Goal: Transaction & Acquisition: Book appointment/travel/reservation

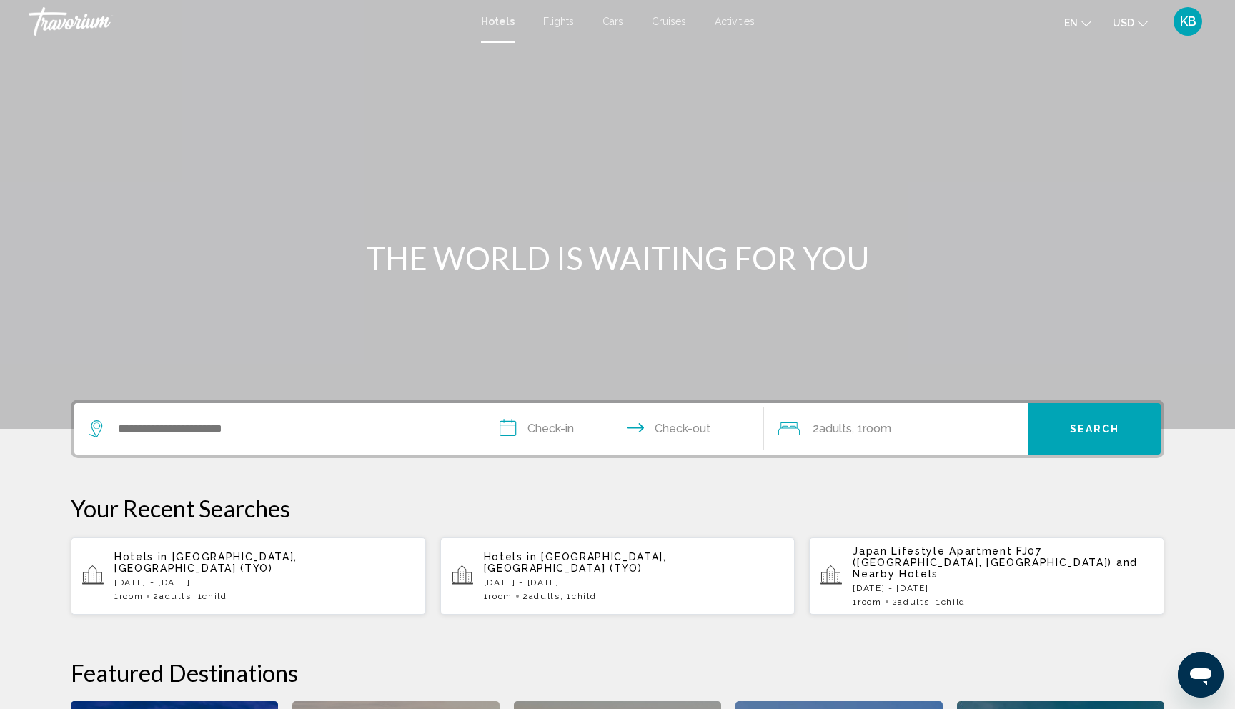
click at [736, 20] on span "Activities" at bounding box center [735, 21] width 40 height 11
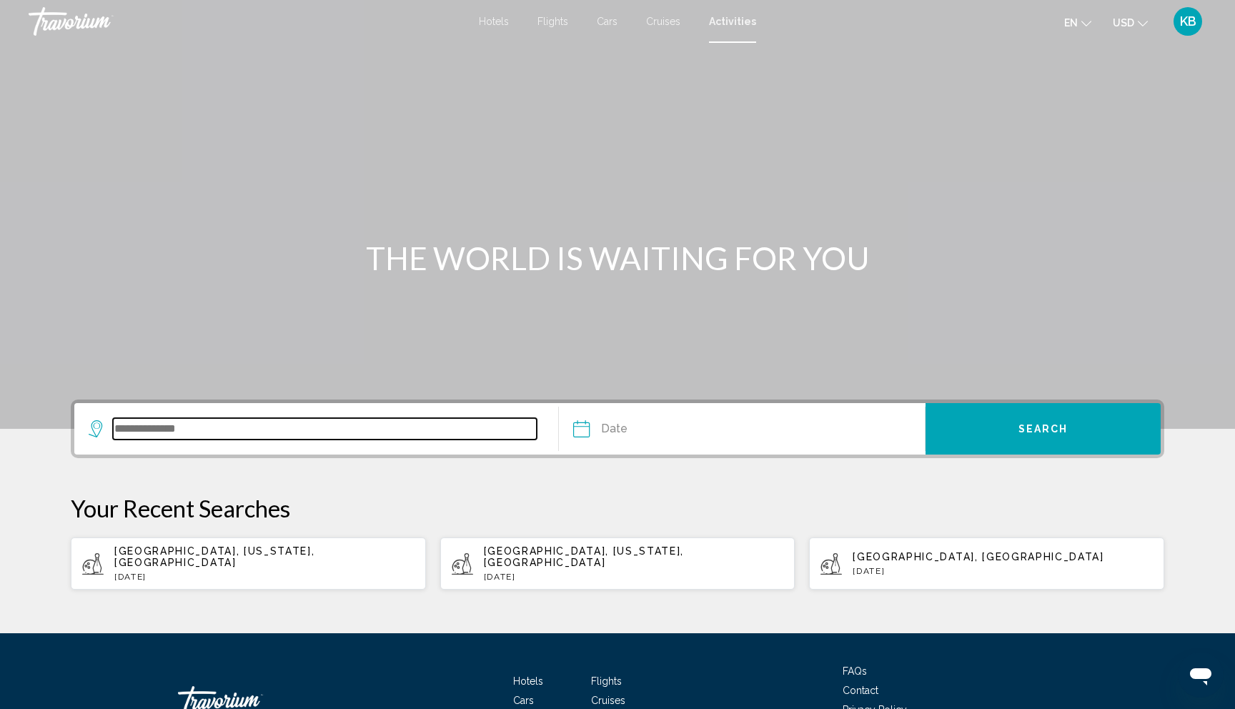
click at [182, 425] on input "Search widget" at bounding box center [325, 428] width 424 height 21
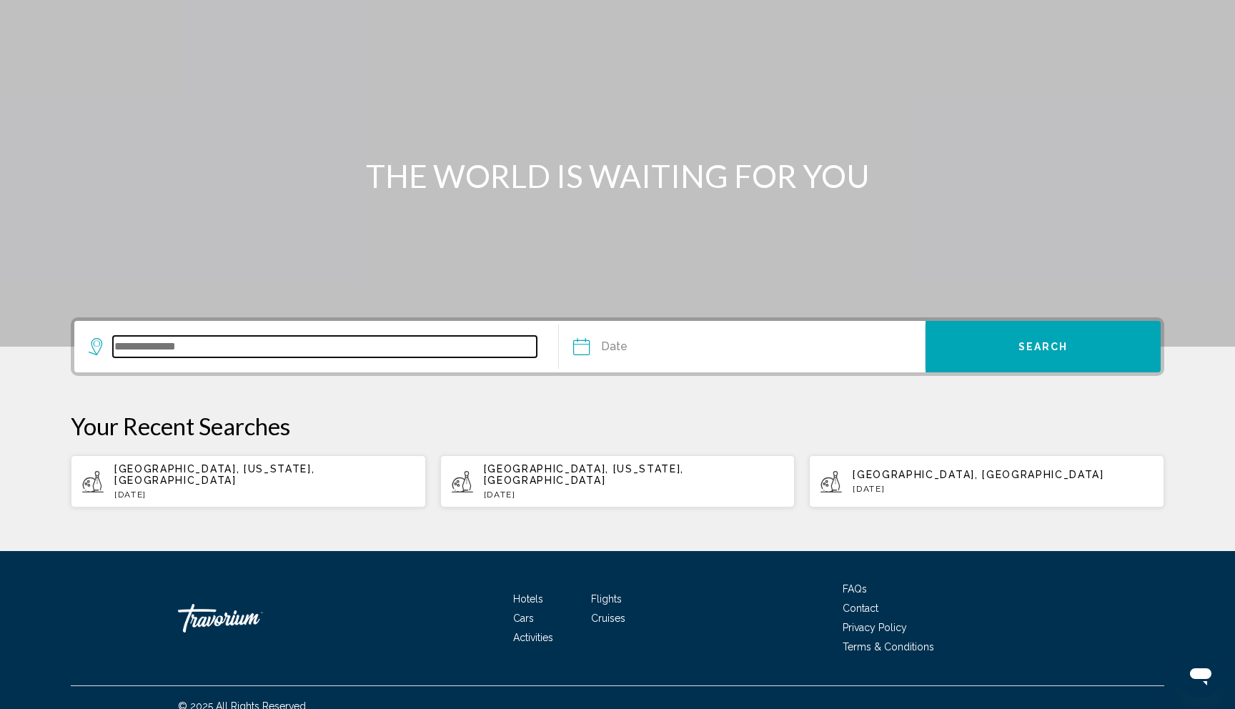
scroll to position [88, 0]
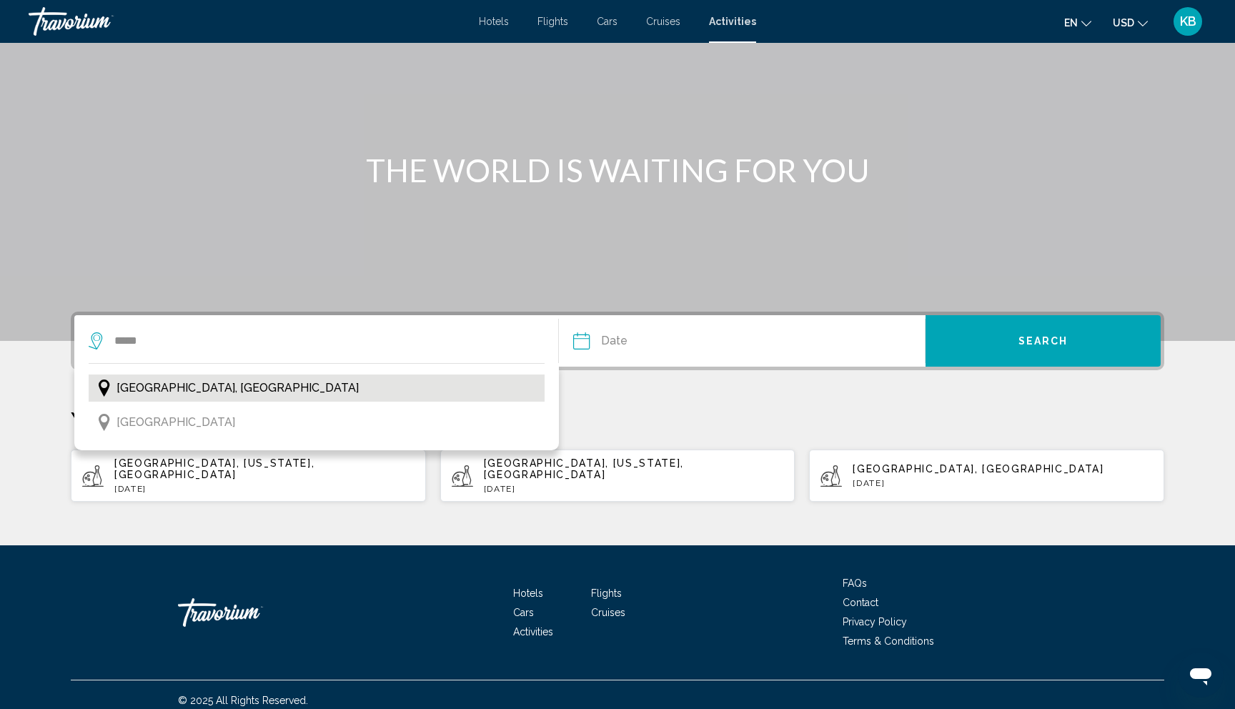
click at [155, 380] on span "[GEOGRAPHIC_DATA], [GEOGRAPHIC_DATA]" at bounding box center [238, 388] width 242 height 20
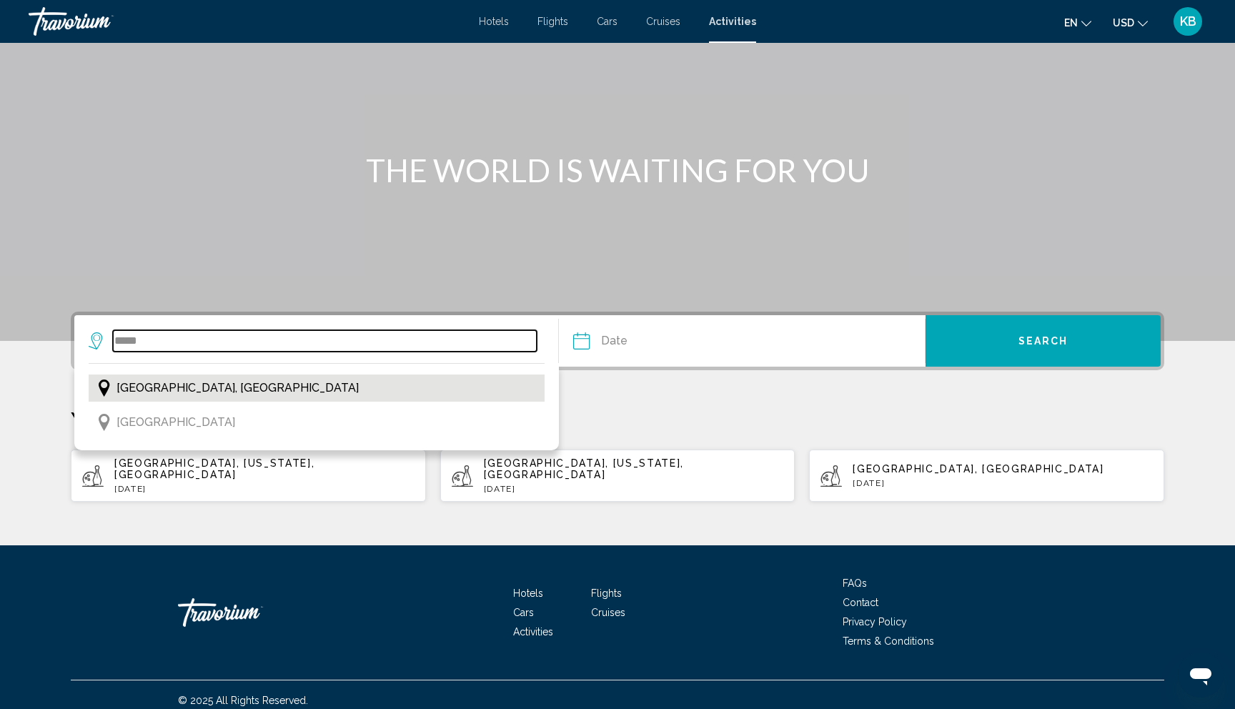
type input "**********"
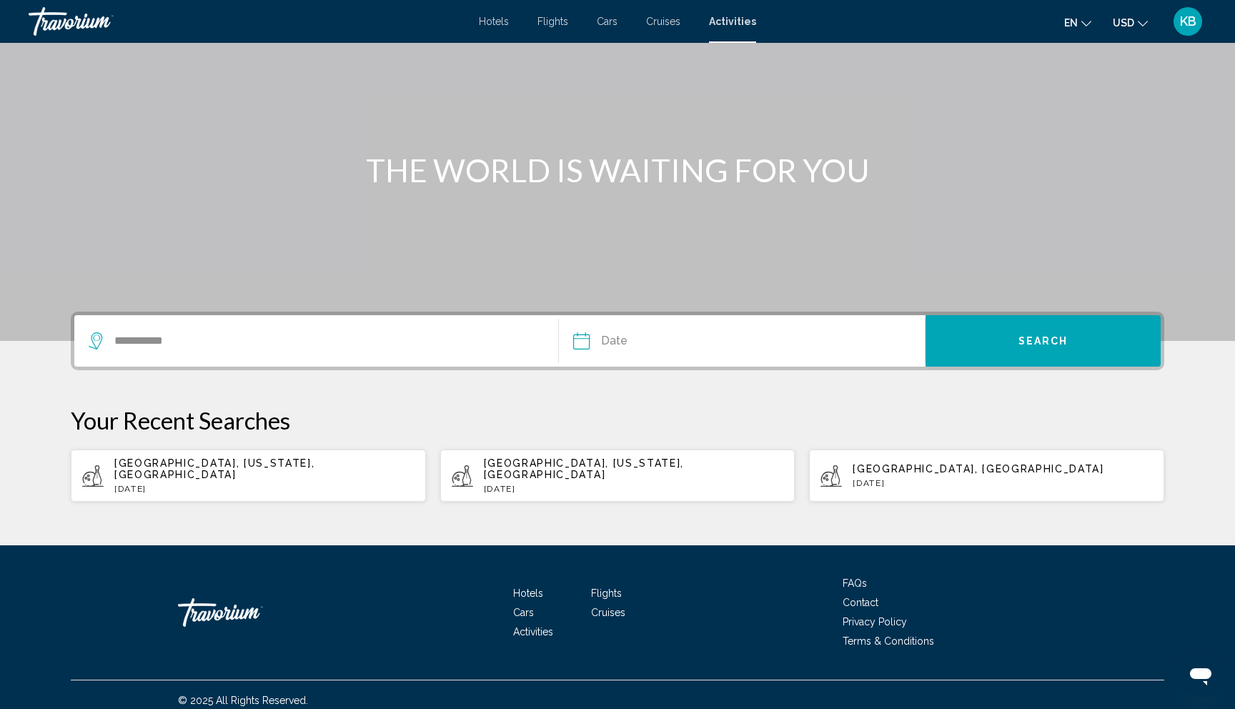
click at [610, 343] on input "Date" at bounding box center [661, 343] width 182 height 56
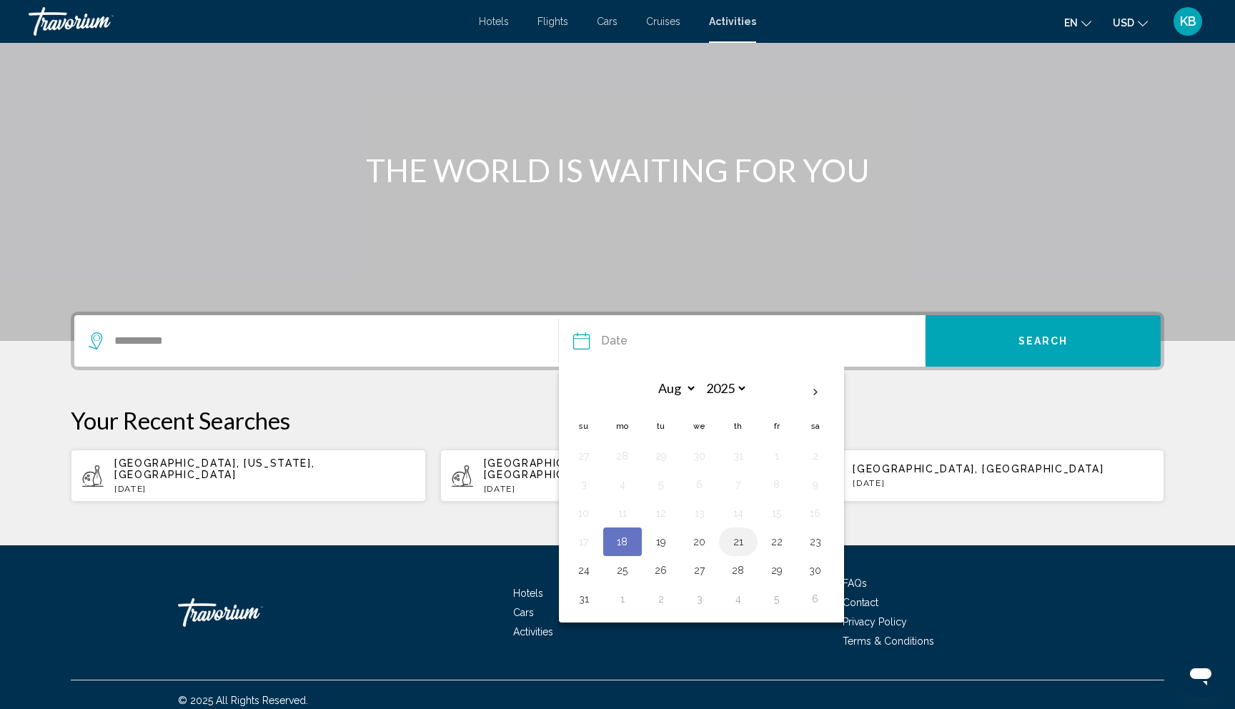
click at [740, 541] on button "21" at bounding box center [738, 542] width 23 height 20
type input "**********"
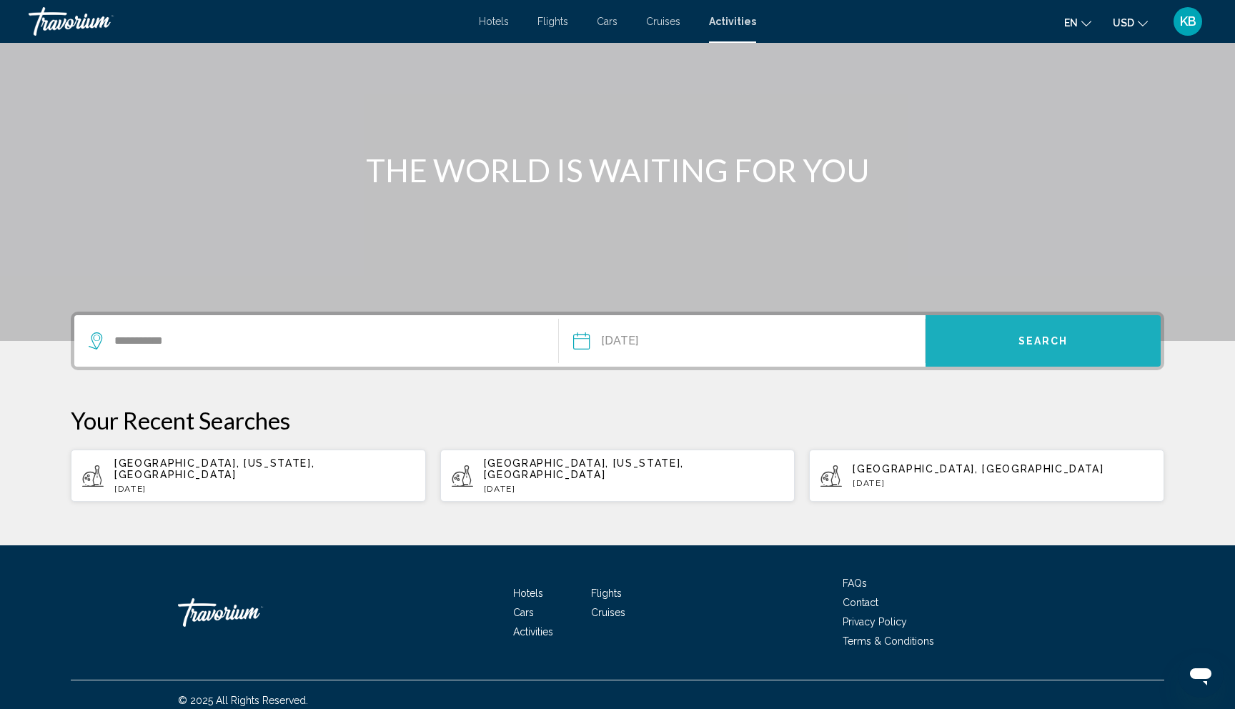
click at [1001, 341] on button "Search" at bounding box center [1043, 340] width 235 height 51
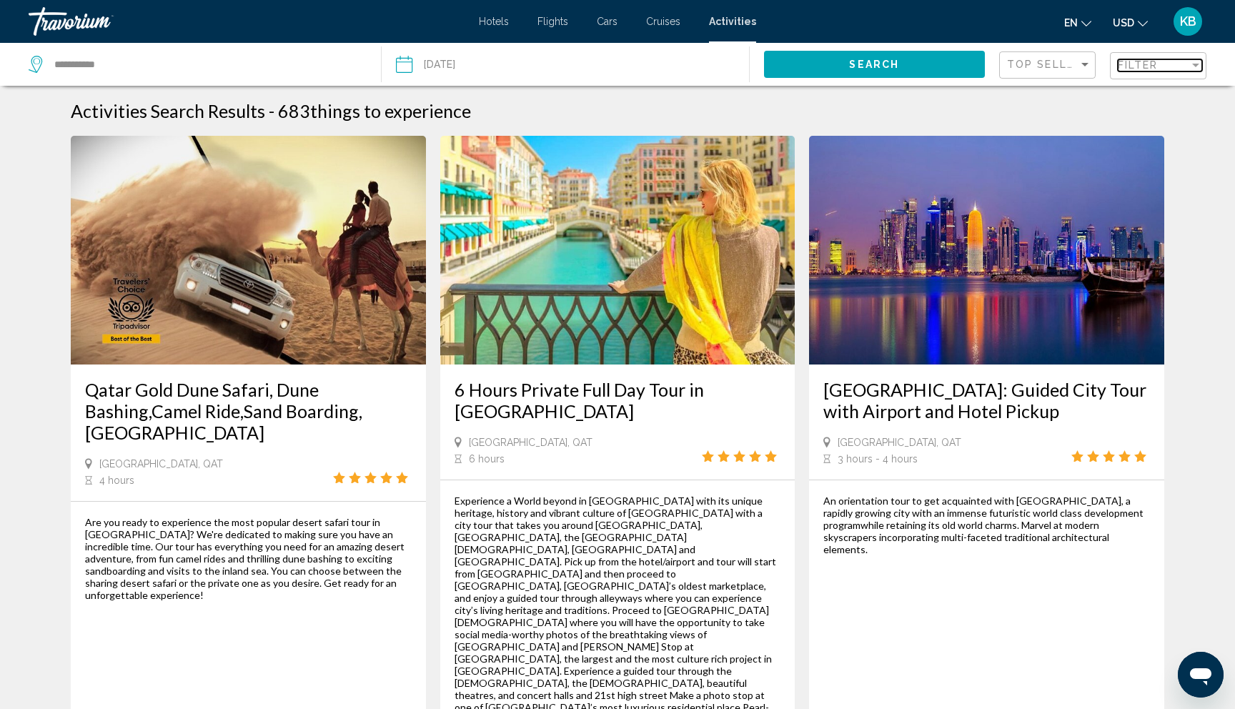
click at [1127, 60] on span "Filter" at bounding box center [1138, 64] width 41 height 11
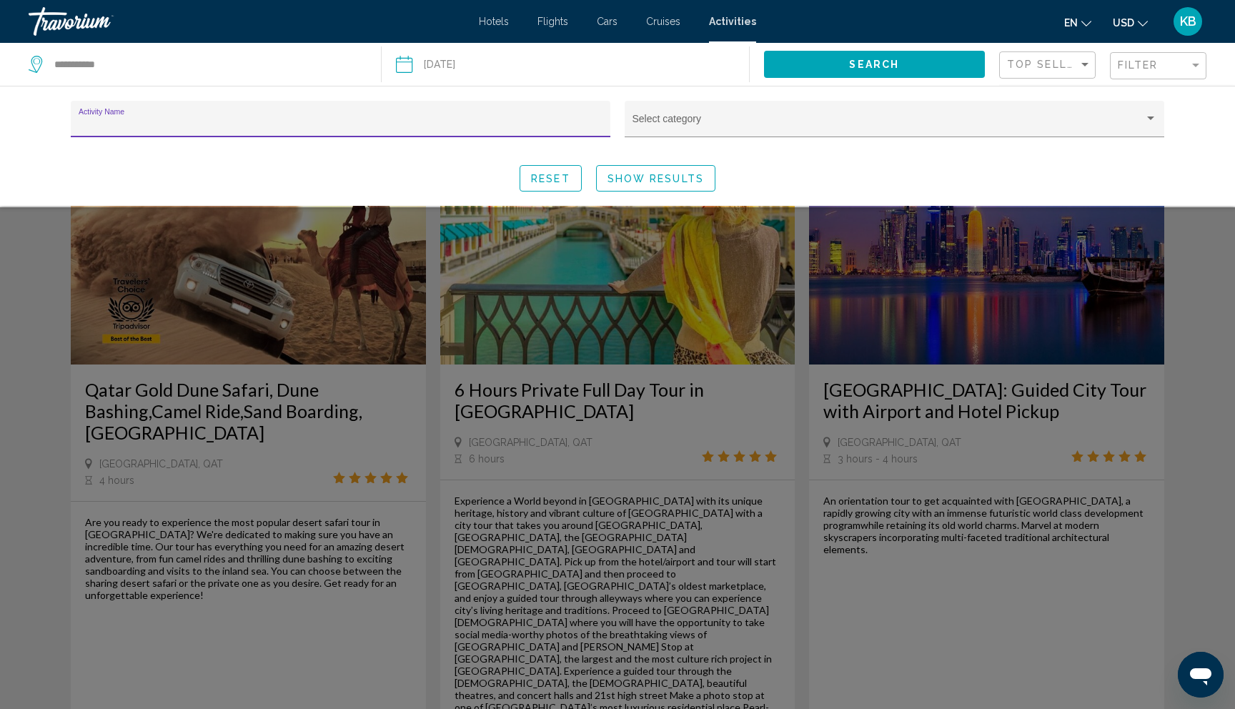
click at [292, 123] on input "Activity Name" at bounding box center [341, 124] width 525 height 11
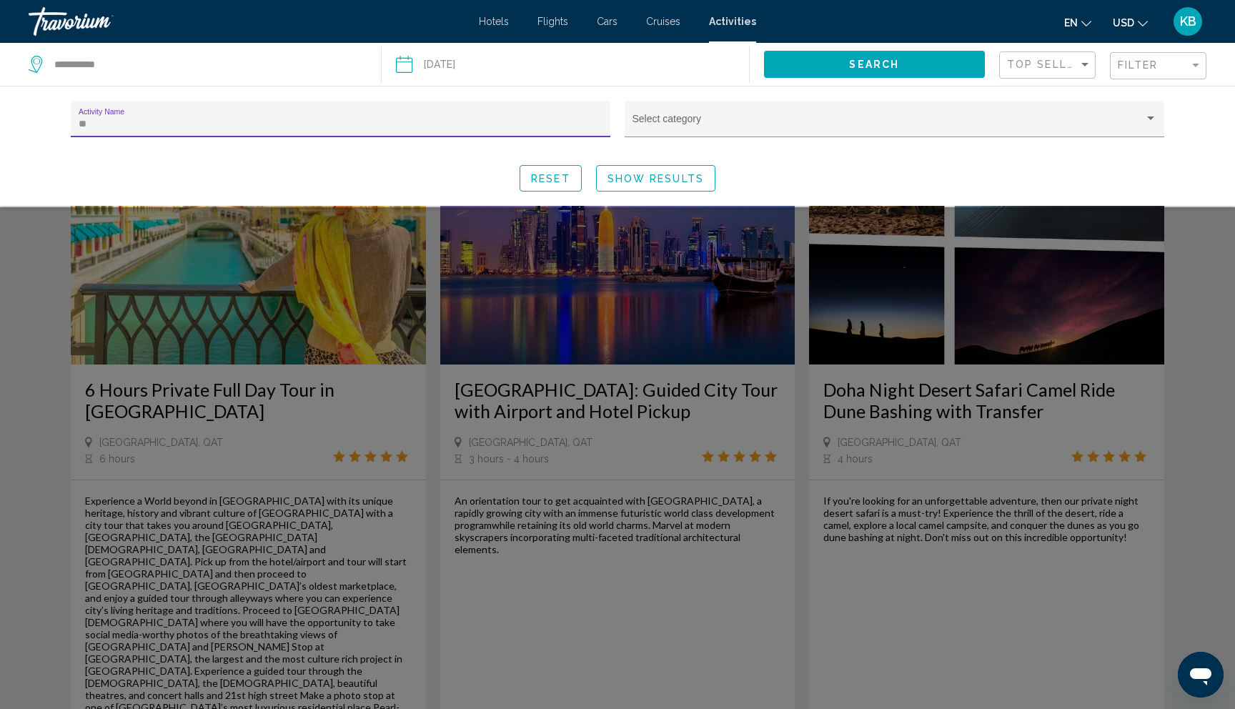
type input "*"
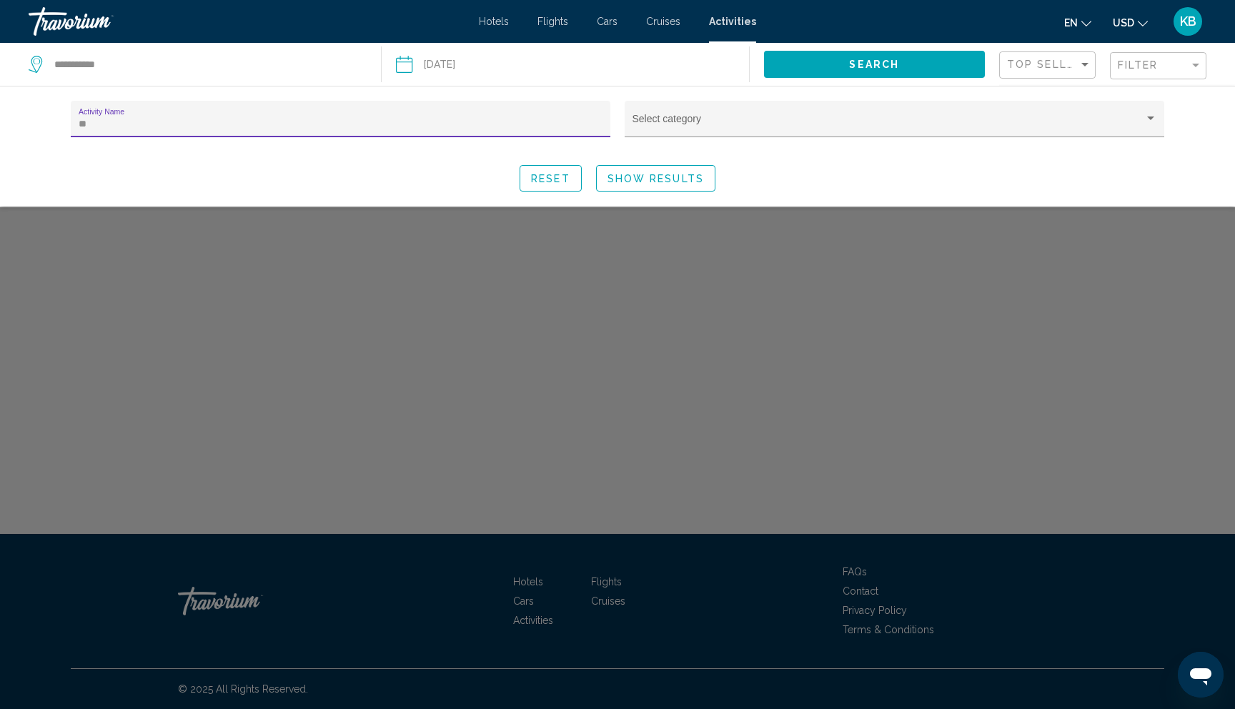
type input "*"
type input "****"
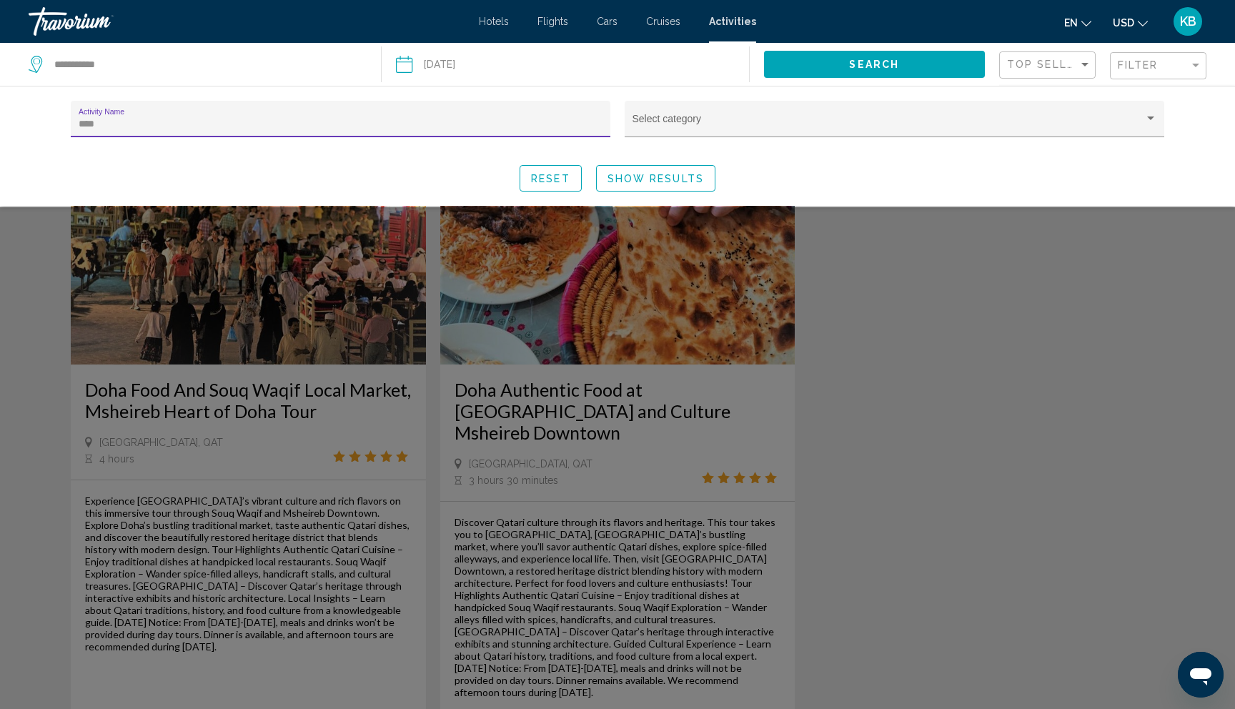
click at [150, 122] on input "****" at bounding box center [341, 124] width 525 height 11
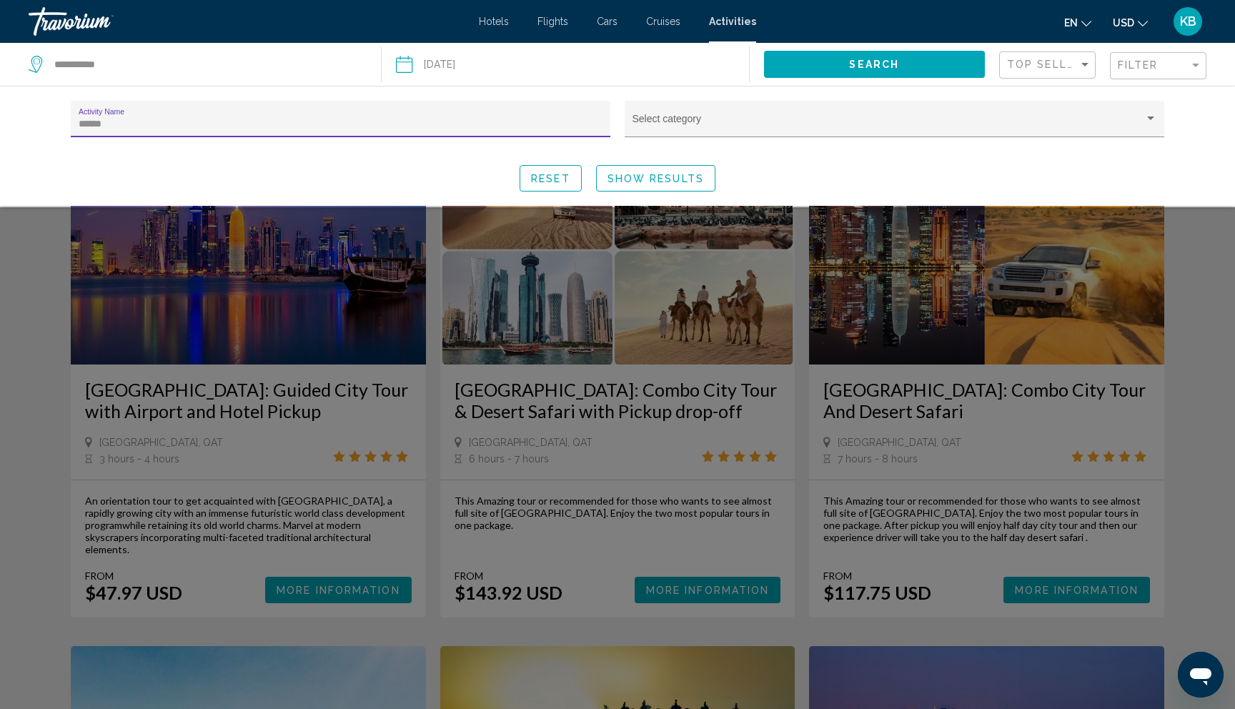
click at [207, 124] on input "*****" at bounding box center [341, 124] width 525 height 11
type input "*****"
click at [404, 350] on div "Search widget" at bounding box center [617, 458] width 1235 height 502
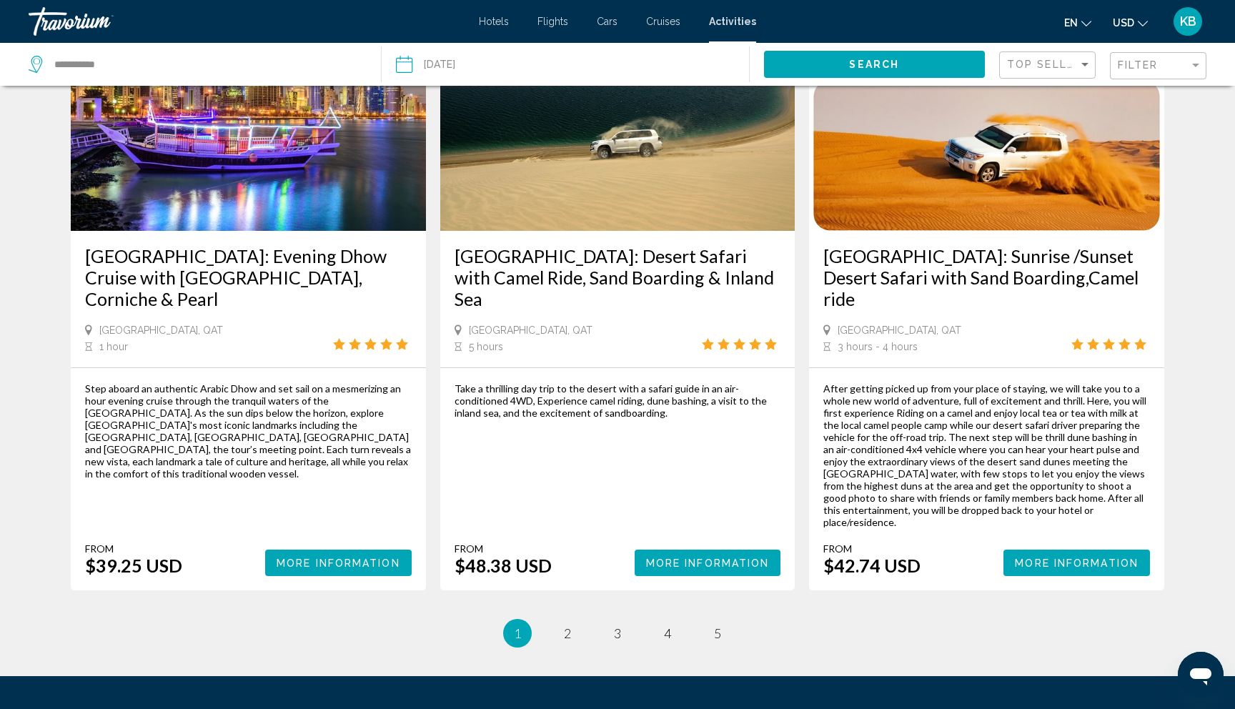
scroll to position [1931, 0]
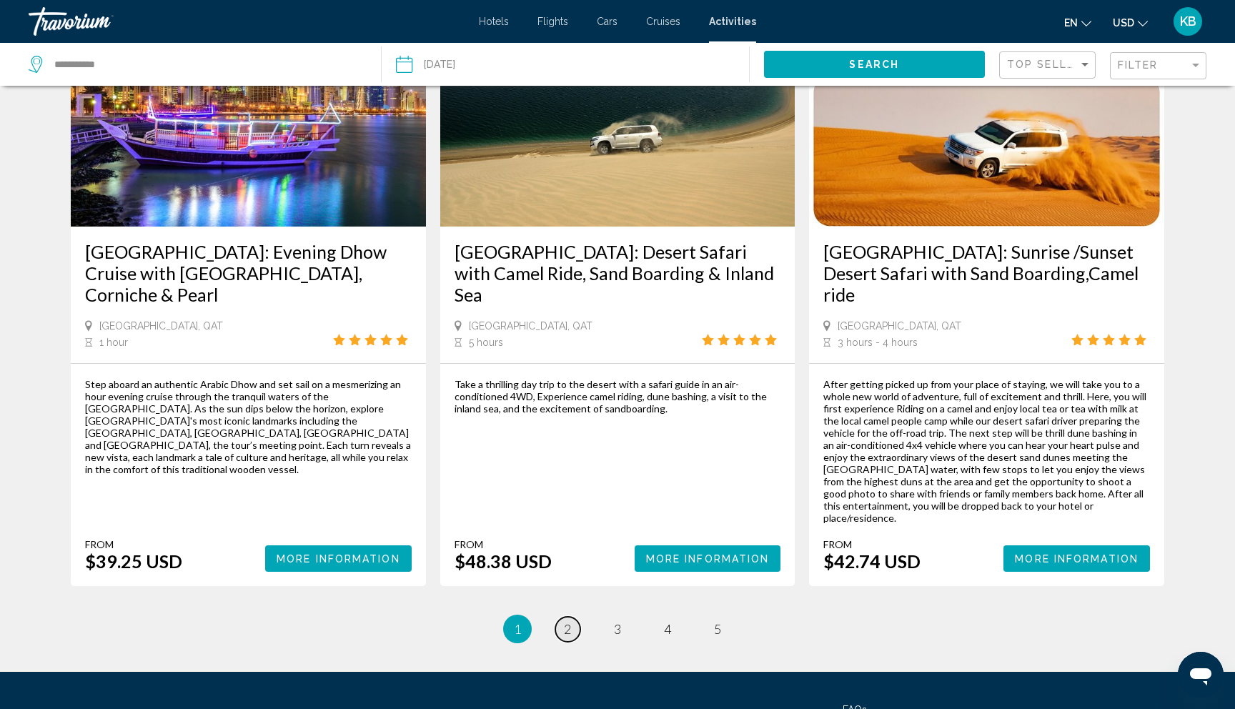
click at [572, 617] on link "page 2" at bounding box center [568, 629] width 25 height 25
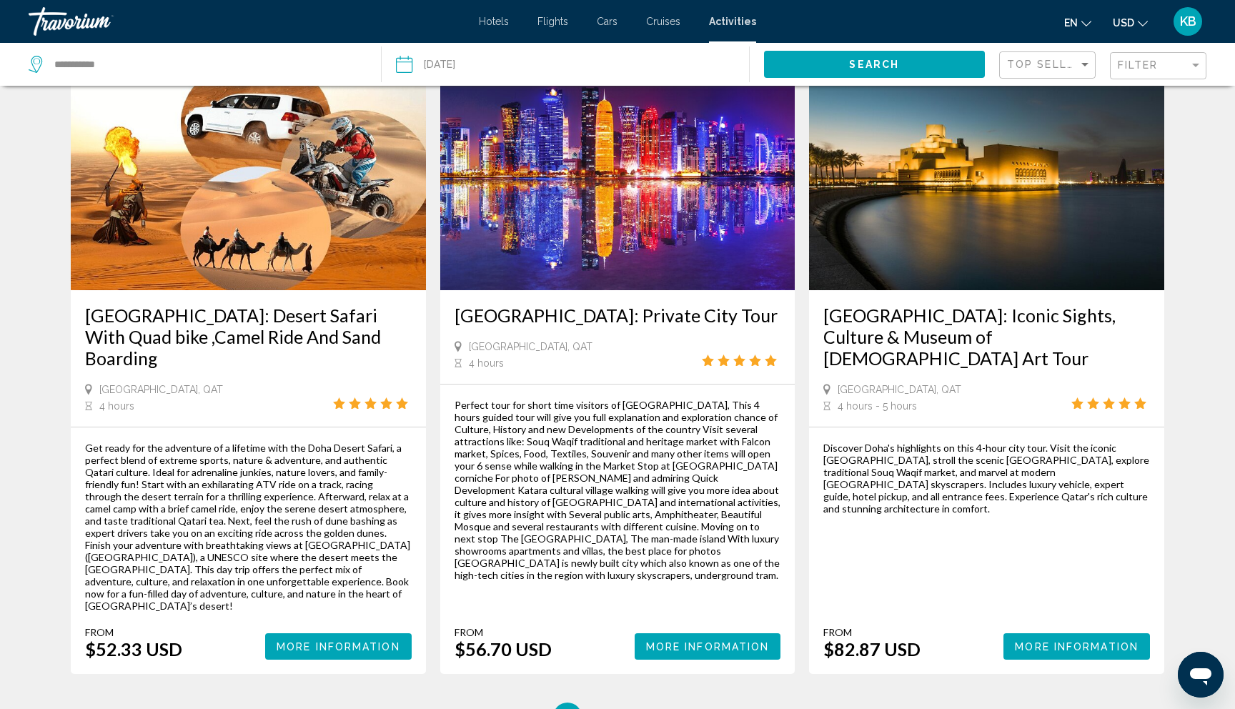
scroll to position [1968, 0]
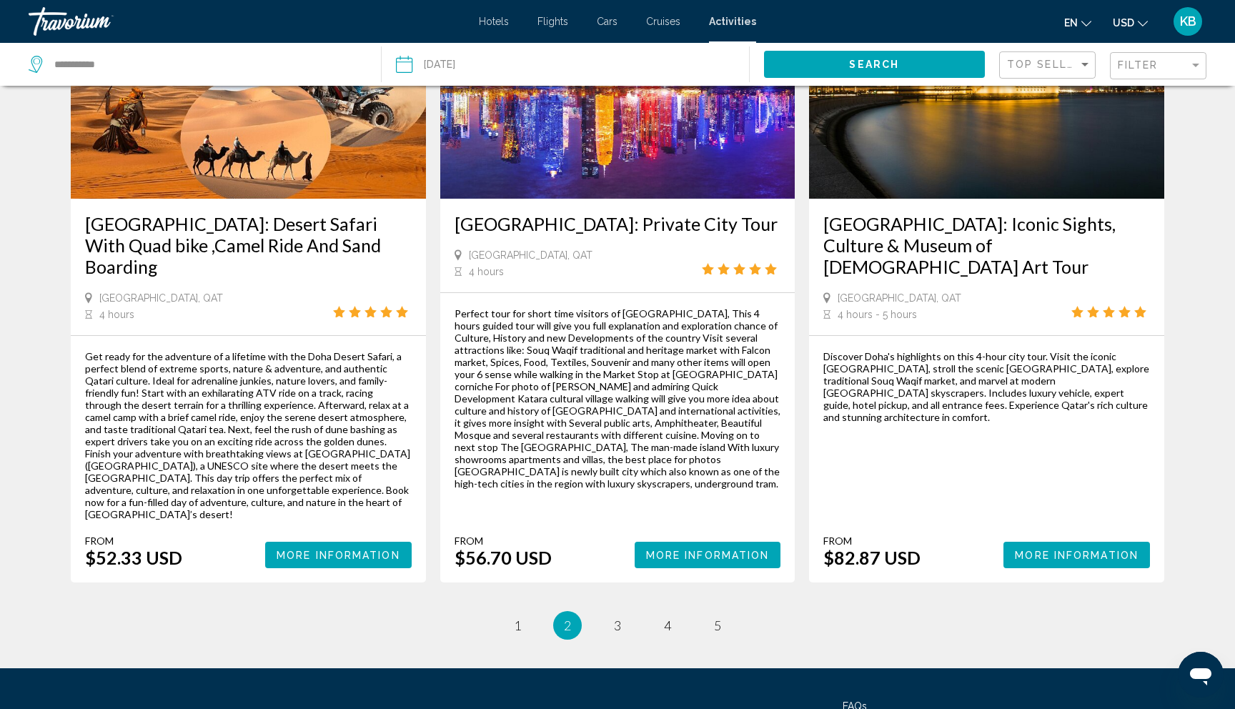
click at [604, 611] on ul "2 / 5 page 1 You're on page 2 page 3 page 4 page 5" at bounding box center [618, 625] width 1094 height 29
click at [617, 618] on span "3" at bounding box center [617, 626] width 7 height 16
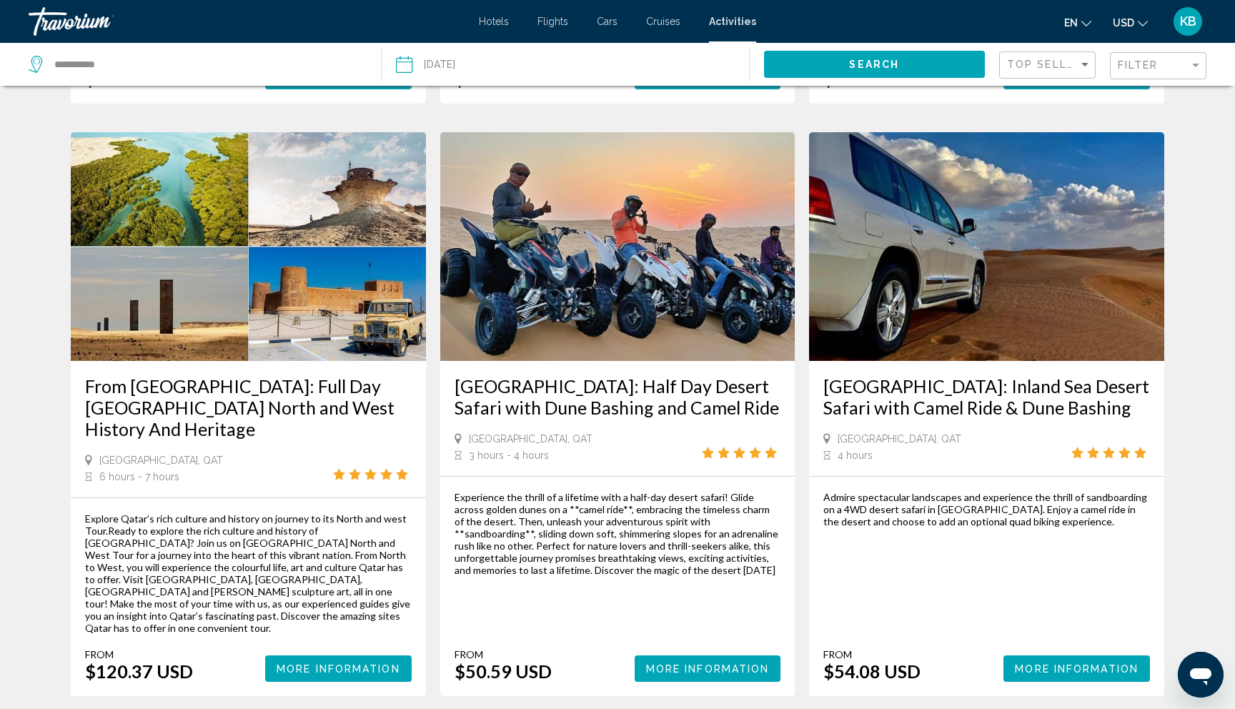
scroll to position [1889, 0]
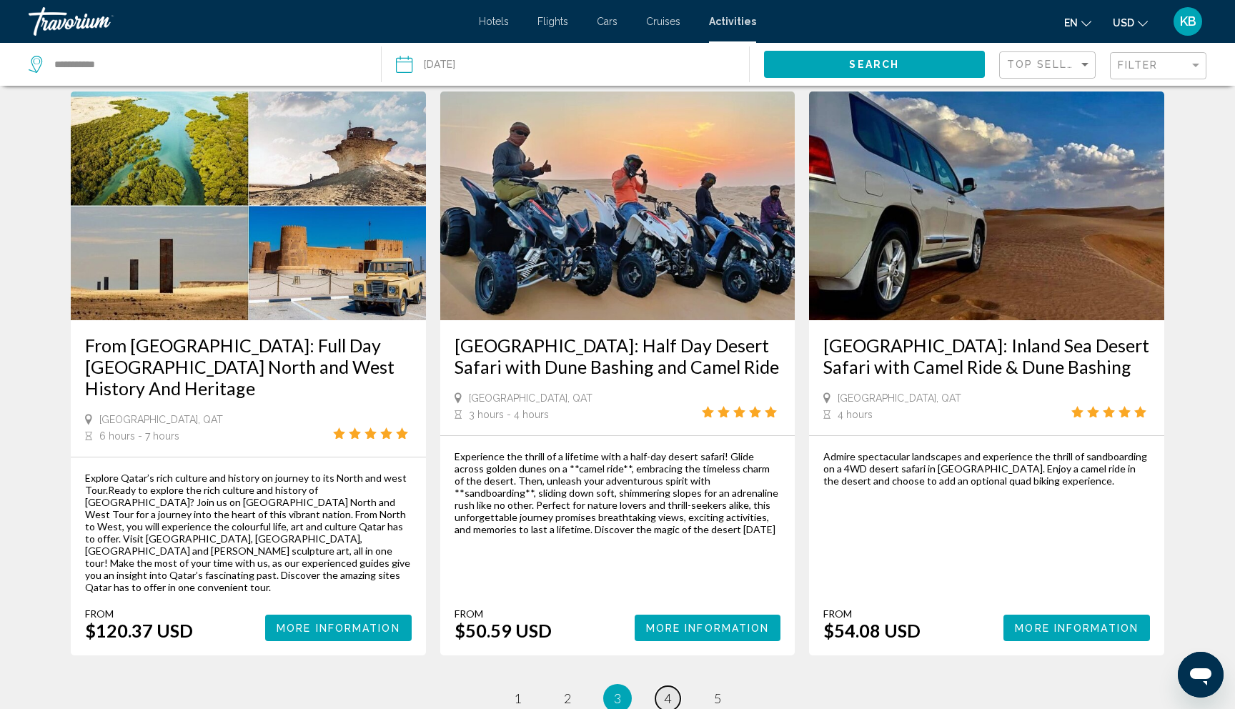
click at [668, 691] on span "4" at bounding box center [667, 699] width 7 height 16
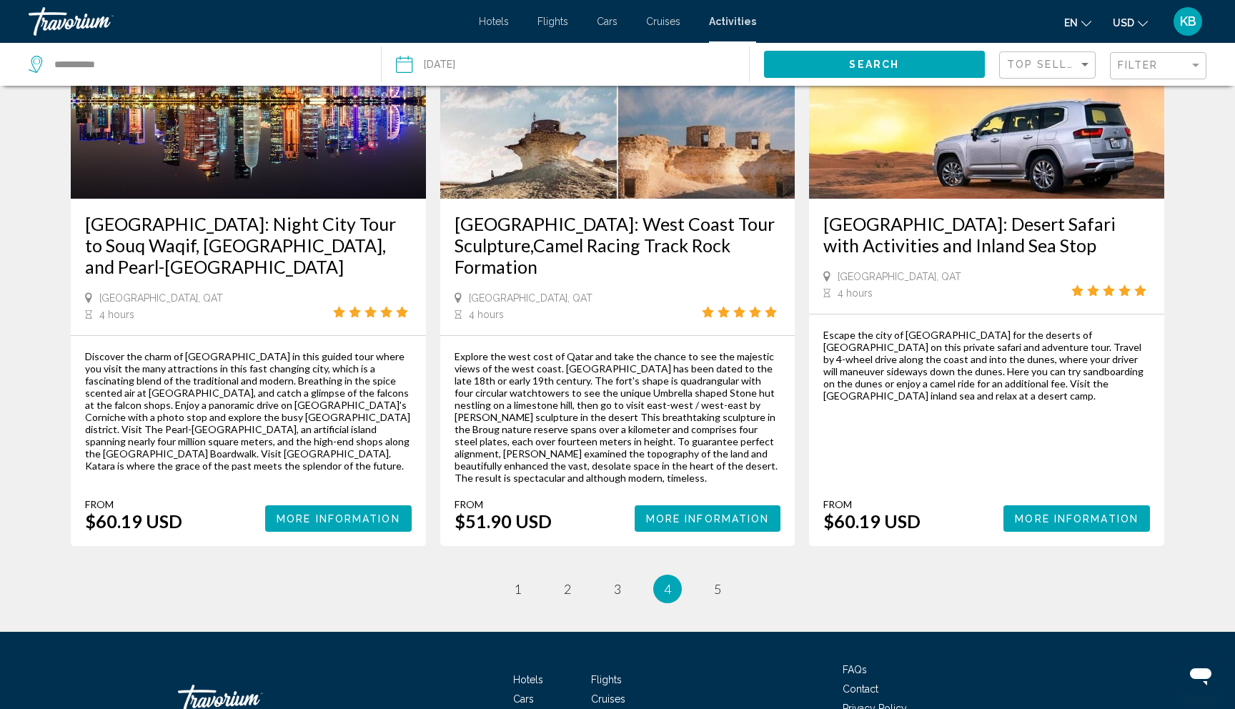
scroll to position [2041, 0]
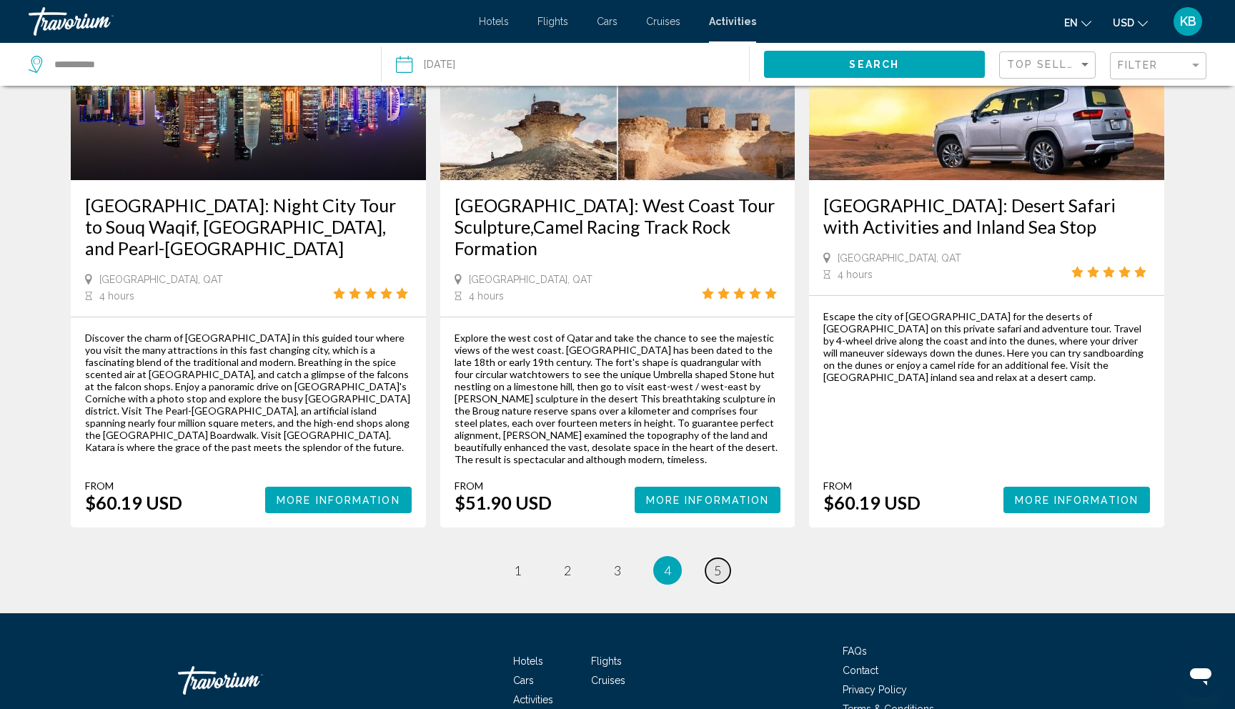
click at [712, 558] on link "page 5" at bounding box center [718, 570] width 25 height 25
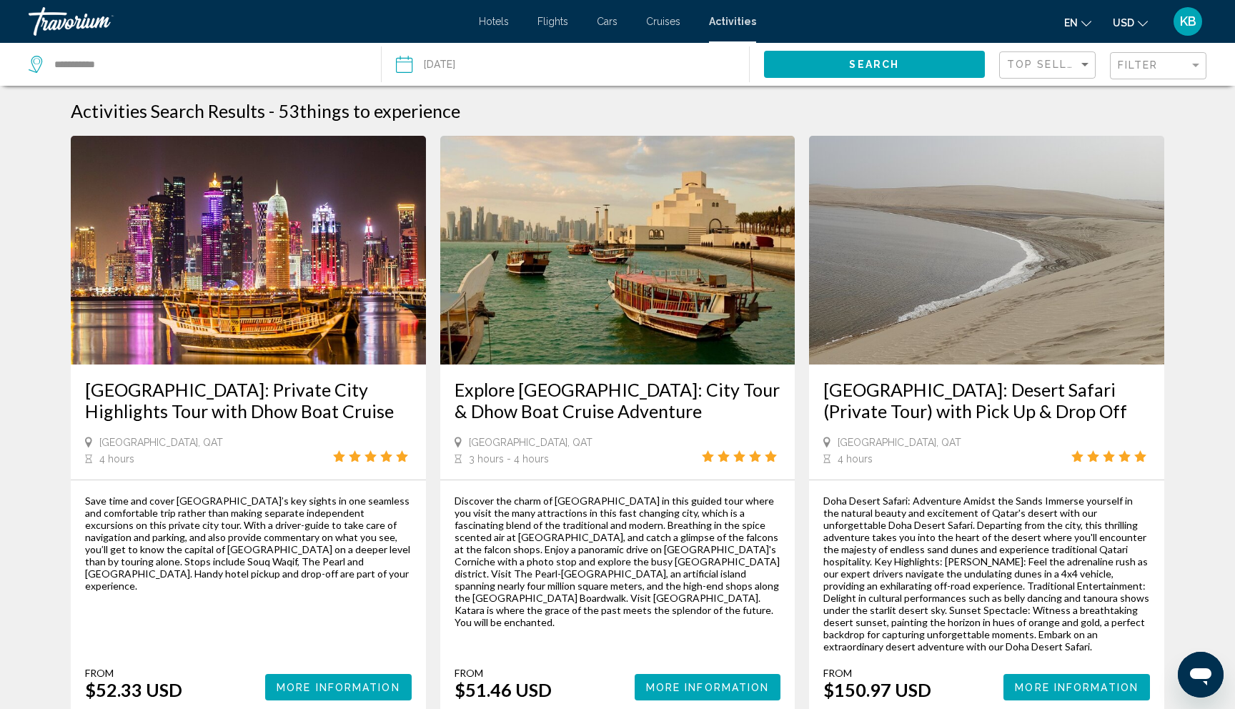
click at [439, 65] on input "Date: Aug 21, 2025" at bounding box center [484, 66] width 182 height 47
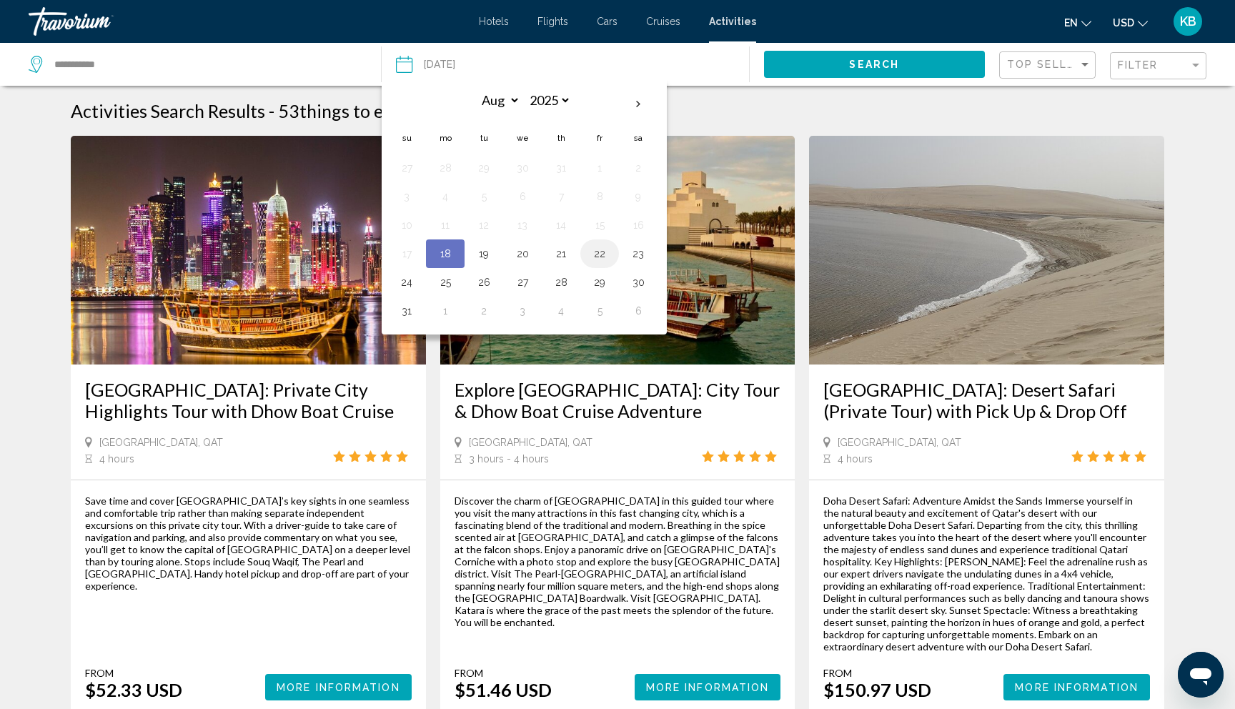
click at [596, 252] on button "22" at bounding box center [599, 254] width 23 height 20
type input "**********"
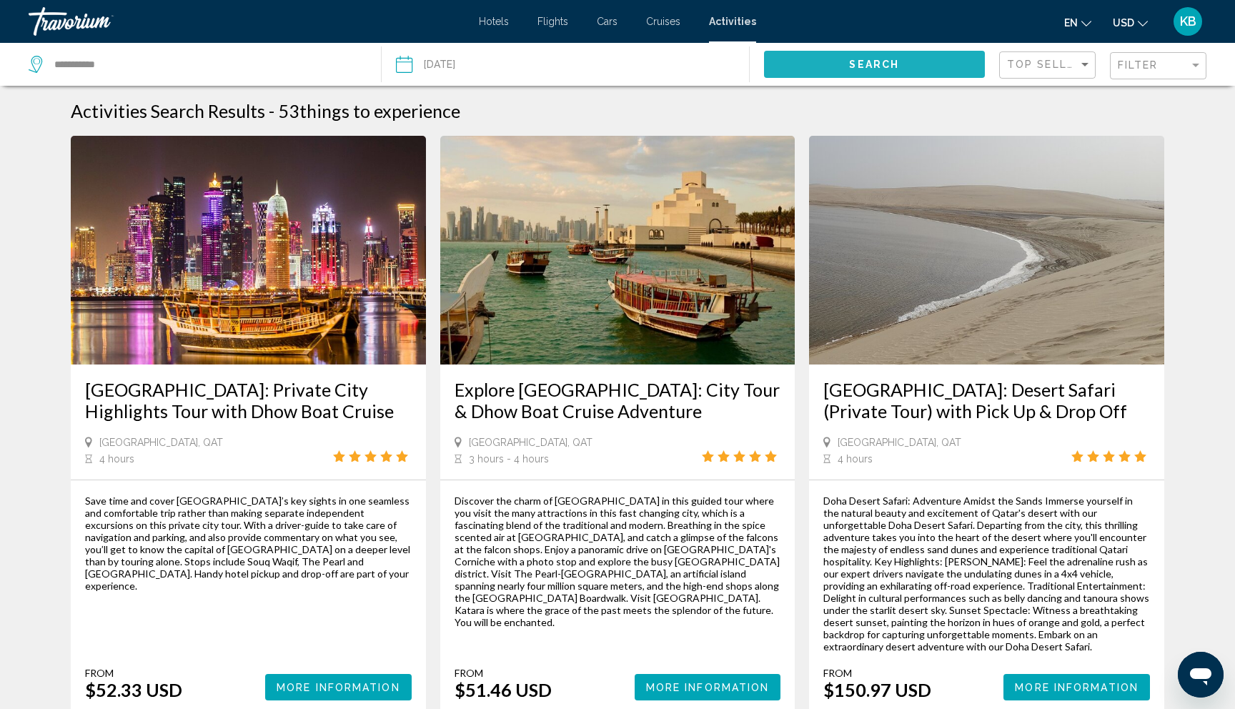
click at [878, 63] on span "Search" at bounding box center [874, 64] width 50 height 11
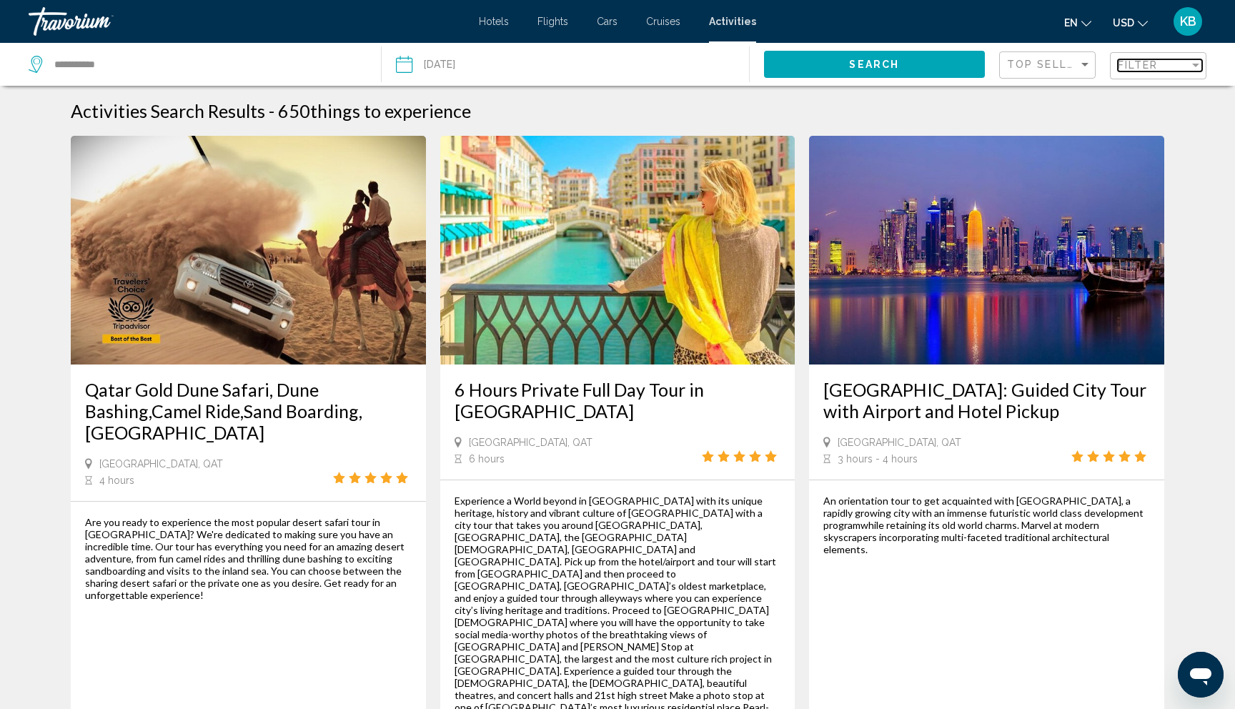
click at [1123, 62] on span "Filter" at bounding box center [1138, 64] width 41 height 11
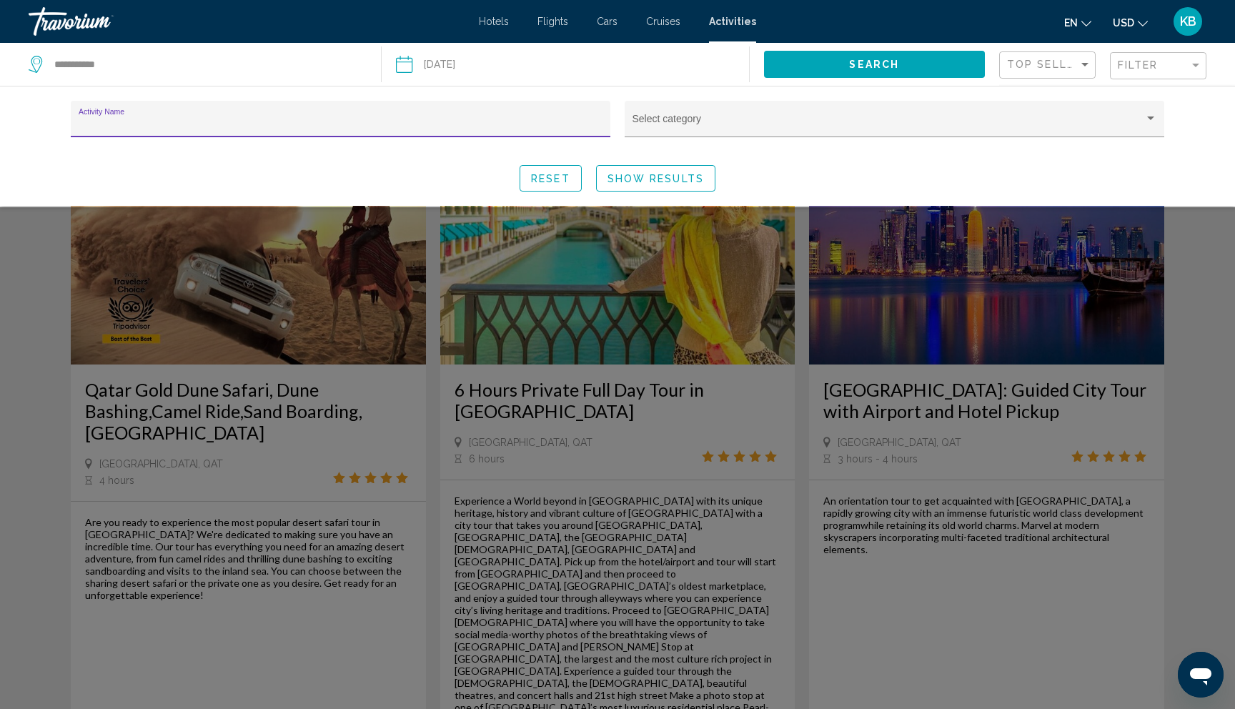
click at [395, 120] on input "Activity Name" at bounding box center [341, 124] width 525 height 11
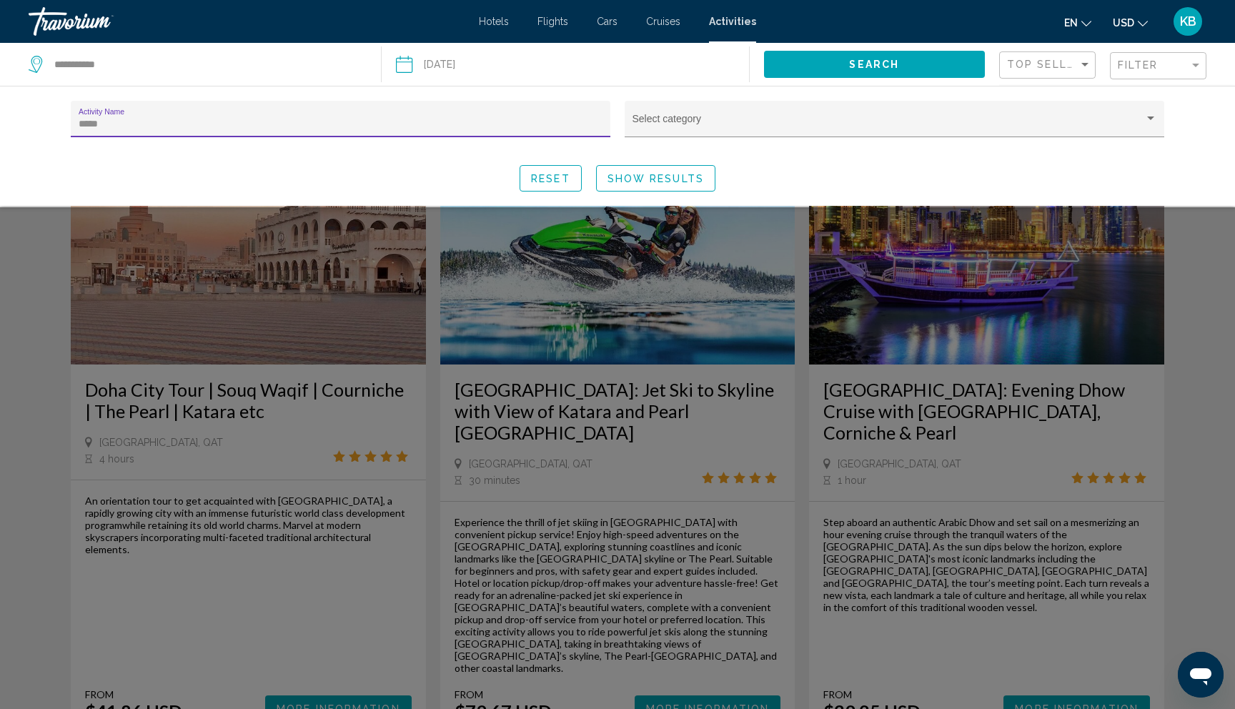
type input "*****"
click at [448, 408] on div "Search widget" at bounding box center [617, 458] width 1235 height 502
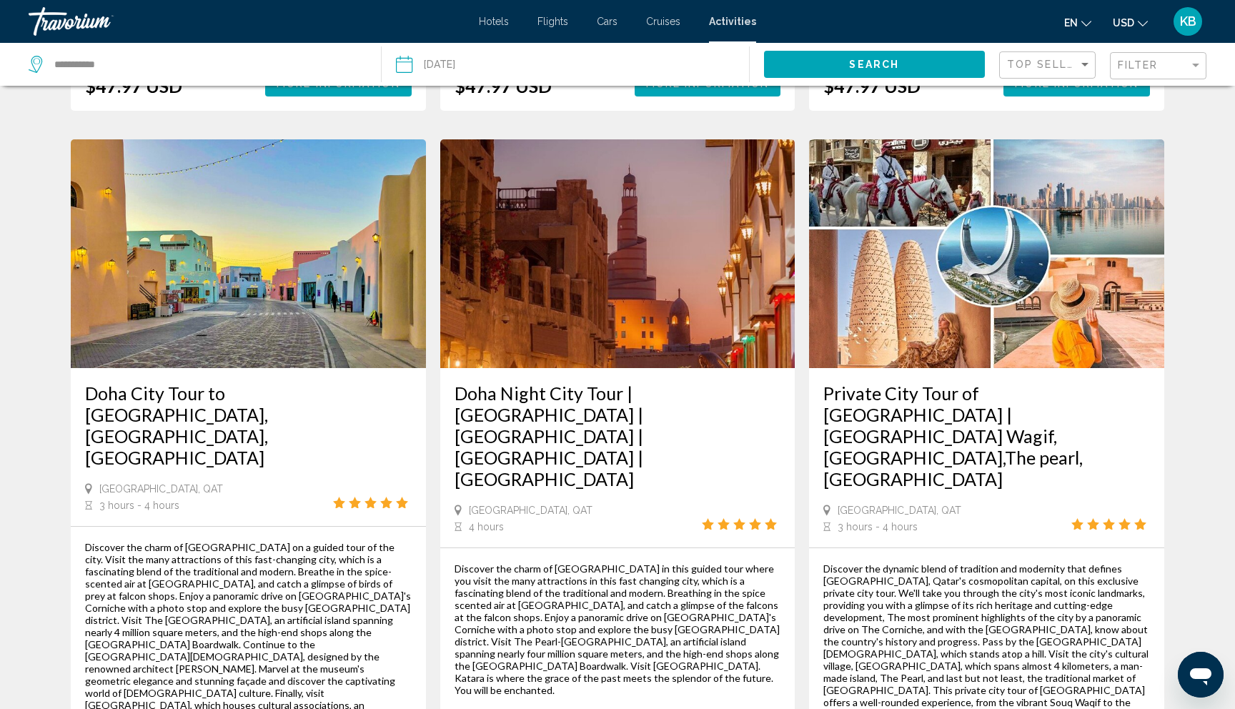
scroll to position [1903, 0]
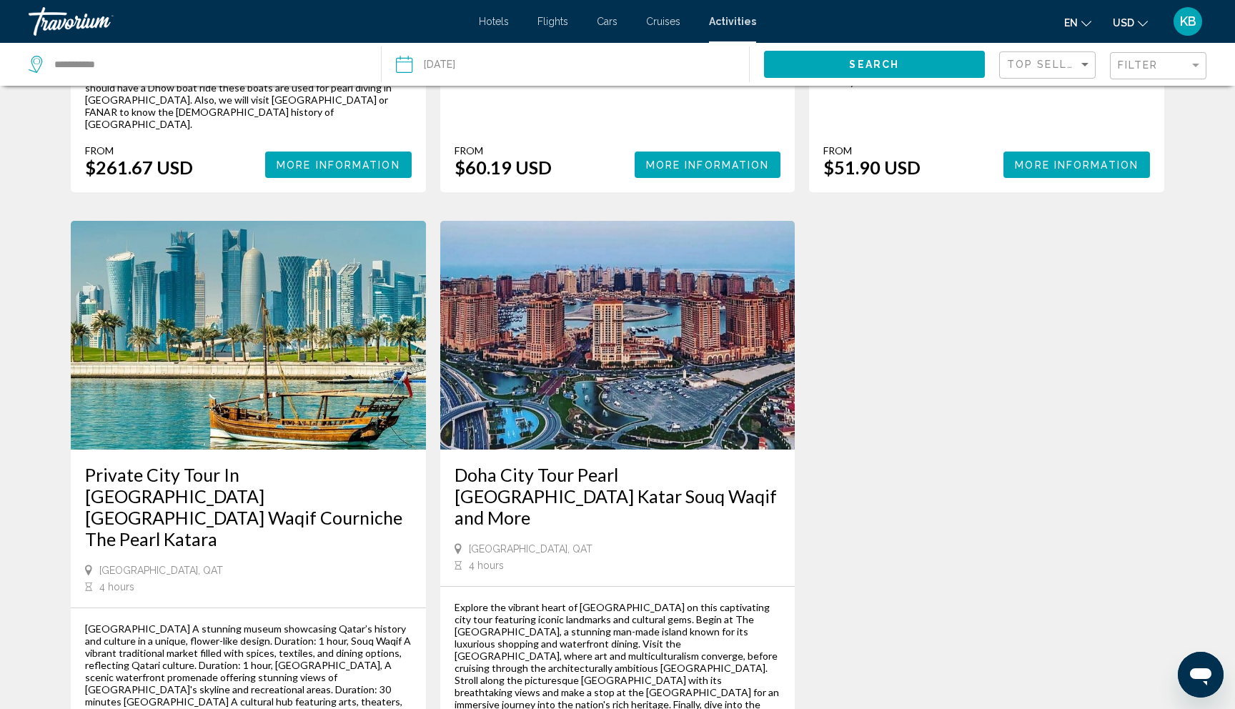
scroll to position [1986, 0]
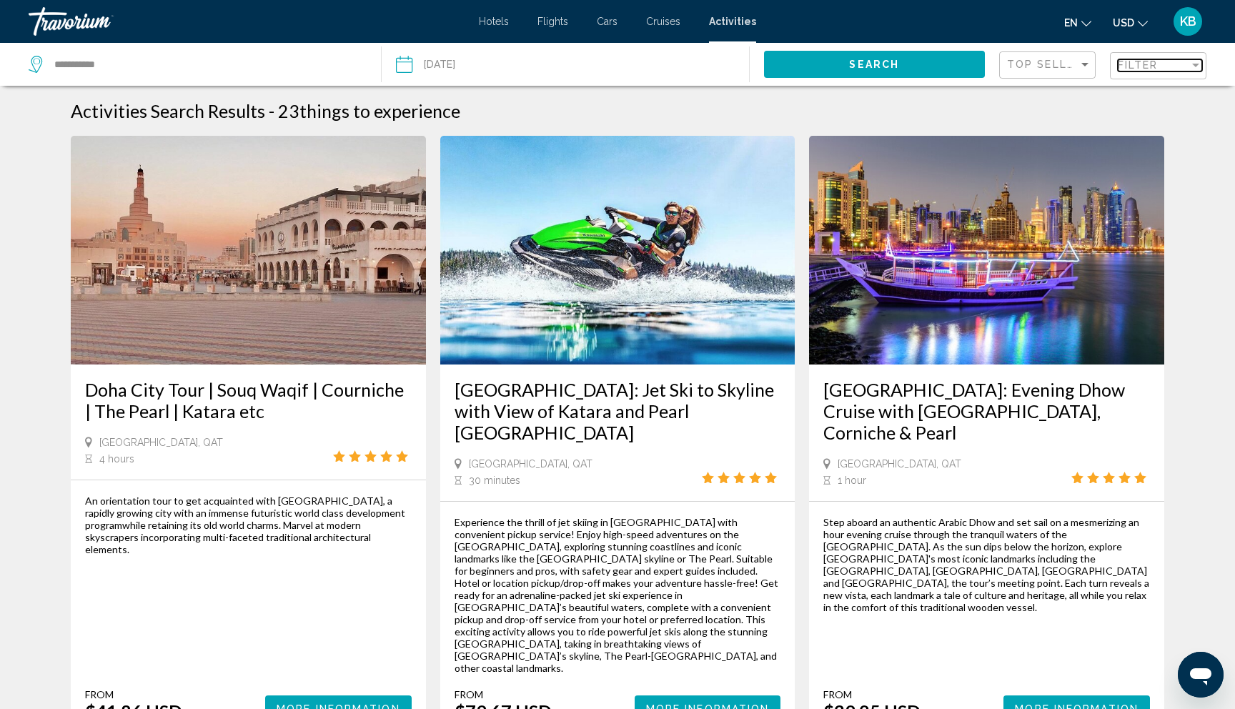
click at [1125, 68] on span "Filter" at bounding box center [1138, 64] width 41 height 11
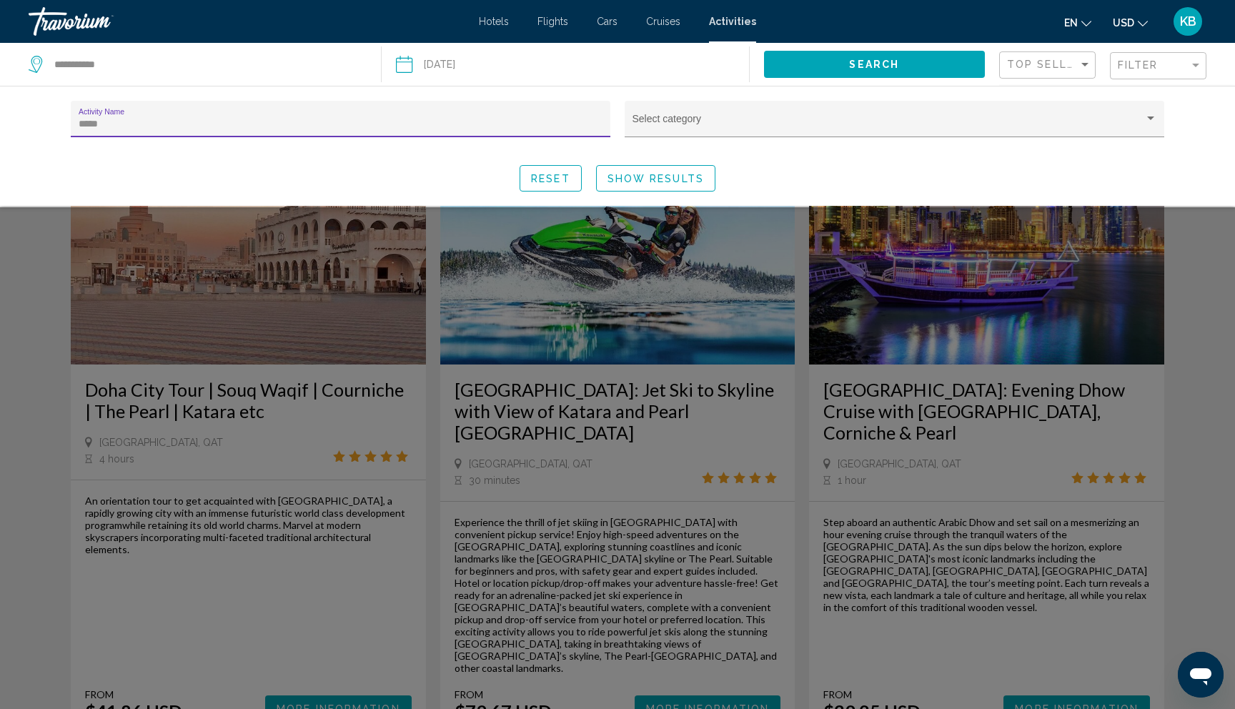
click at [273, 118] on div "***** Activity Name" at bounding box center [341, 123] width 525 height 29
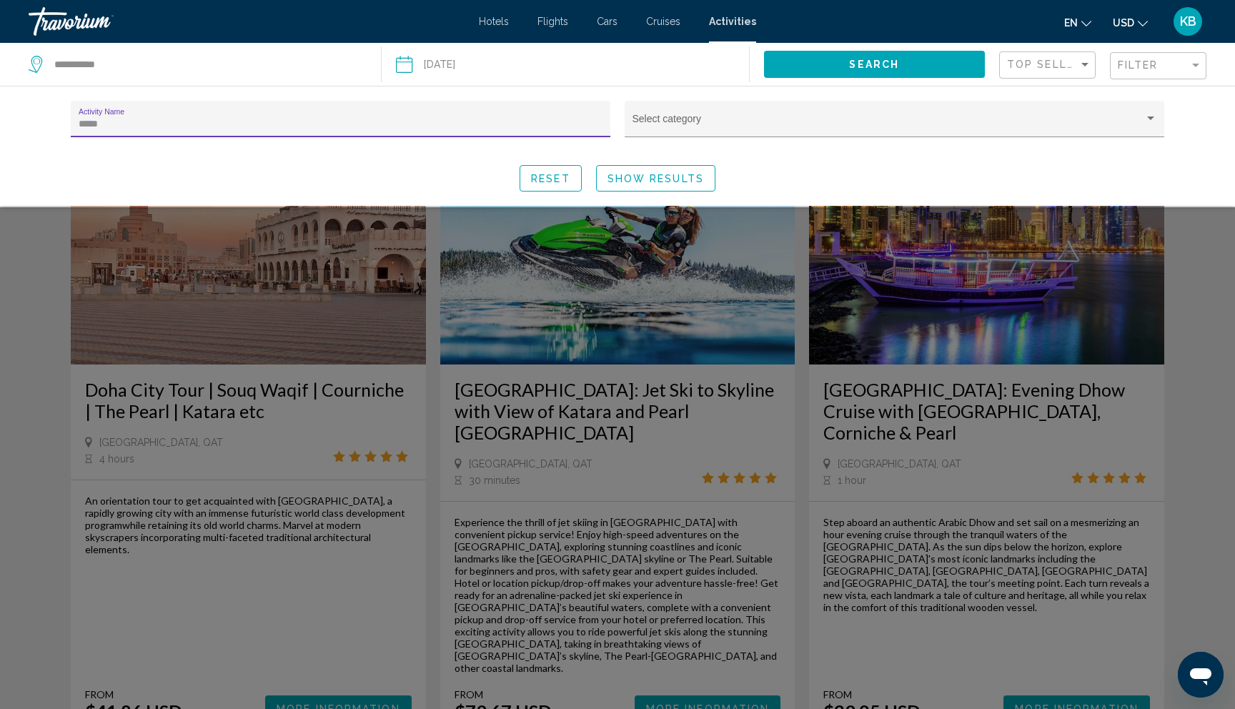
click at [273, 118] on div "***** Activity Name" at bounding box center [341, 123] width 525 height 29
click at [230, 126] on input "*****" at bounding box center [341, 124] width 525 height 11
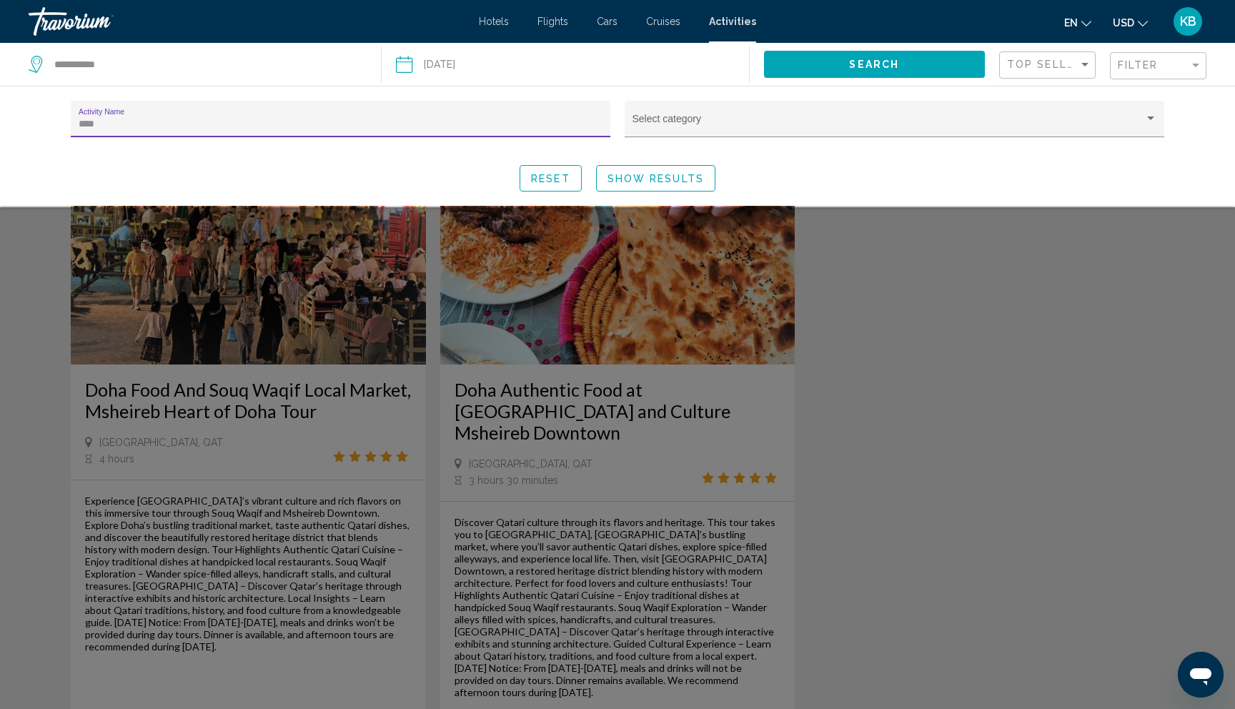
type input "****"
click at [962, 469] on div "Search widget" at bounding box center [617, 458] width 1235 height 502
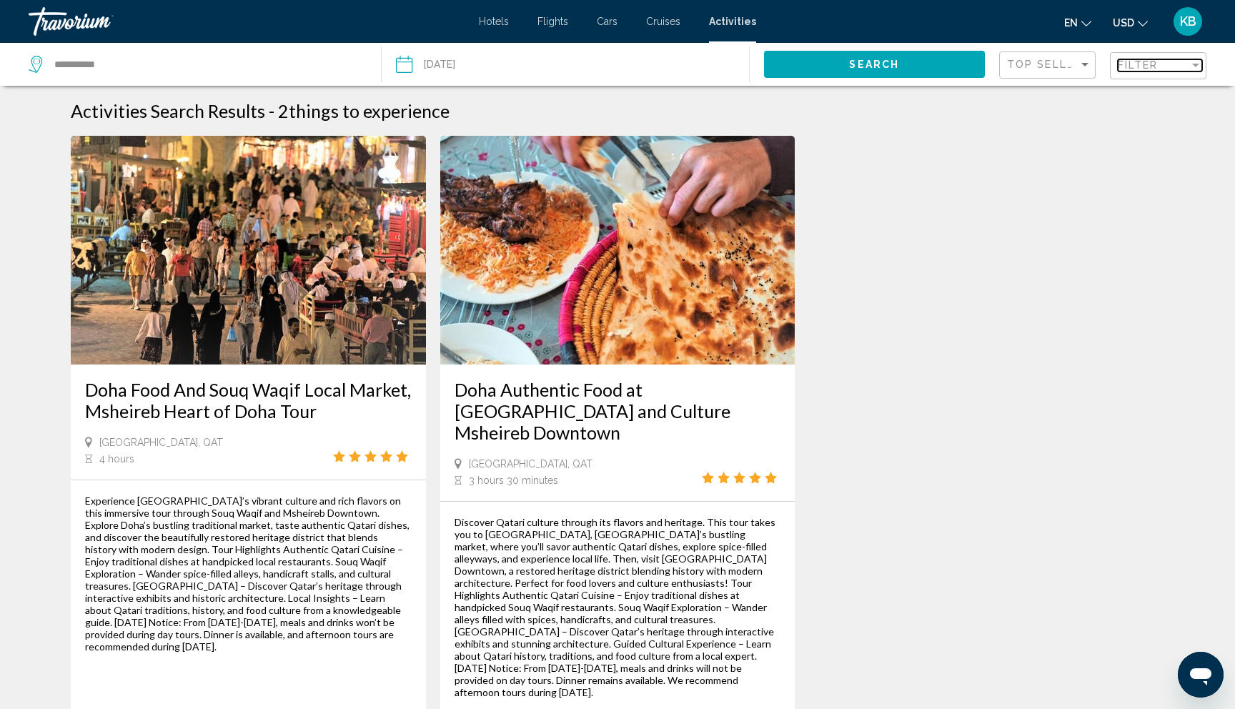
click at [1128, 64] on span "Filter" at bounding box center [1138, 64] width 41 height 11
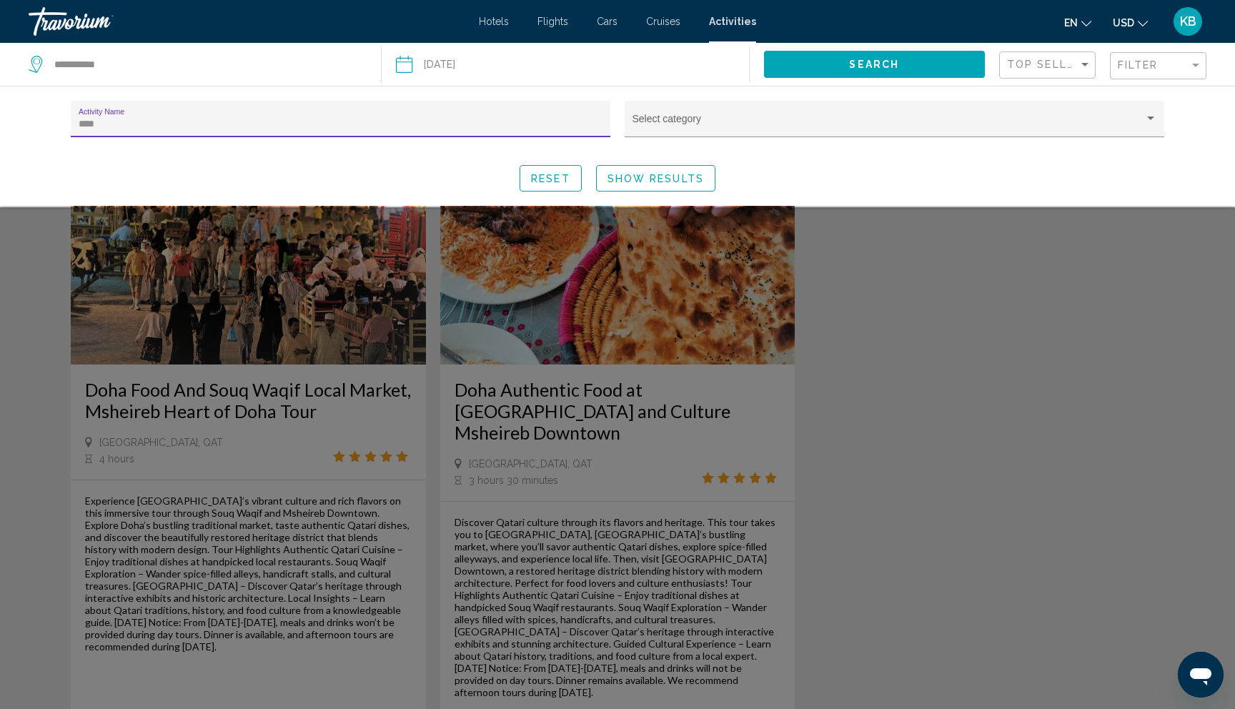
click at [189, 125] on input "****" at bounding box center [341, 124] width 525 height 11
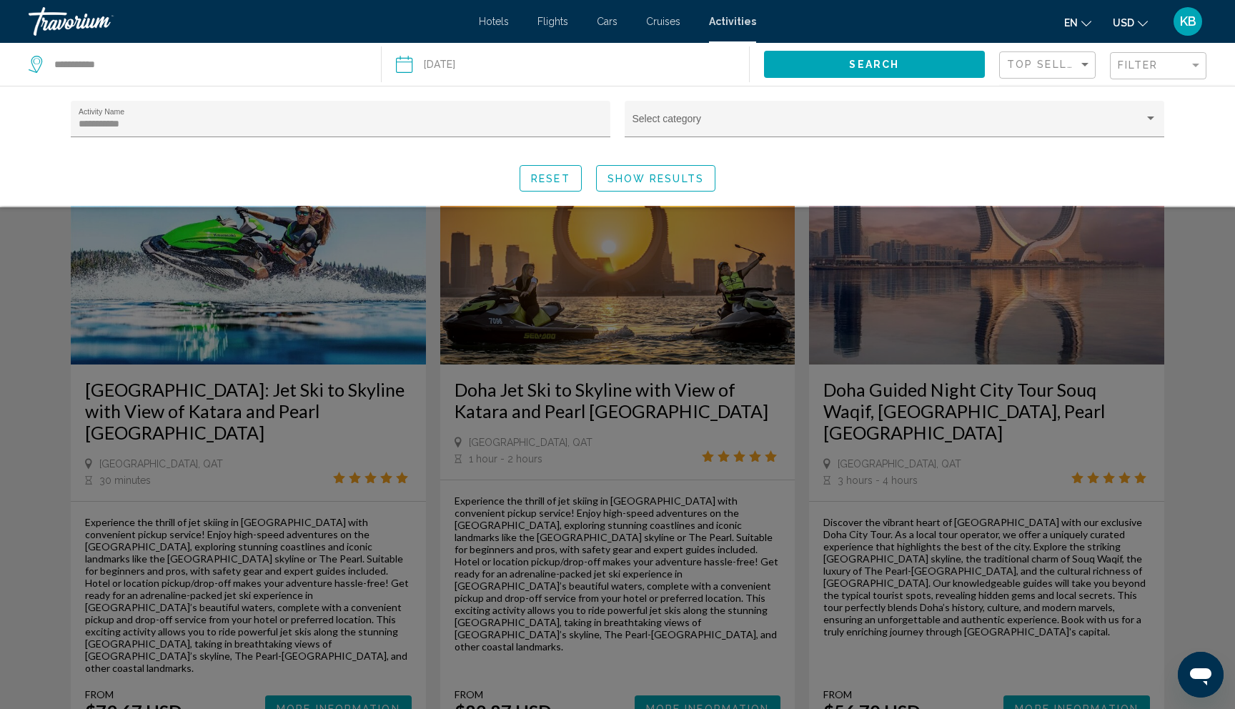
click at [446, 139] on div "**********" at bounding box center [341, 126] width 540 height 50
click at [144, 124] on input "**********" at bounding box center [341, 124] width 525 height 11
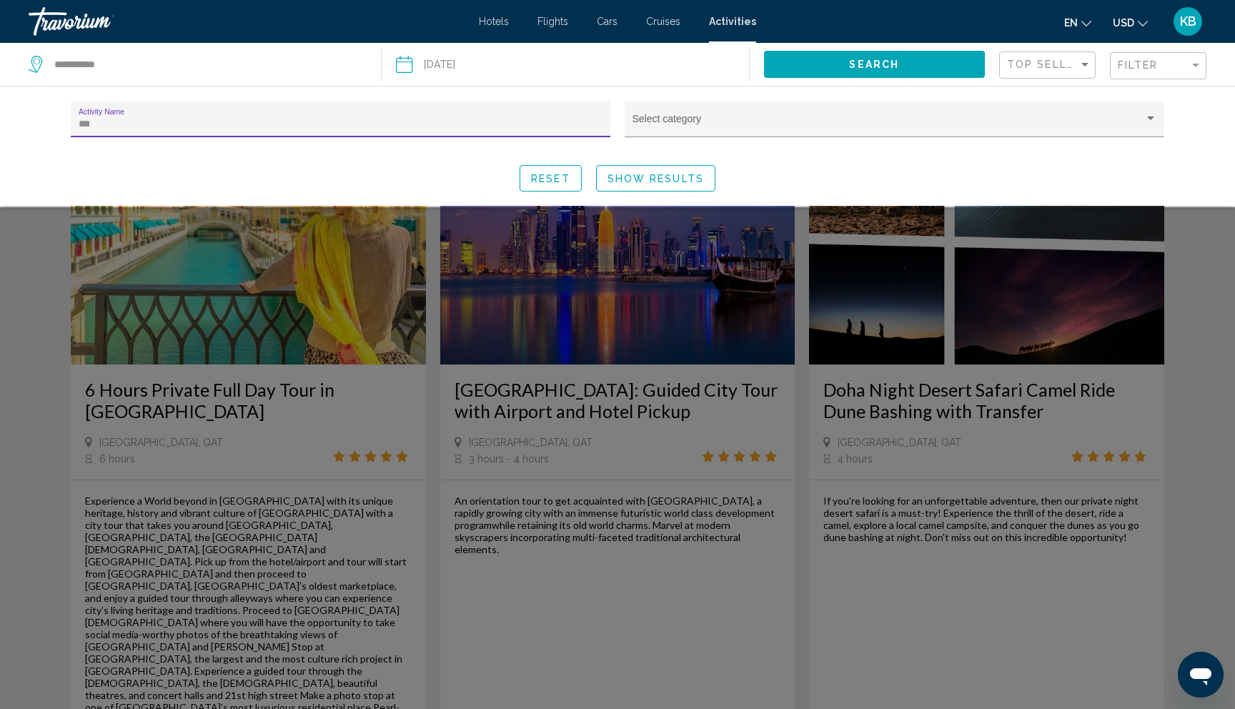
type input "****"
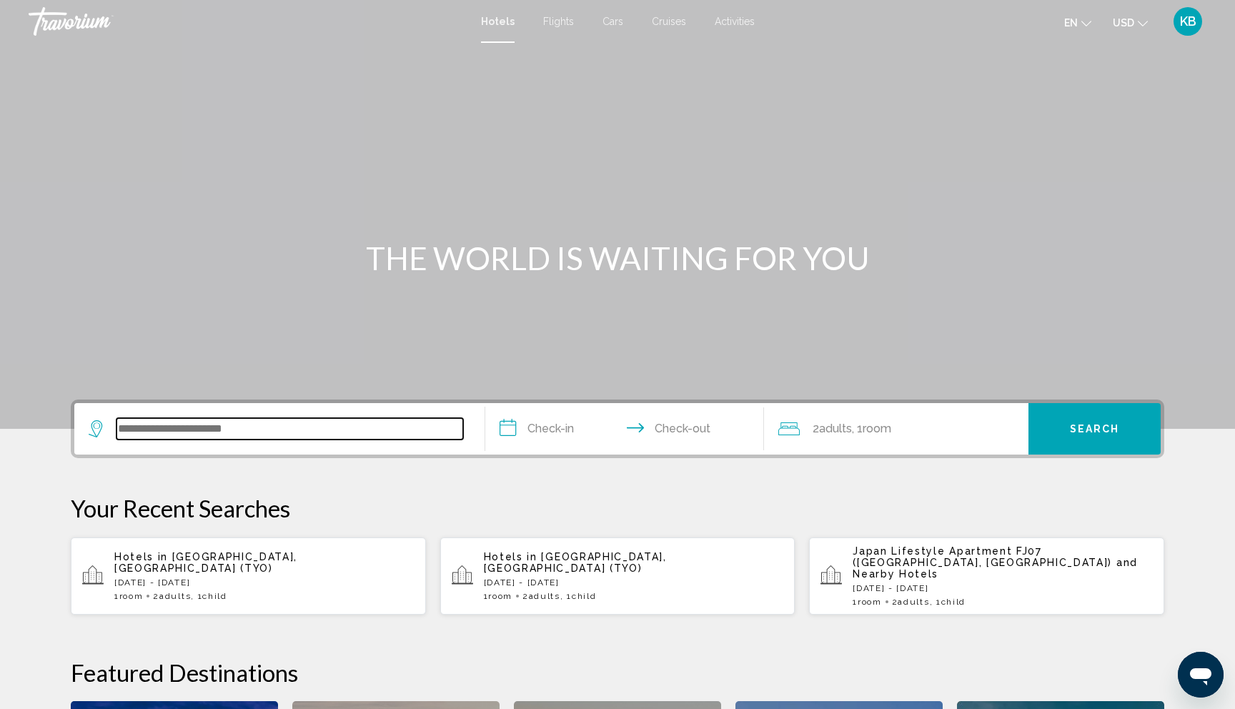
click at [208, 435] on input "Search widget" at bounding box center [290, 428] width 347 height 21
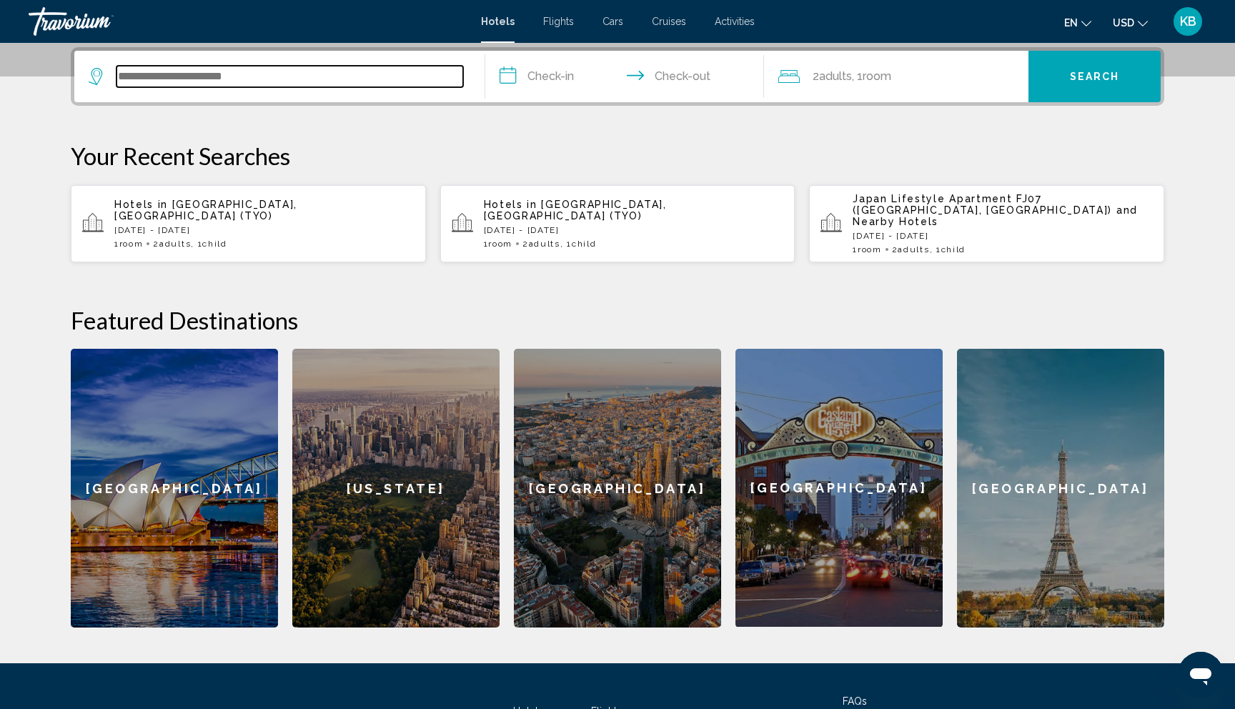
scroll to position [353, 0]
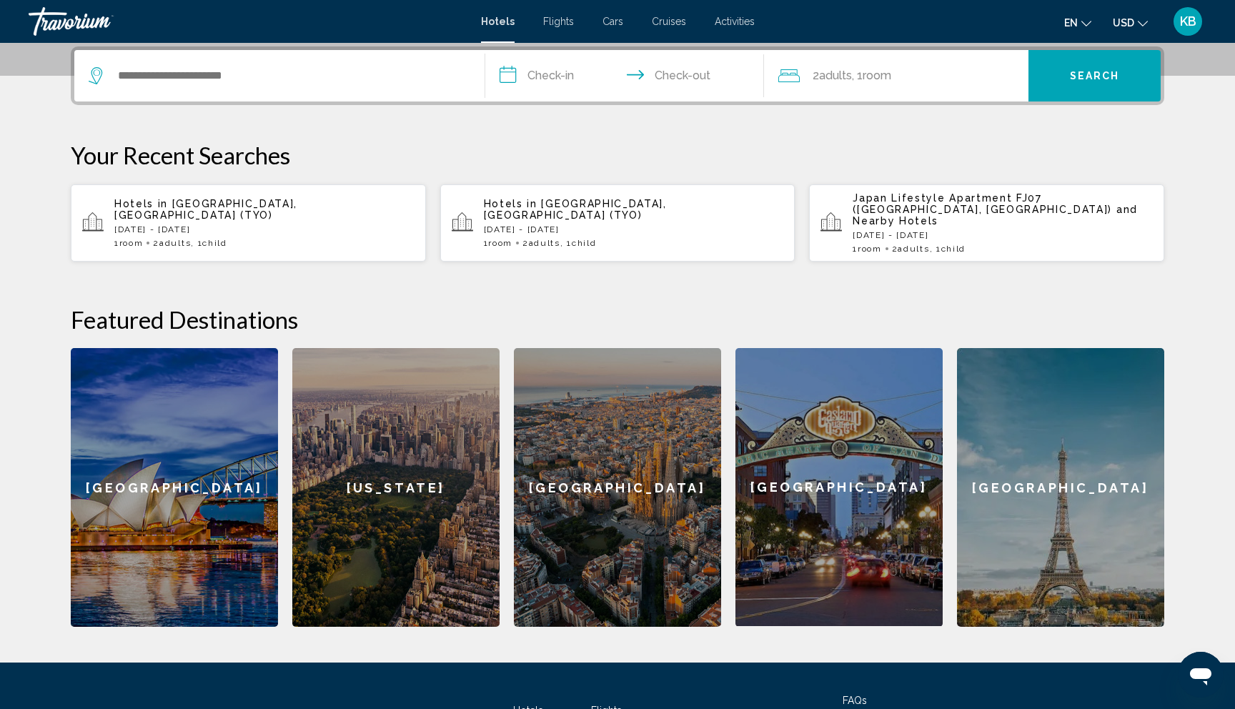
click at [726, 21] on span "Activities" at bounding box center [735, 21] width 40 height 11
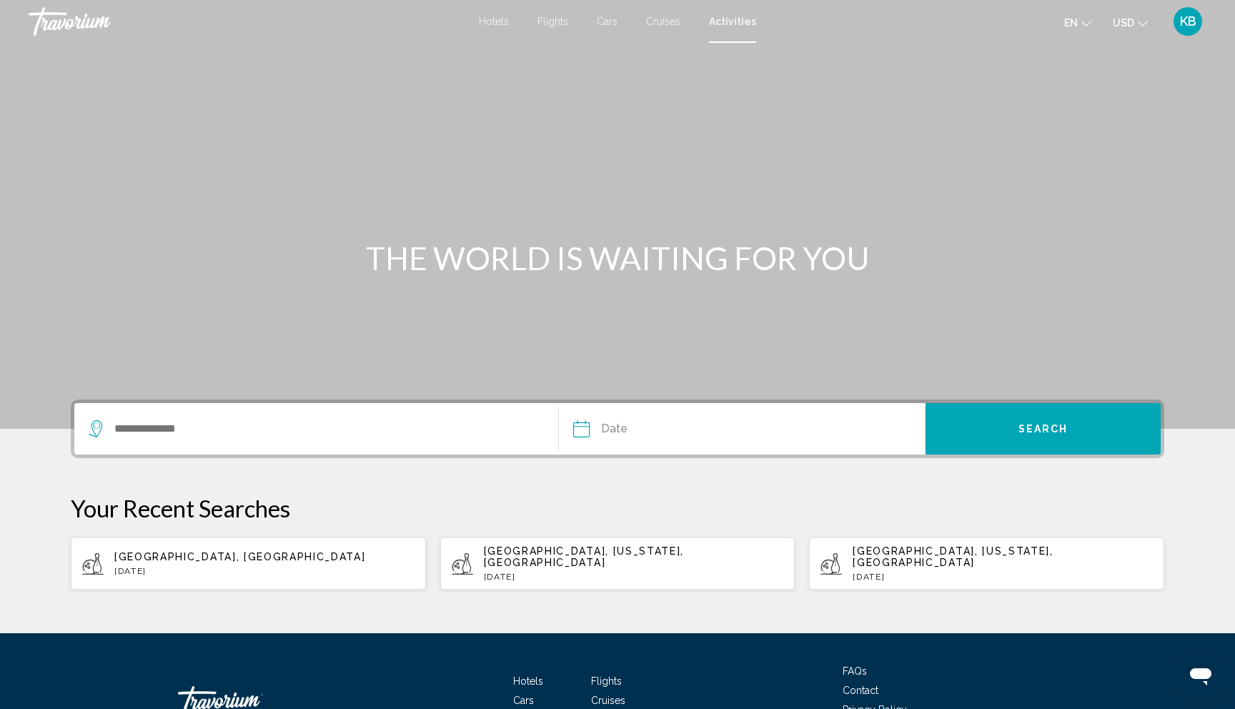
click at [623, 431] on input "Date" at bounding box center [661, 431] width 182 height 56
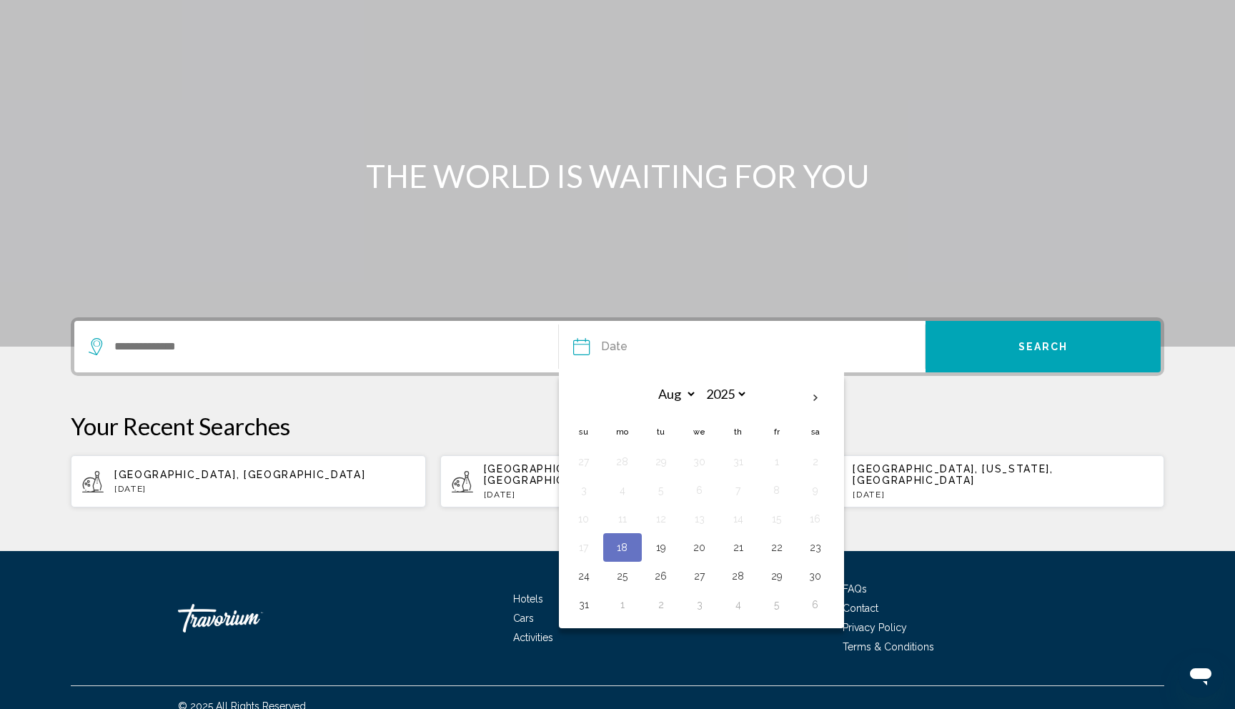
scroll to position [88, 0]
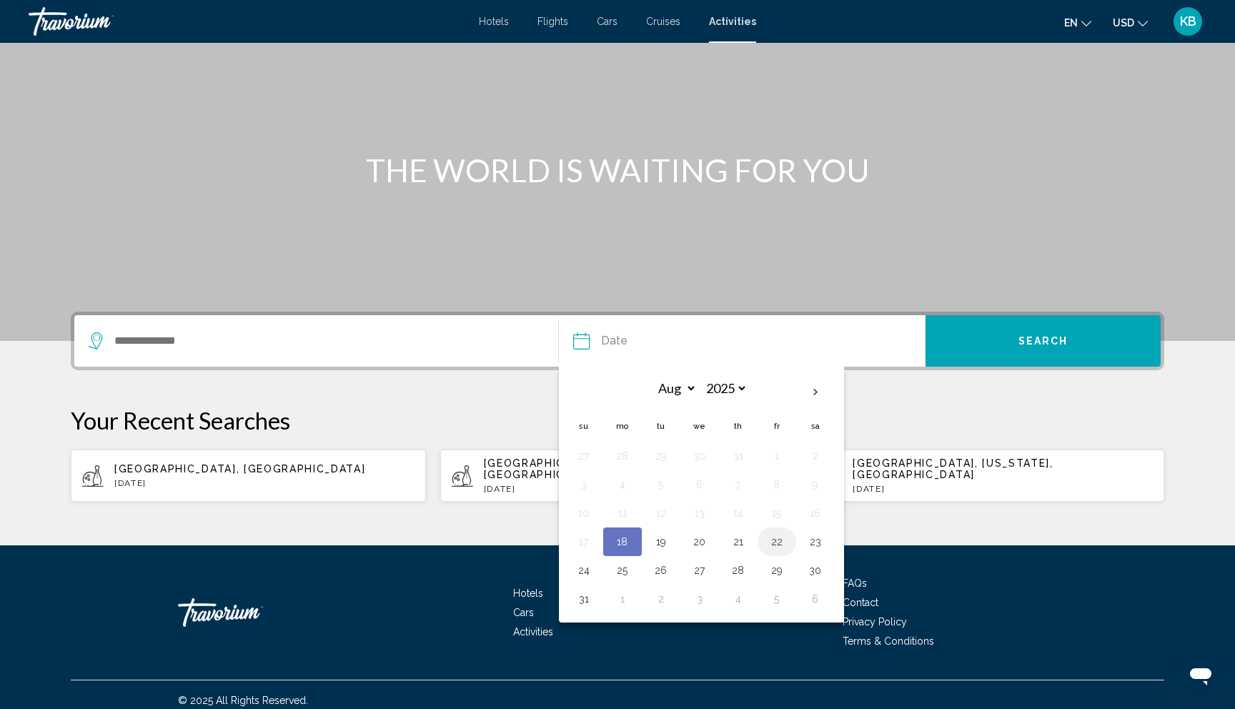
click at [777, 539] on button "22" at bounding box center [777, 542] width 23 height 20
type input "**********"
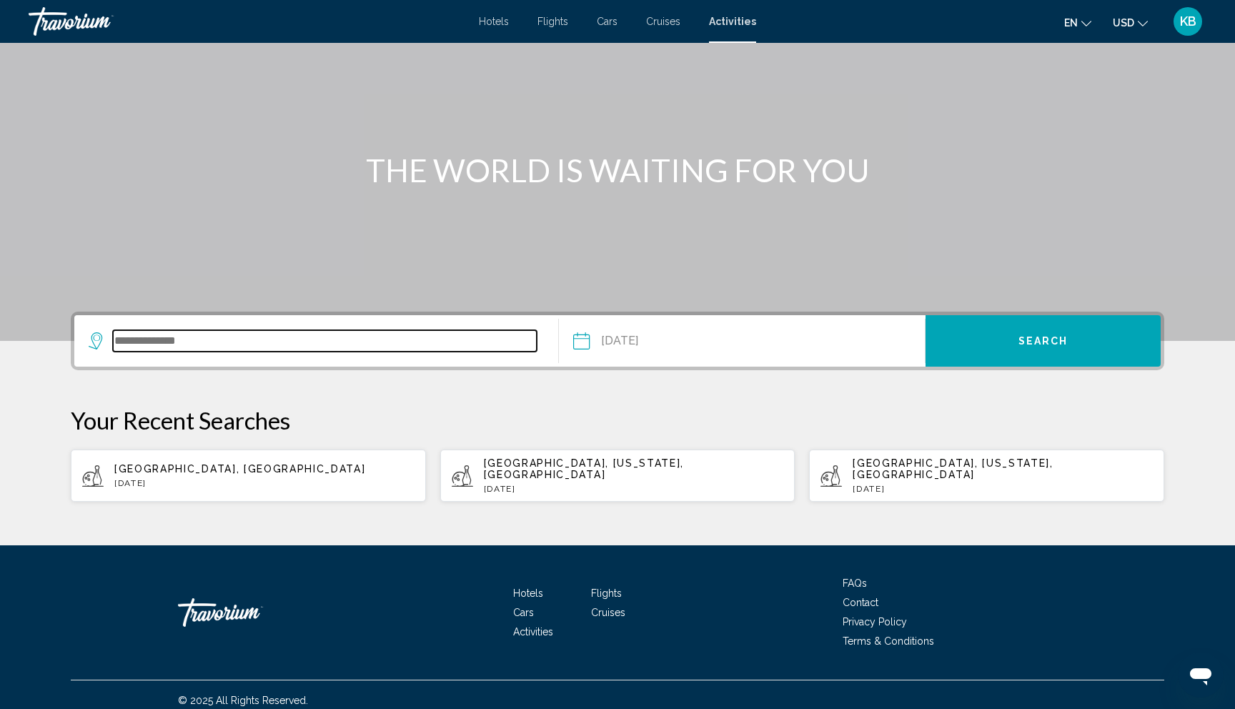
click at [197, 332] on input "Search widget" at bounding box center [325, 340] width 424 height 21
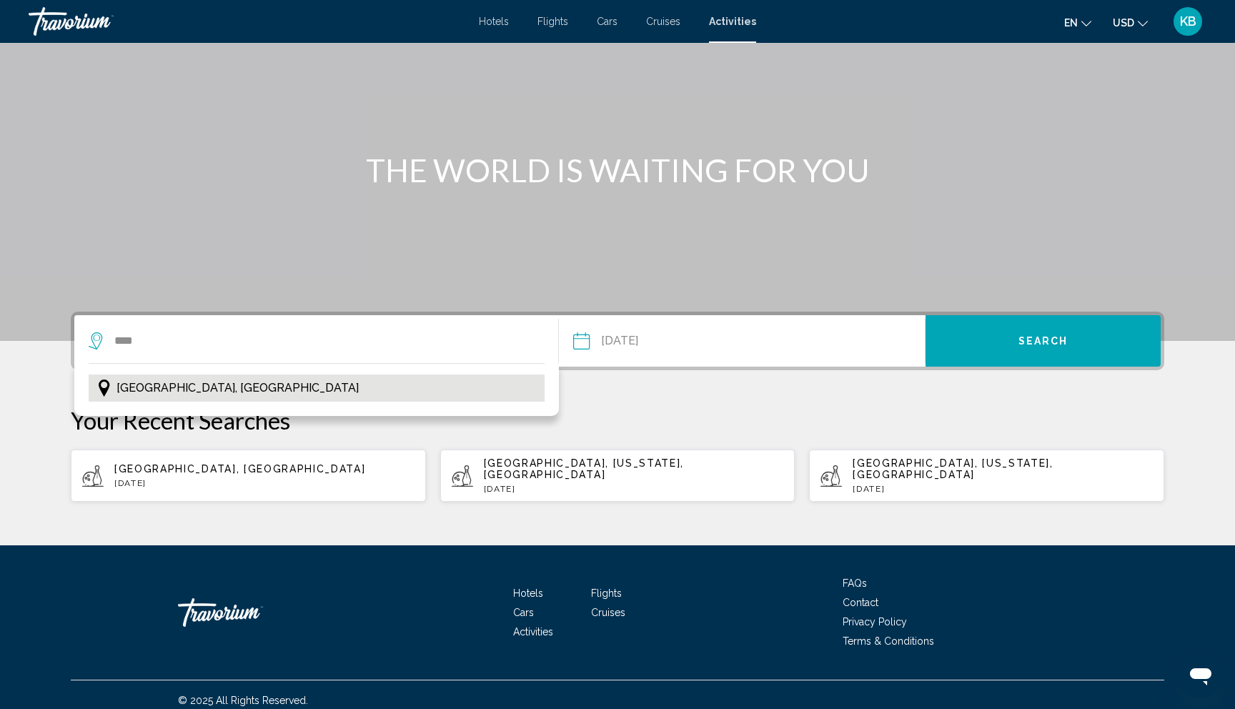
click at [136, 389] on span "[GEOGRAPHIC_DATA], [GEOGRAPHIC_DATA]" at bounding box center [238, 388] width 242 height 20
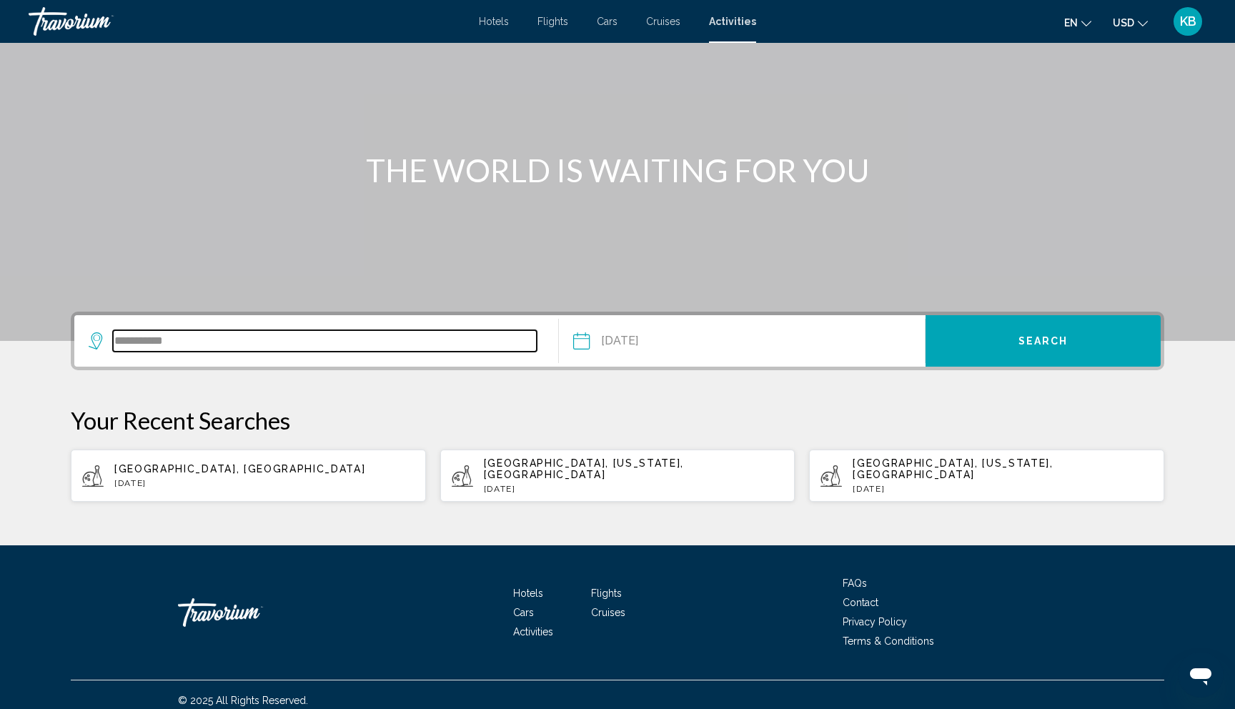
click at [373, 338] on input "**********" at bounding box center [325, 340] width 424 height 21
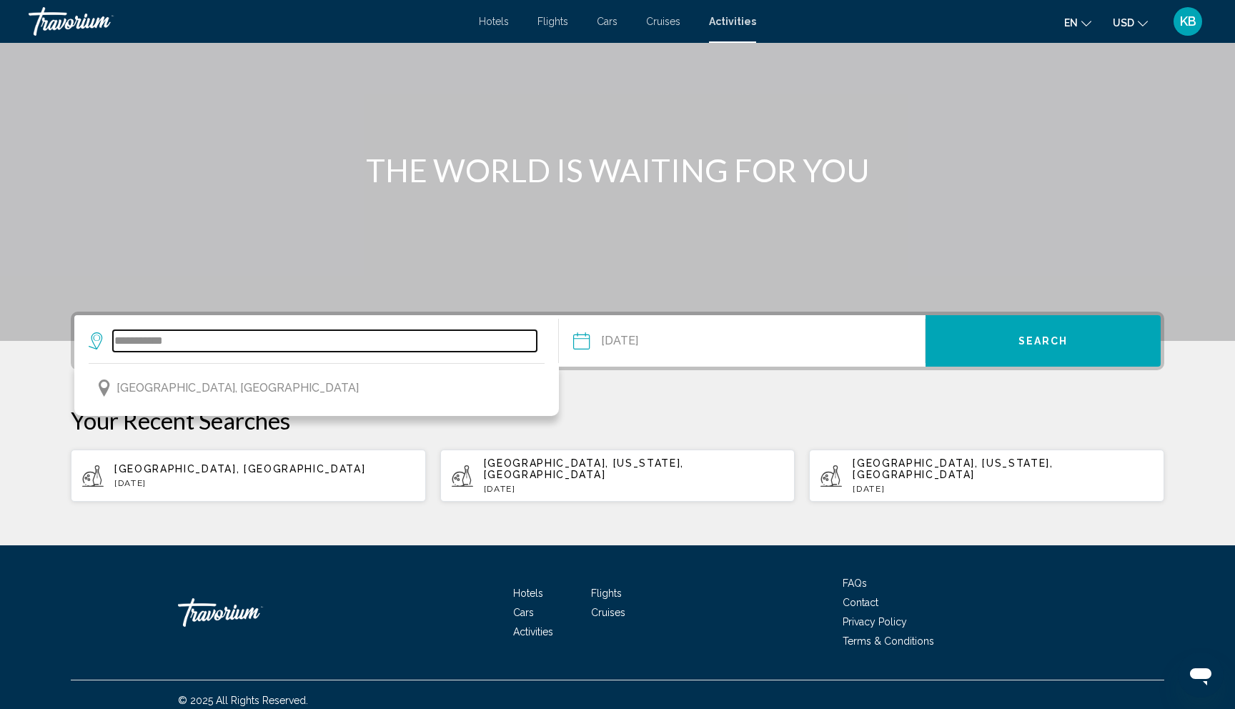
click at [373, 338] on input "**********" at bounding box center [325, 340] width 424 height 21
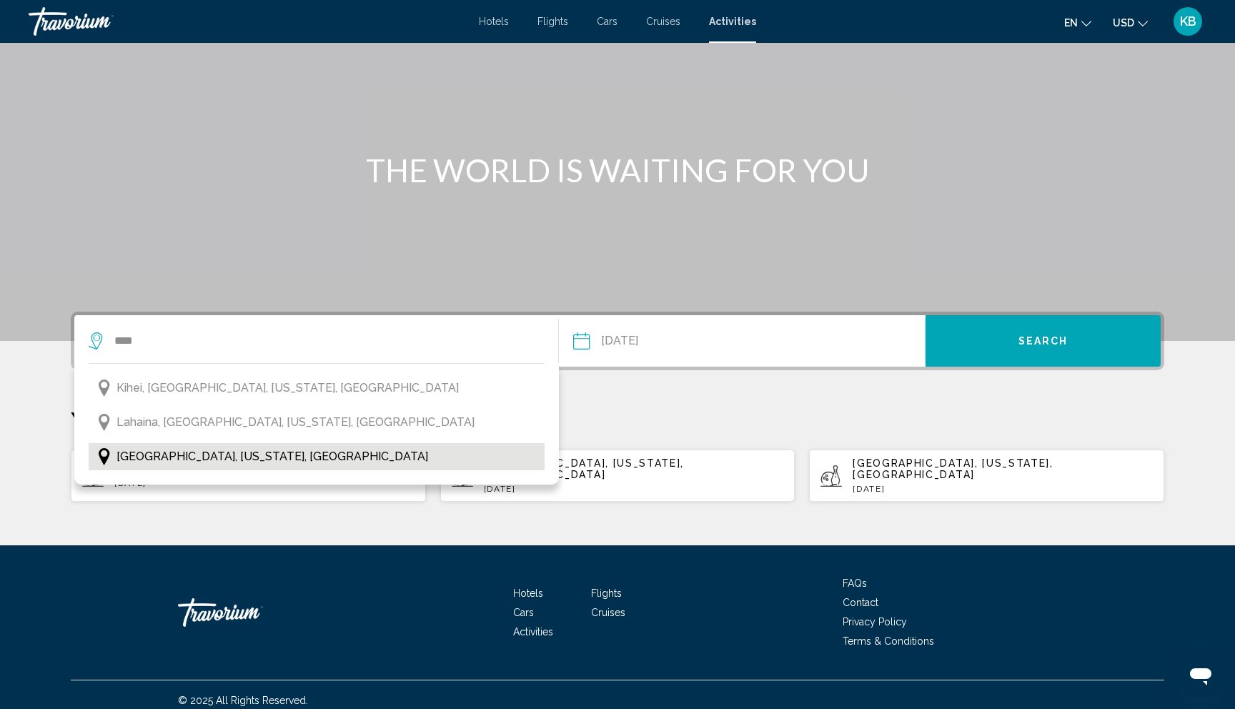
click at [170, 457] on span "[GEOGRAPHIC_DATA], [US_STATE], [GEOGRAPHIC_DATA]" at bounding box center [273, 457] width 312 height 20
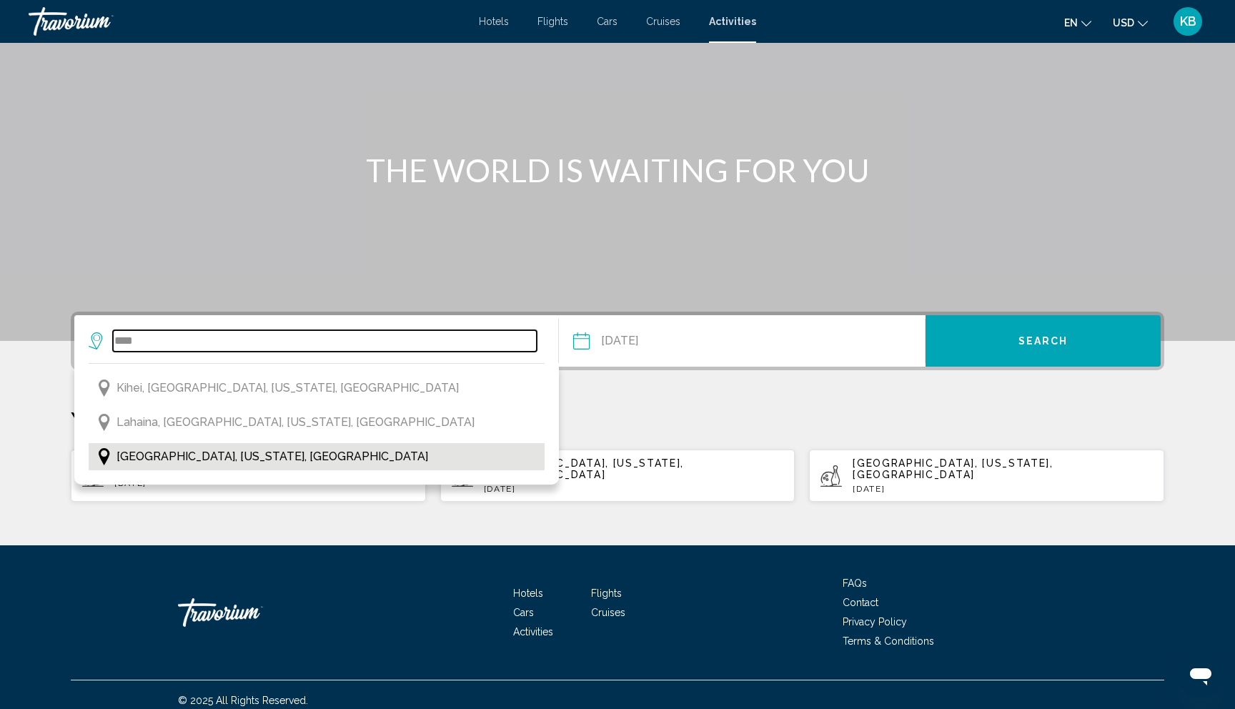
type input "**********"
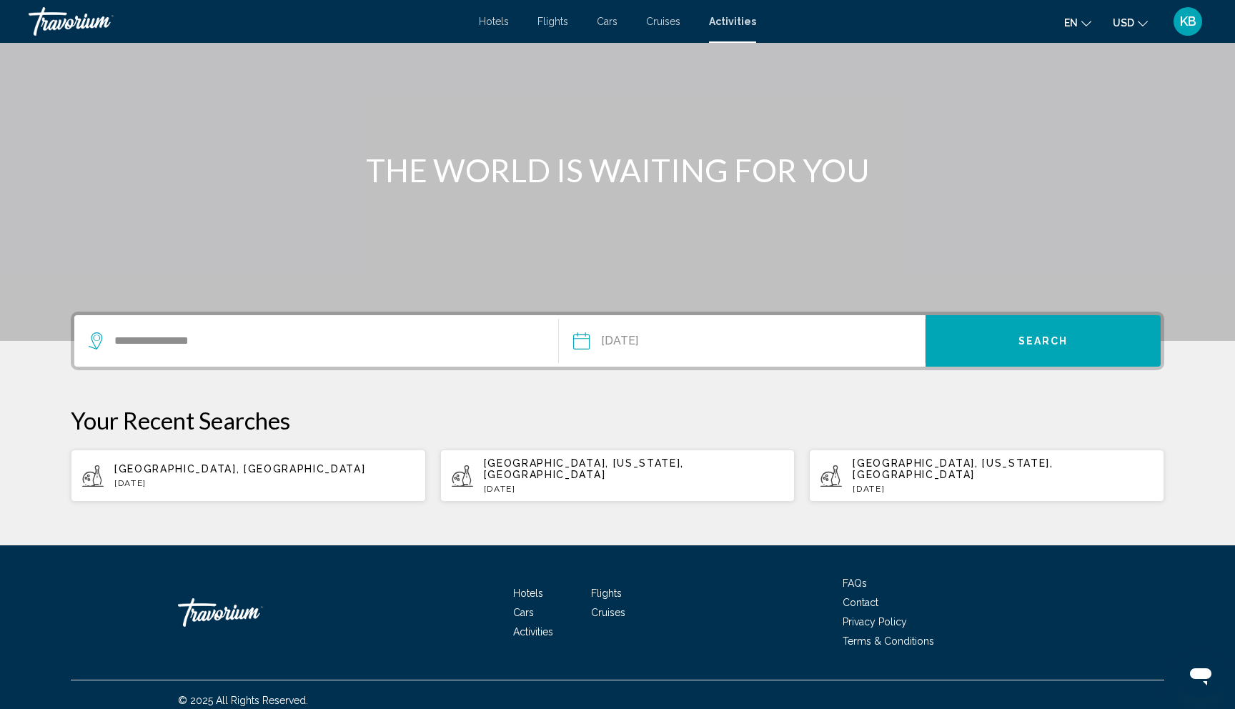
click at [636, 343] on input "**********" at bounding box center [661, 343] width 182 height 56
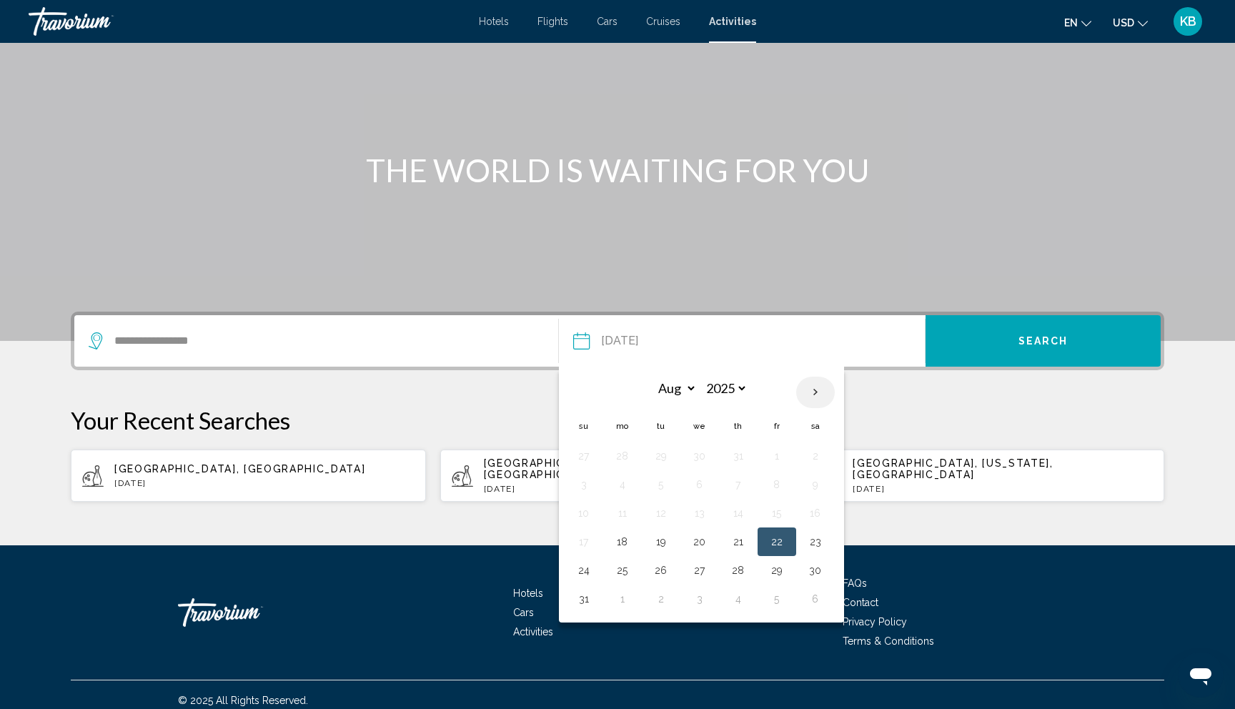
click at [817, 389] on th "Next month" at bounding box center [815, 392] width 39 height 31
select select "*"
click at [704, 511] on button "17" at bounding box center [700, 513] width 23 height 20
type input "**********"
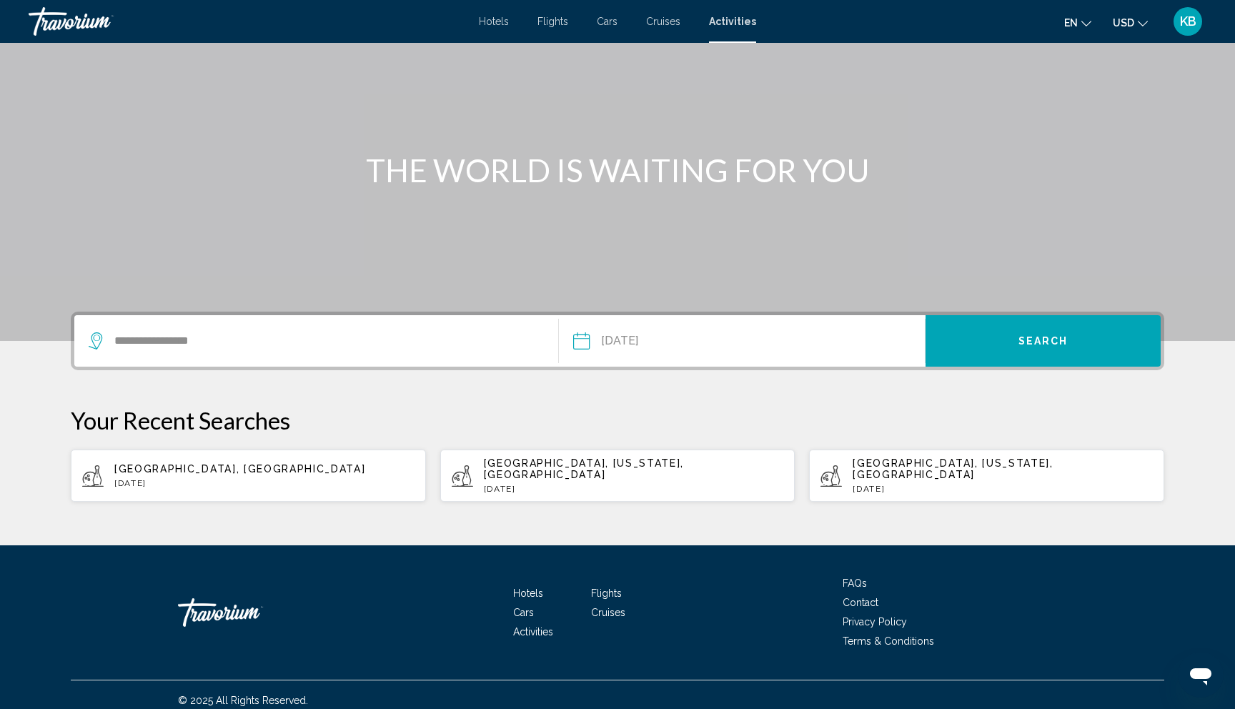
click at [1036, 334] on button "Search" at bounding box center [1043, 340] width 235 height 51
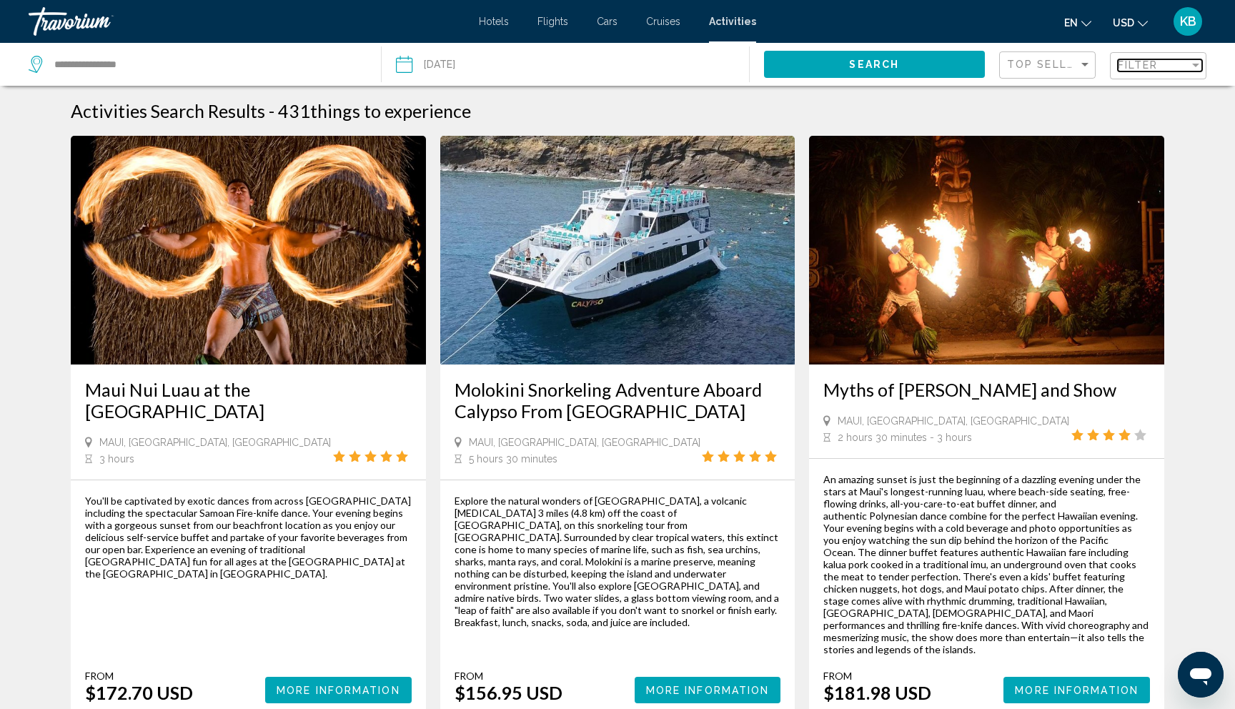
click at [1141, 62] on span "Filter" at bounding box center [1138, 64] width 41 height 11
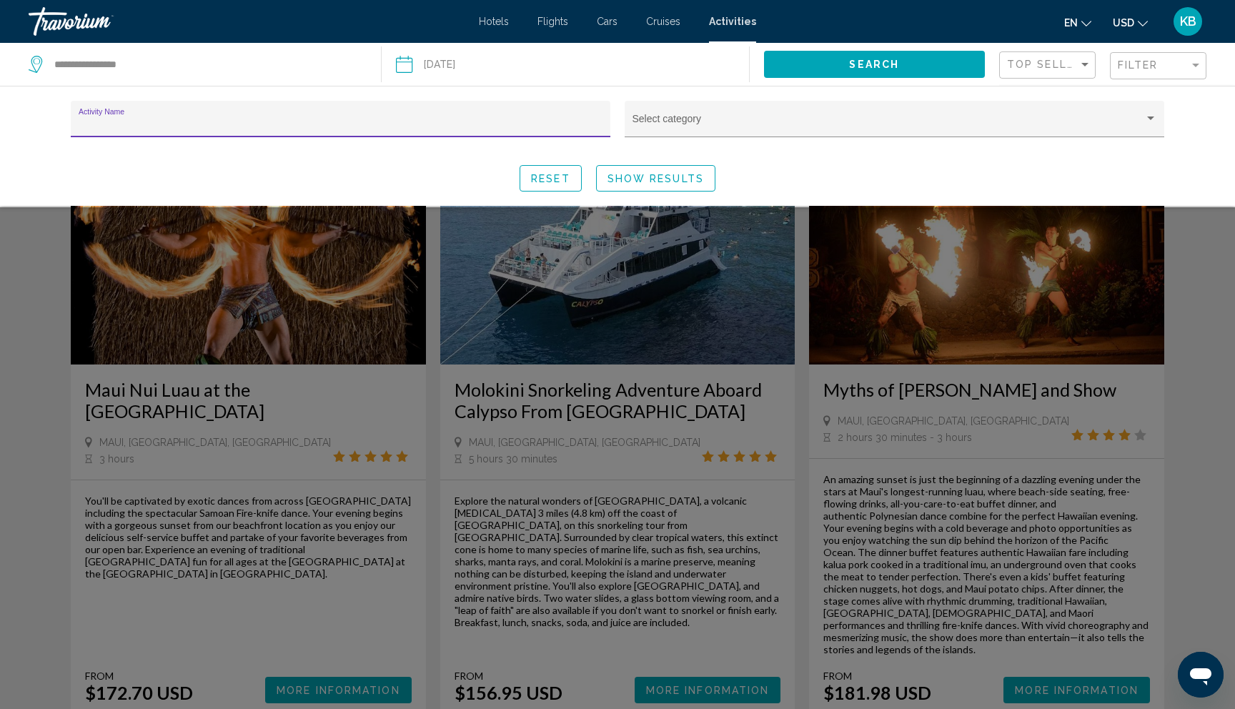
click at [160, 121] on input "Activity Name" at bounding box center [341, 124] width 525 height 11
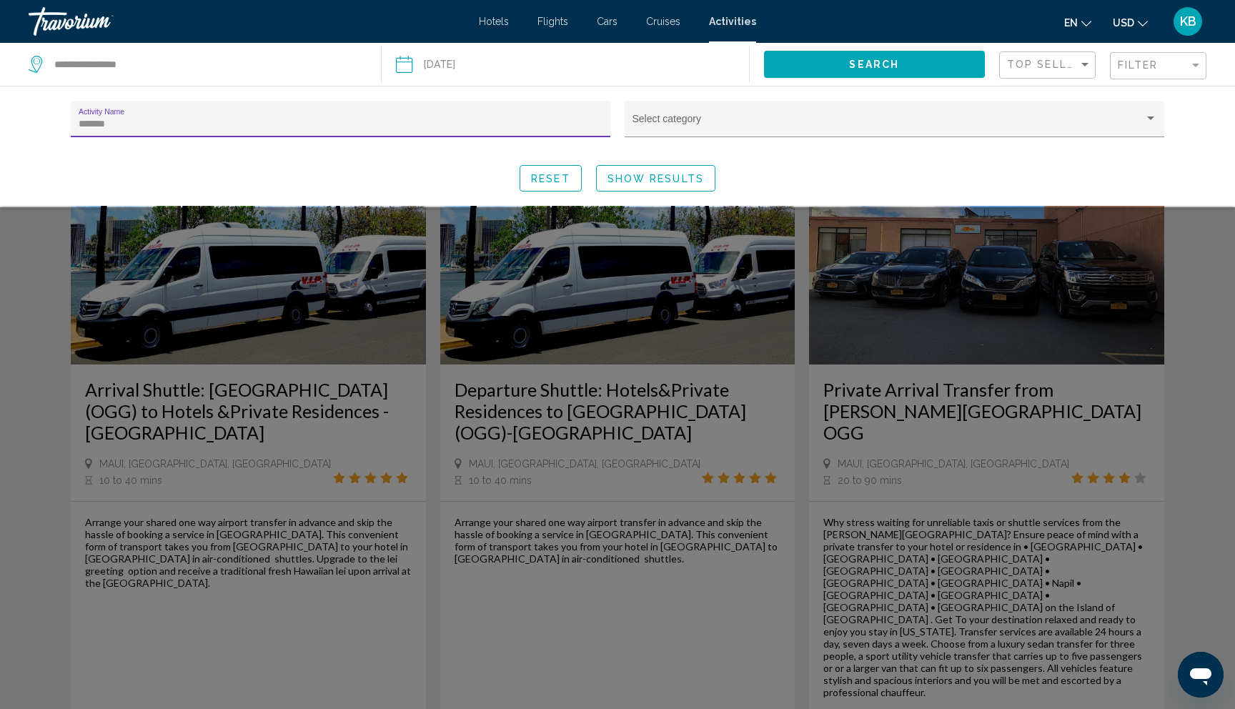
type input "*******"
click at [31, 288] on div "Search widget" at bounding box center [617, 458] width 1235 height 502
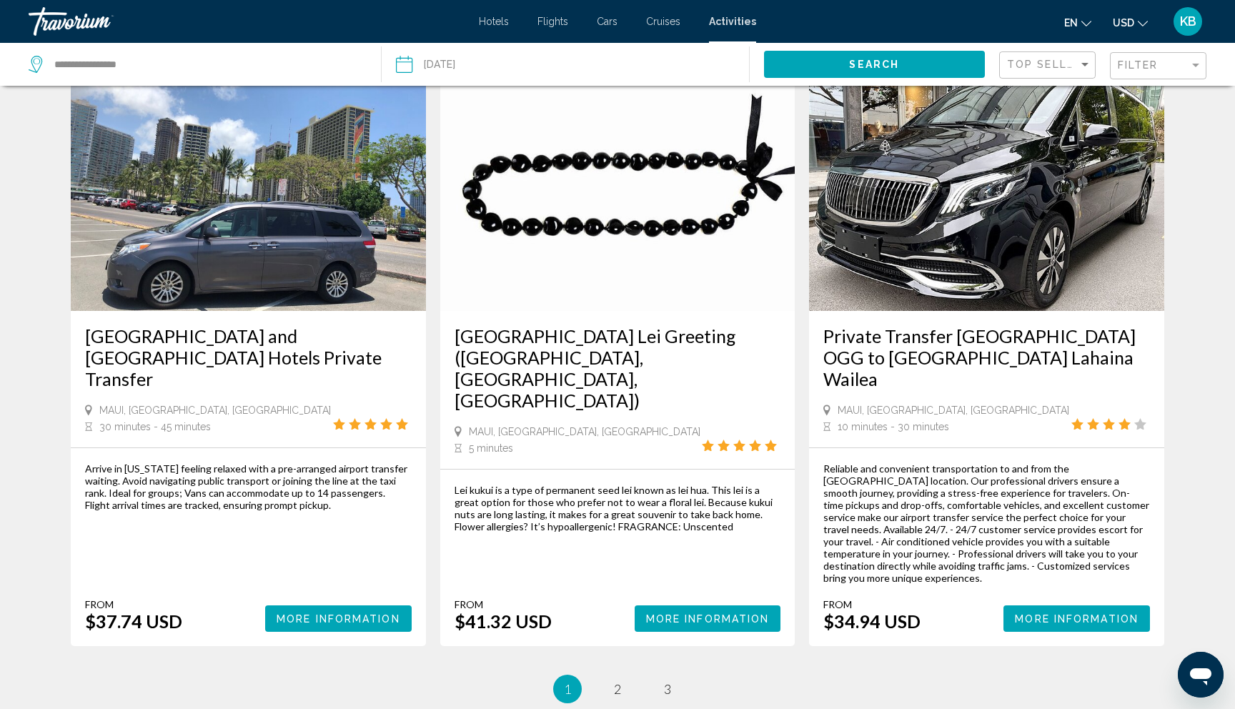
scroll to position [1873, 0]
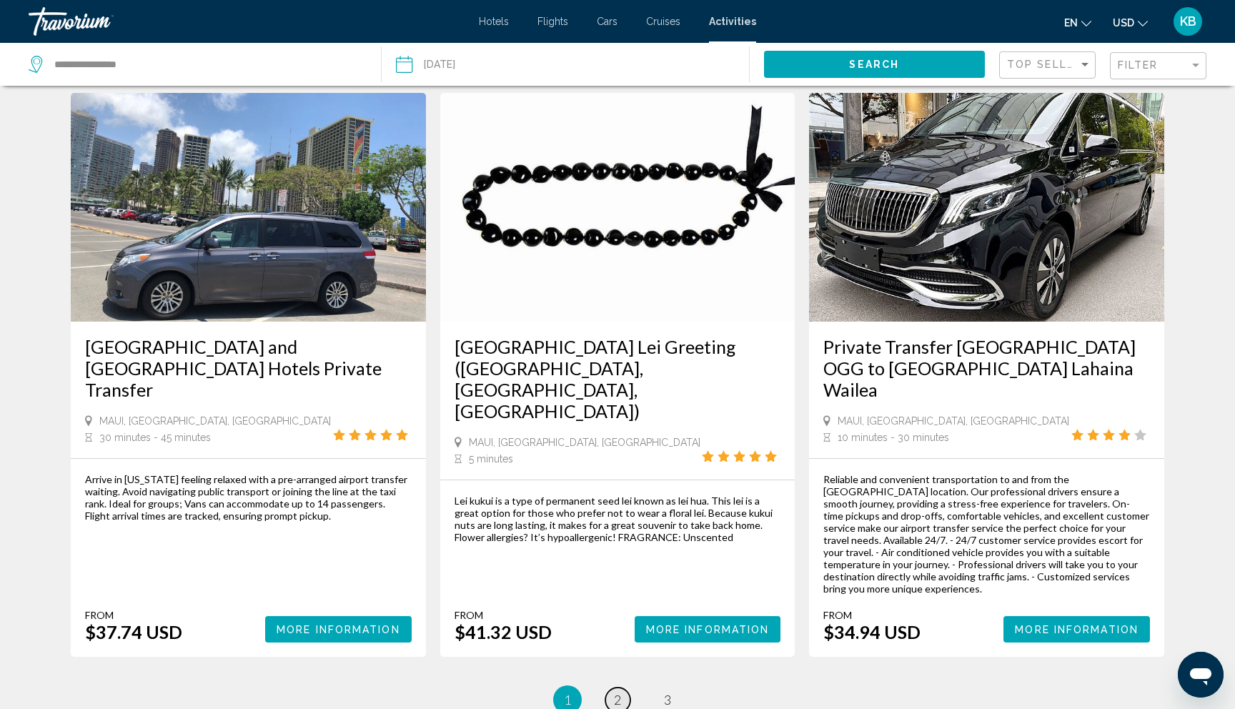
click at [615, 692] on span "2" at bounding box center [617, 700] width 7 height 16
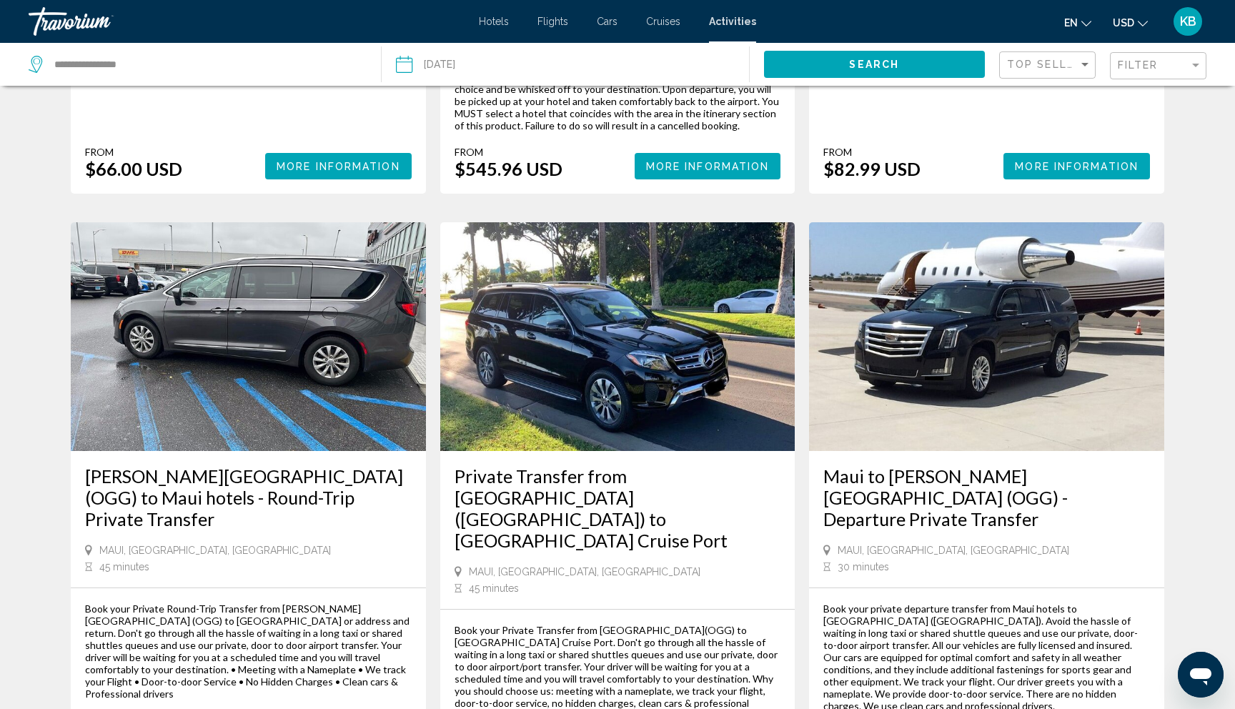
scroll to position [1856, 0]
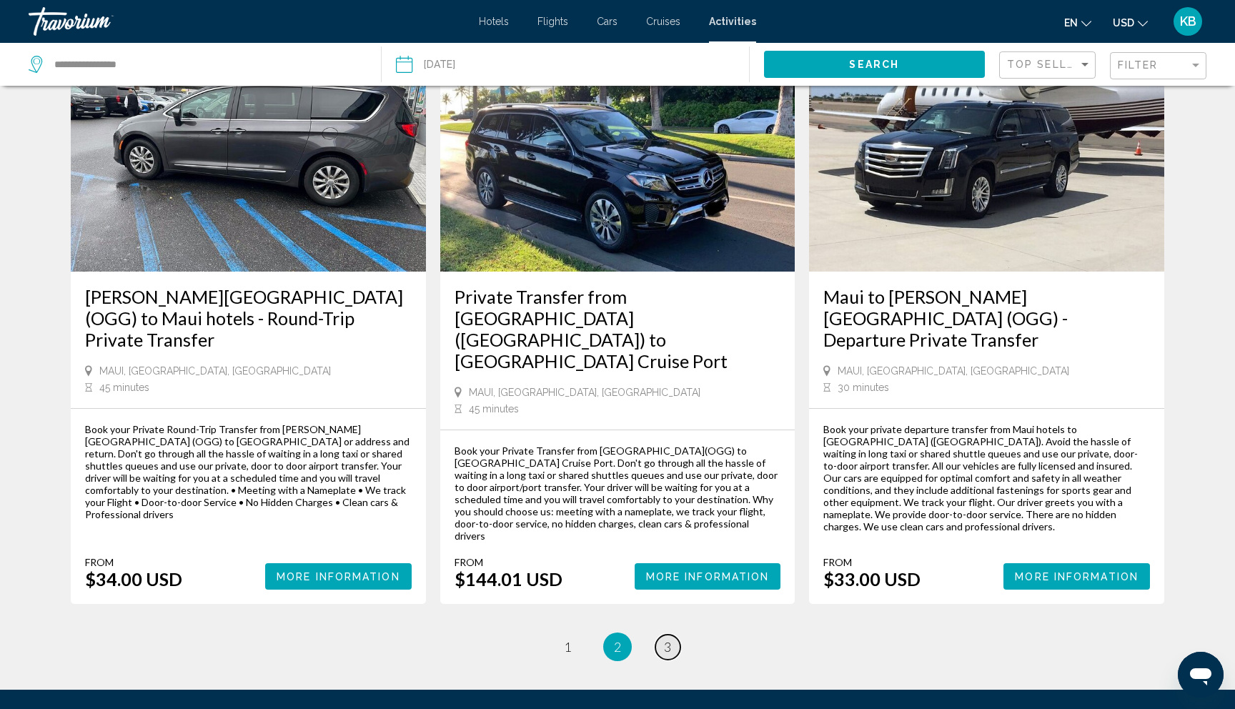
click at [666, 639] on span "3" at bounding box center [667, 647] width 7 height 16
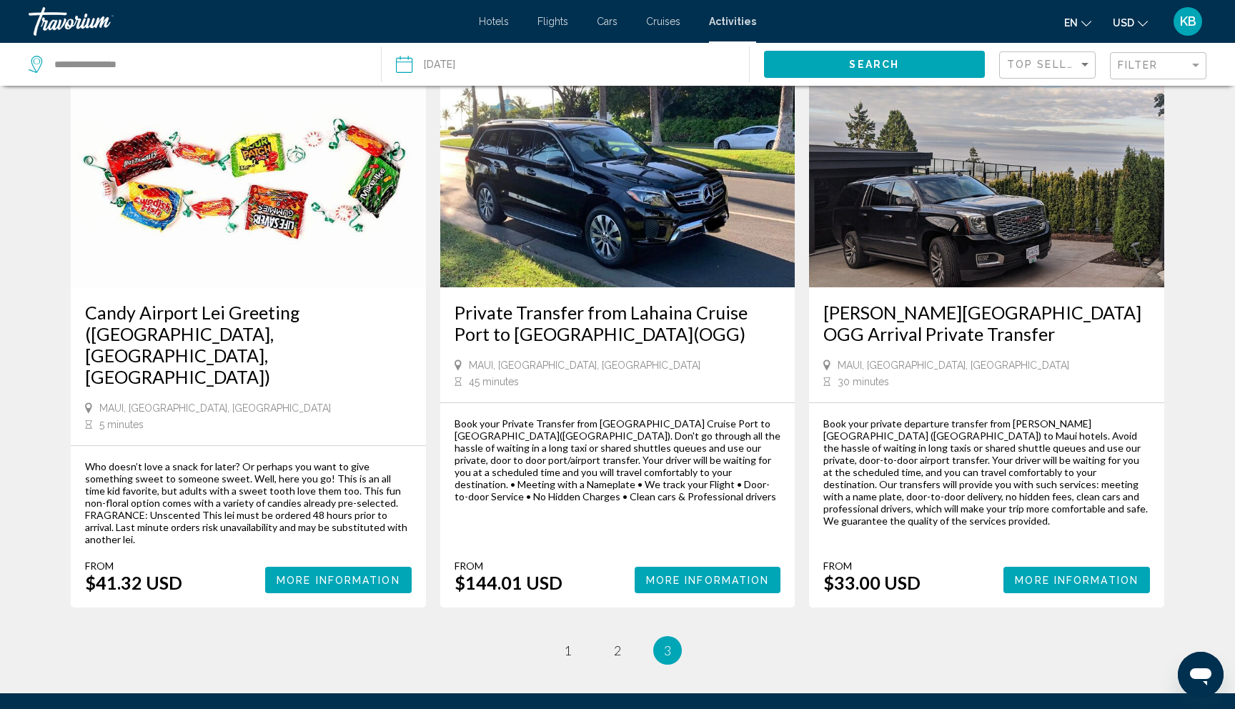
scroll to position [74, 0]
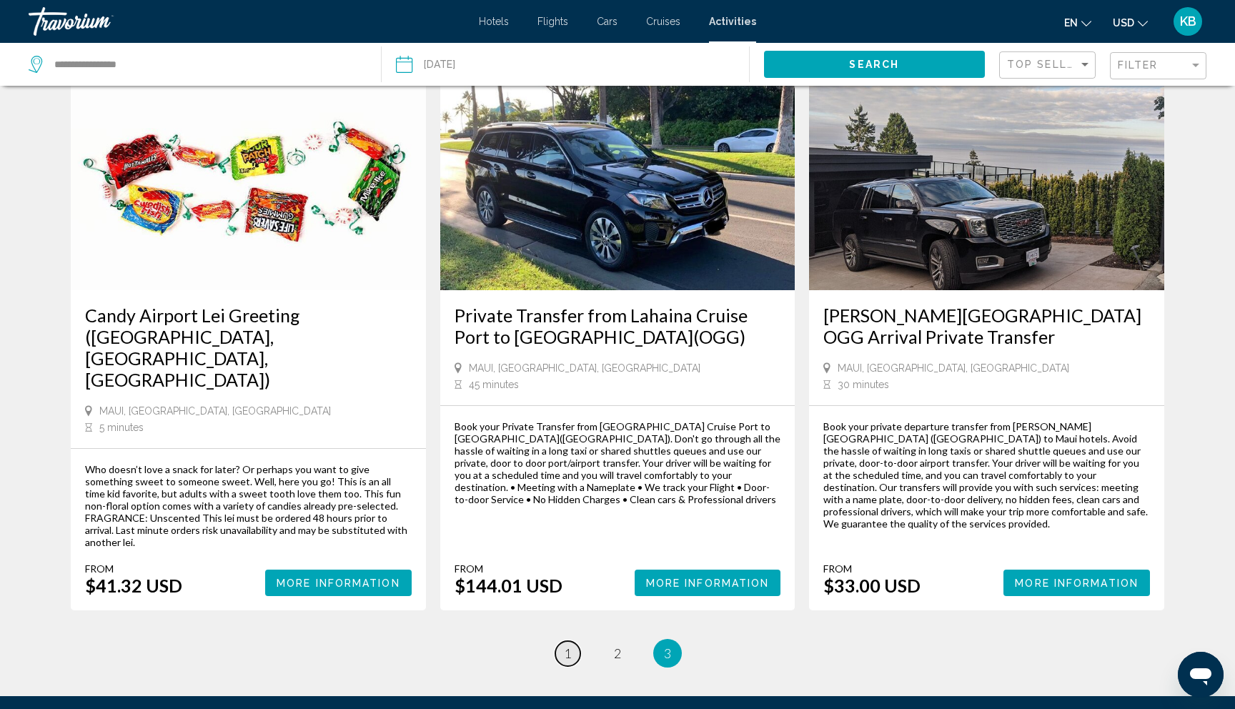
click at [571, 646] on span "1" at bounding box center [567, 654] width 7 height 16
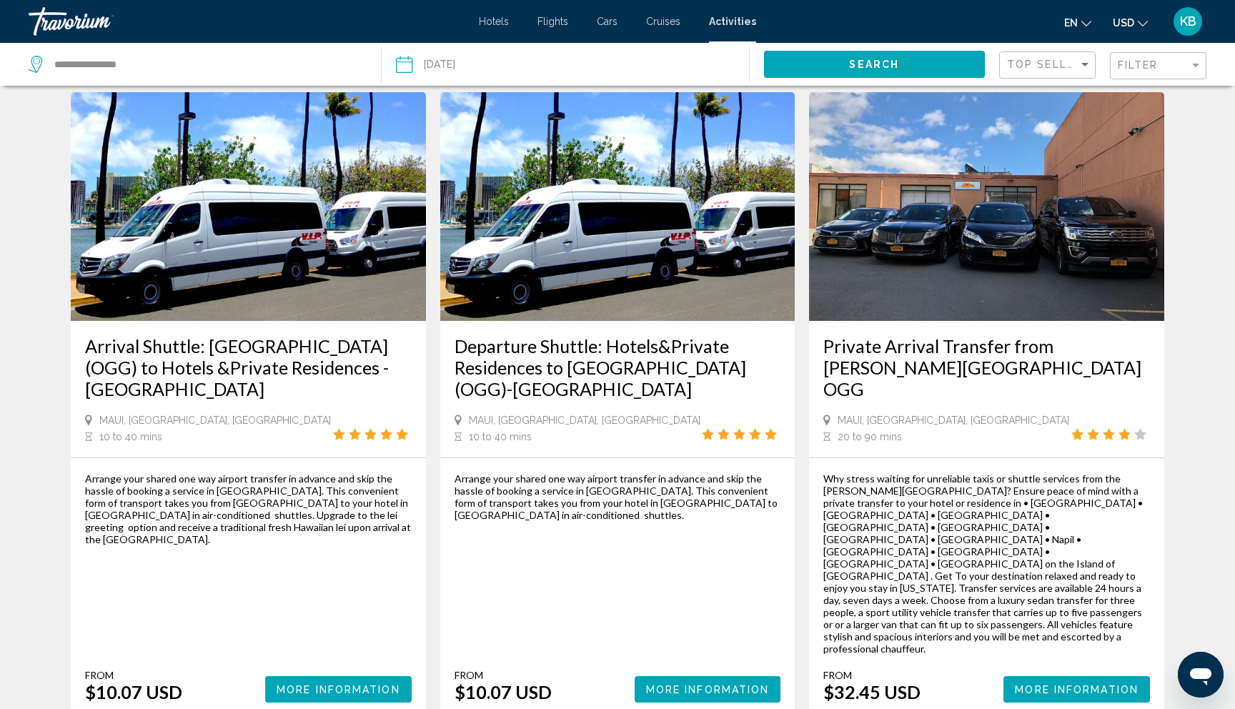
scroll to position [46, 0]
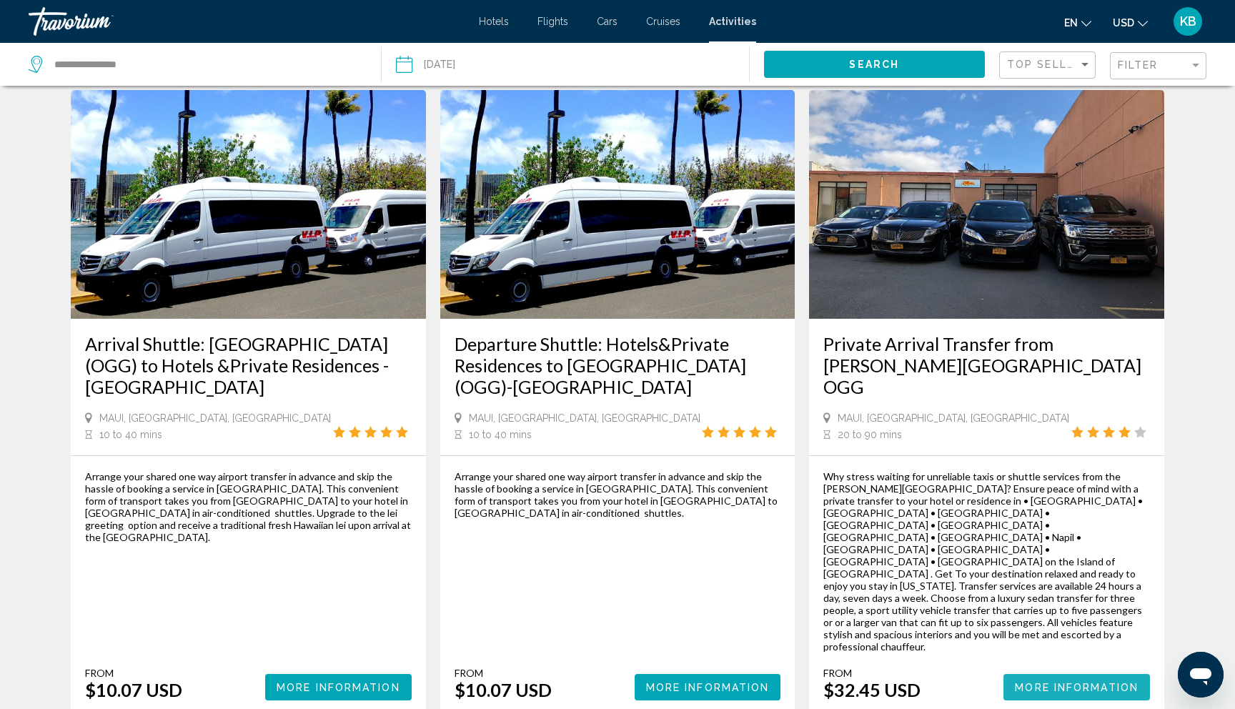
click at [1050, 682] on span "More Information" at bounding box center [1077, 687] width 124 height 11
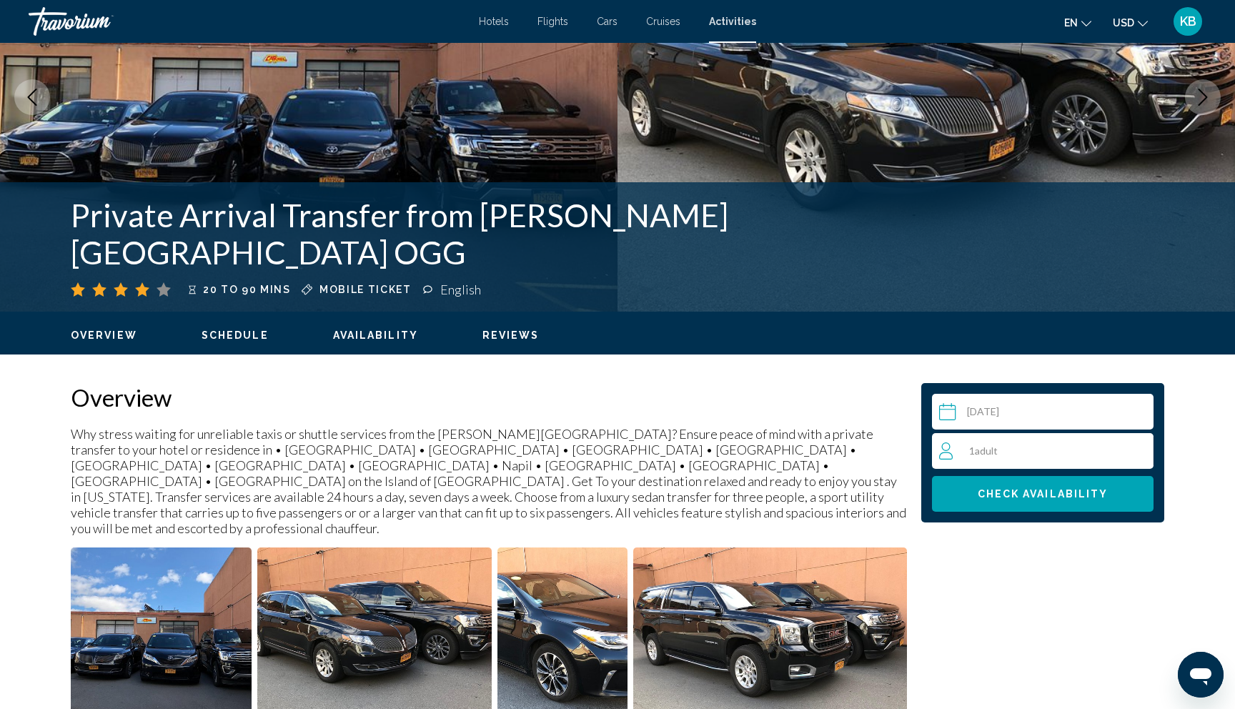
scroll to position [192, 0]
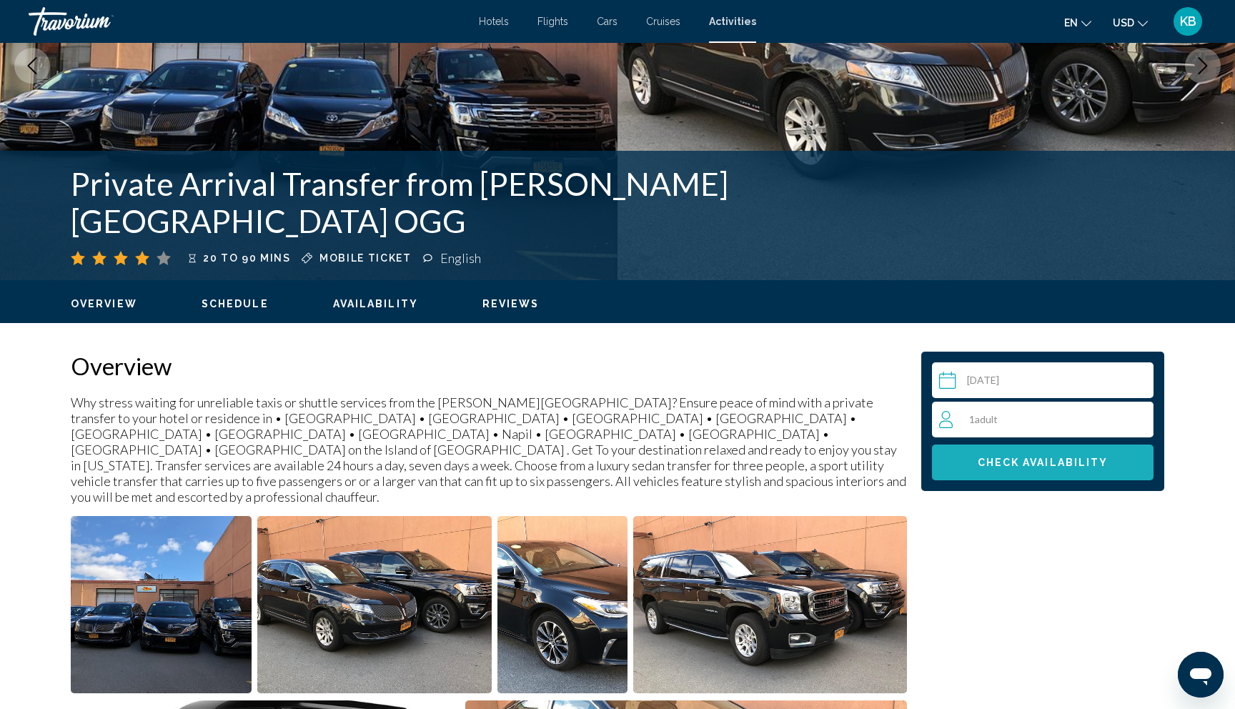
click at [1007, 461] on span "Check Availability" at bounding box center [1043, 463] width 131 height 11
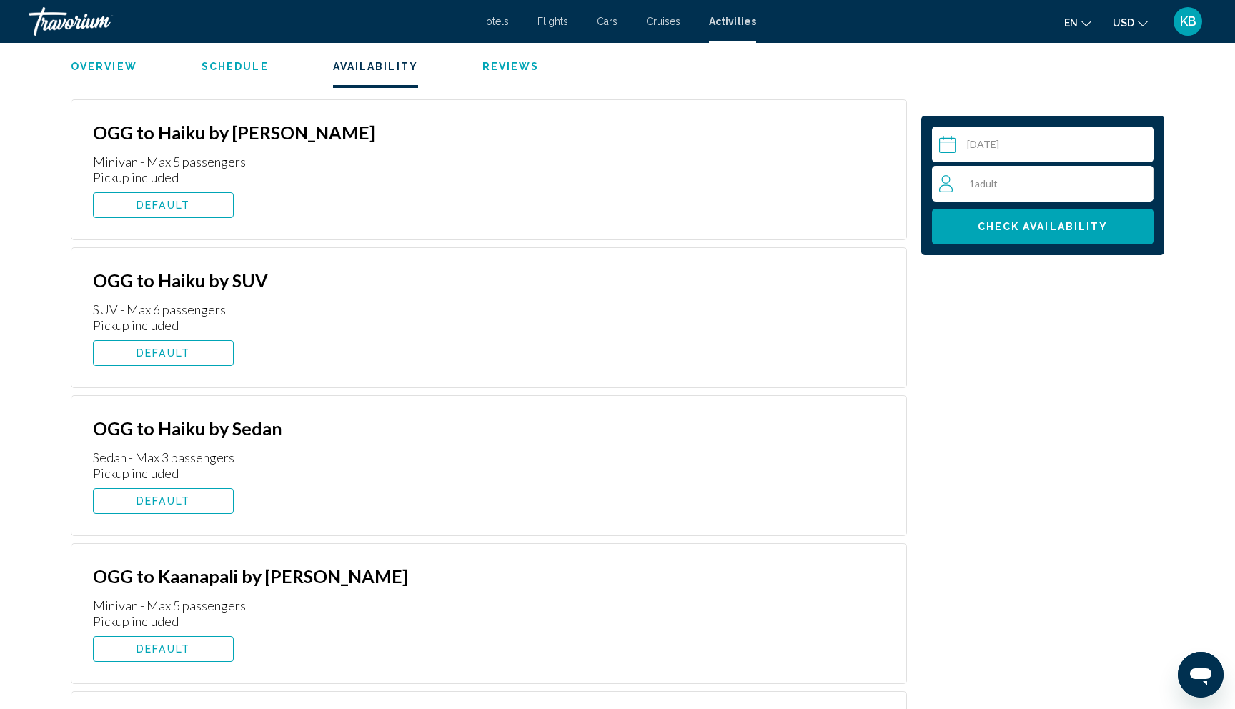
scroll to position [2353, 0]
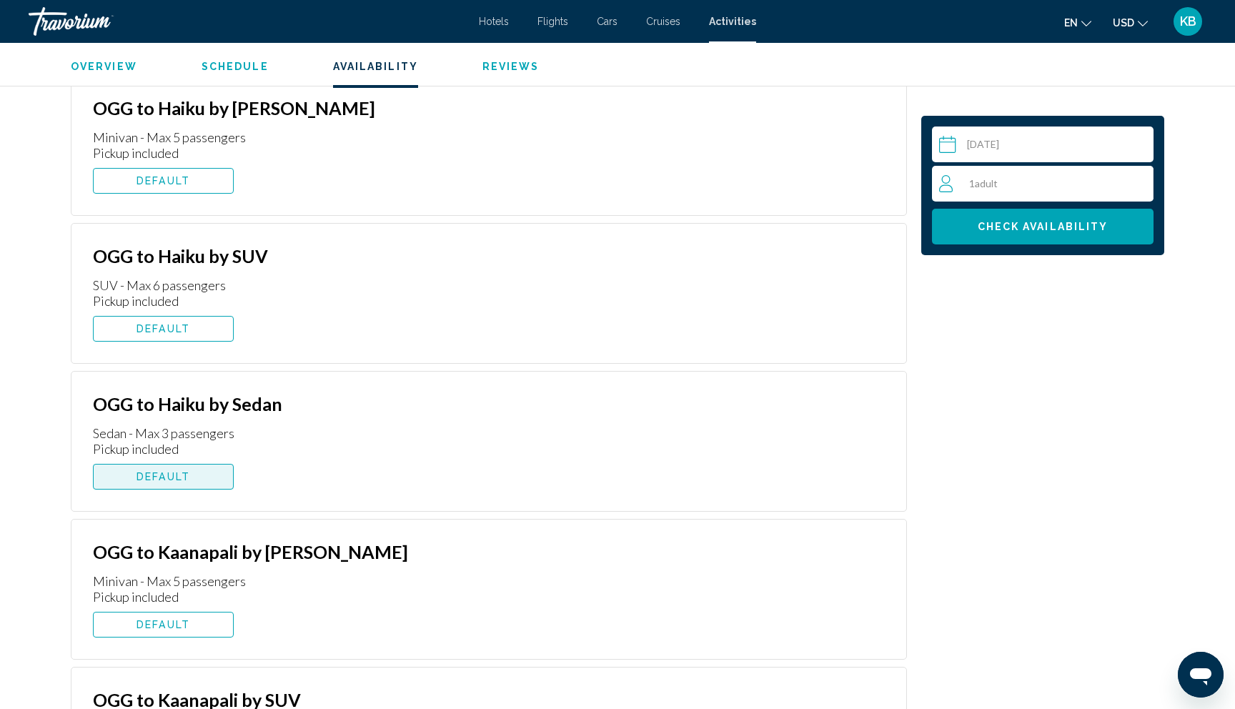
click at [202, 464] on button "DEFAULT" at bounding box center [163, 477] width 141 height 26
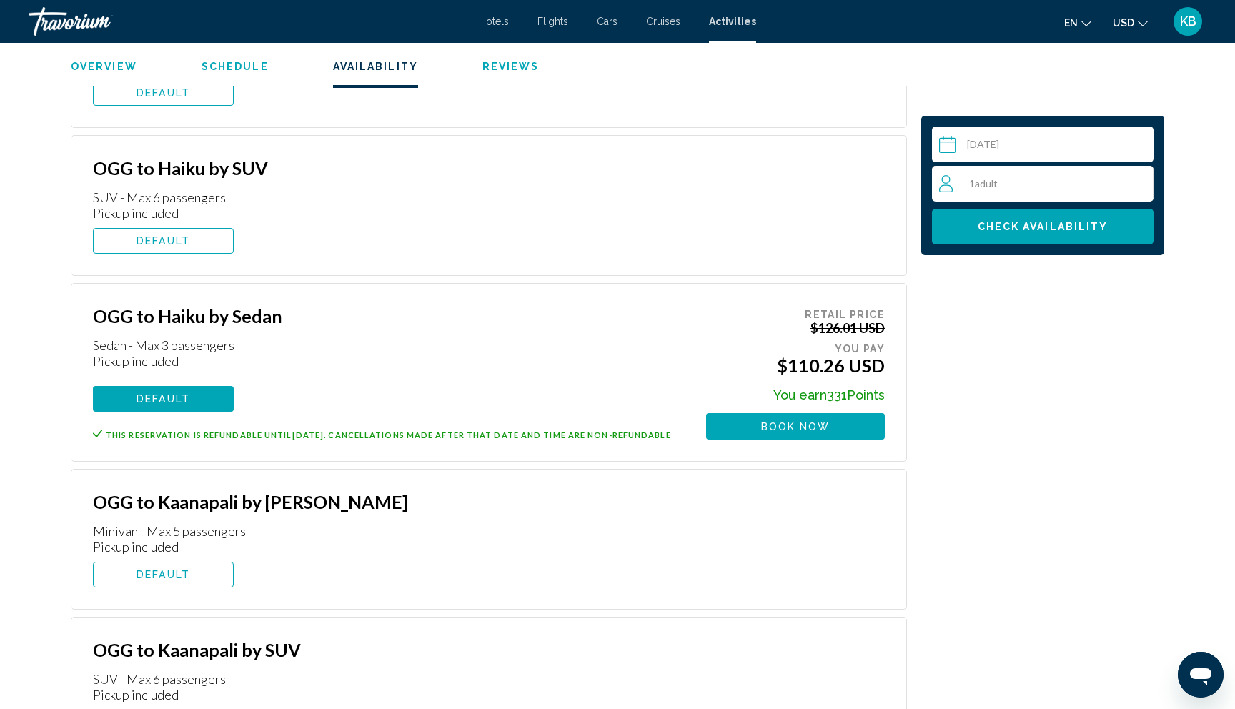
scroll to position [2453, 0]
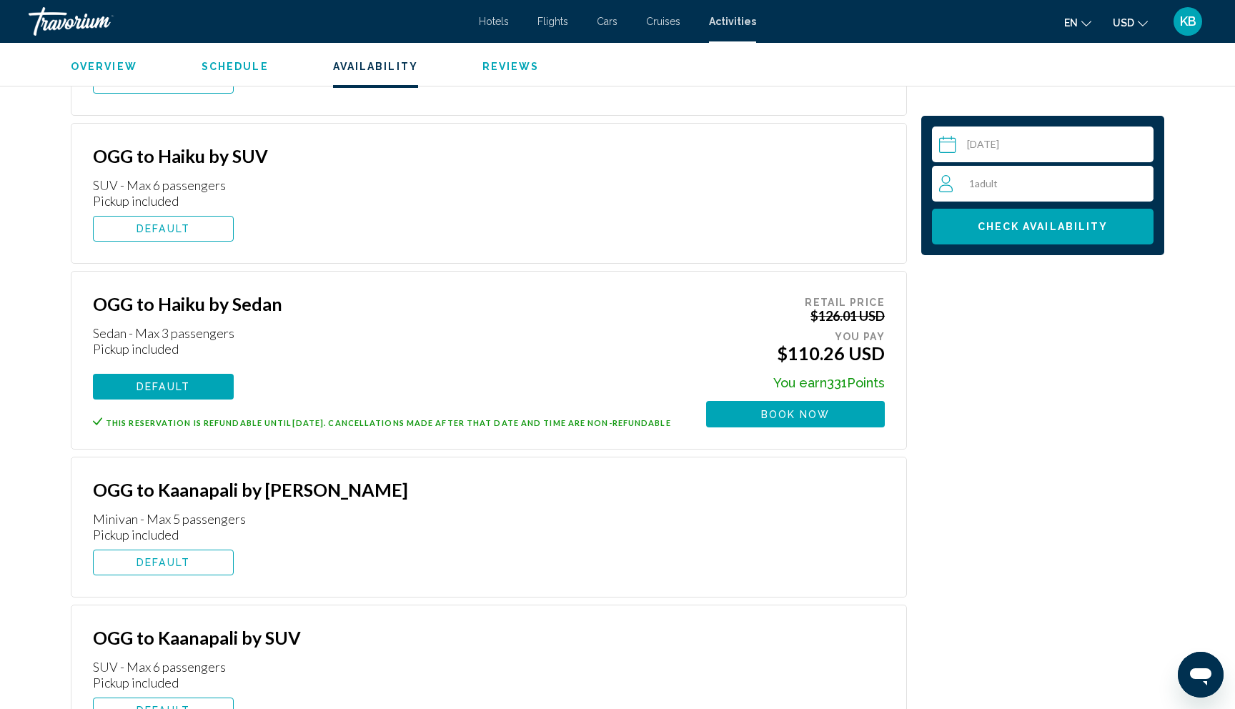
click at [192, 550] on button "DEFAULT" at bounding box center [163, 563] width 141 height 26
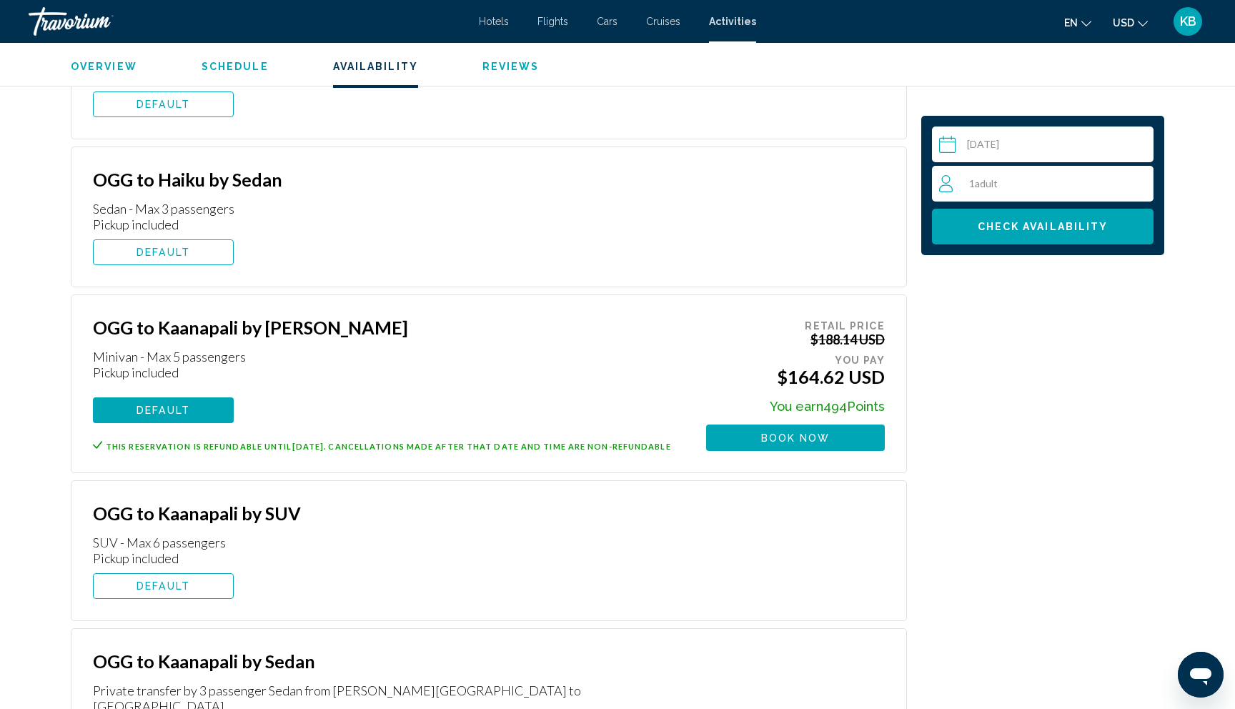
scroll to position [2578, 0]
click at [188, 580] on span "DEFAULT" at bounding box center [164, 585] width 54 height 11
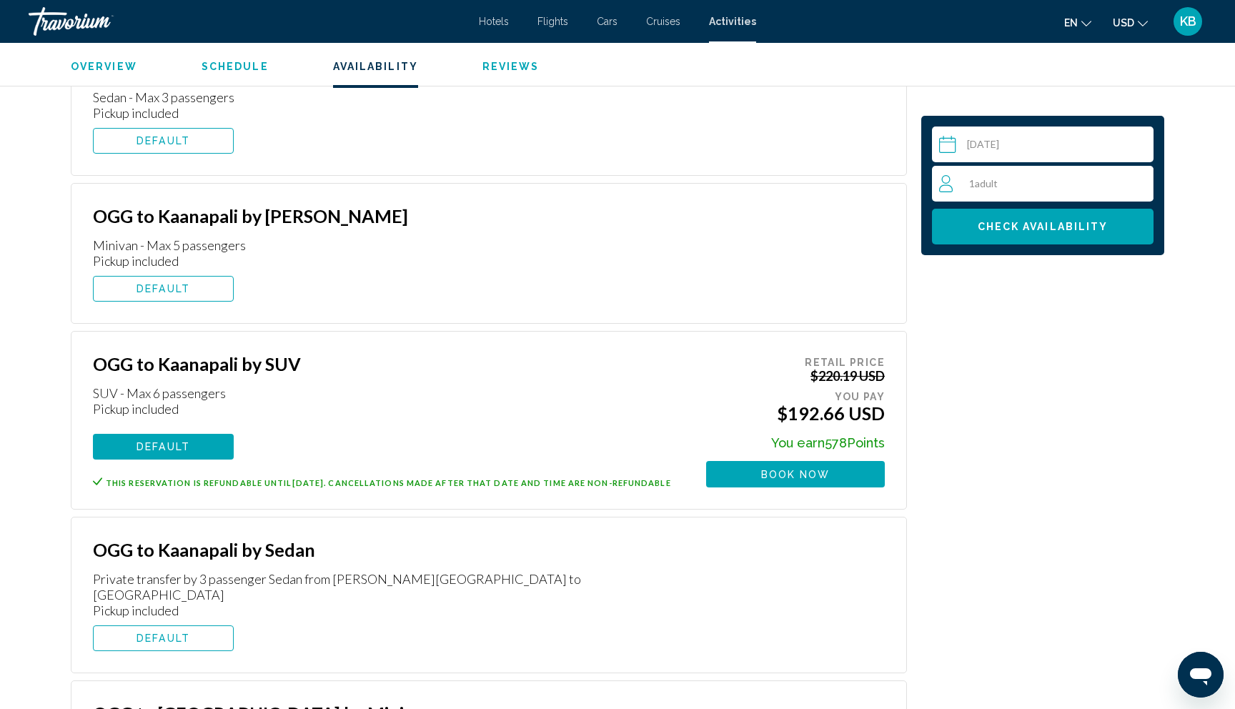
scroll to position [2699, 0]
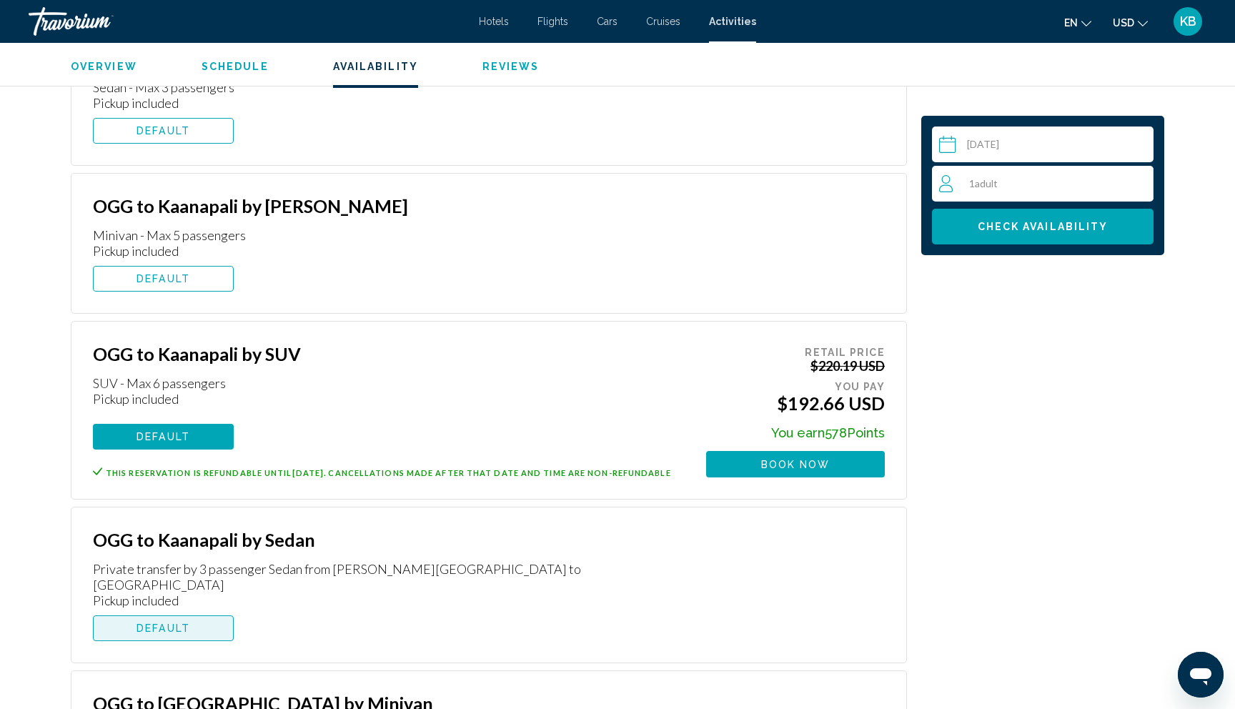
click at [182, 623] on span "DEFAULT" at bounding box center [164, 628] width 54 height 11
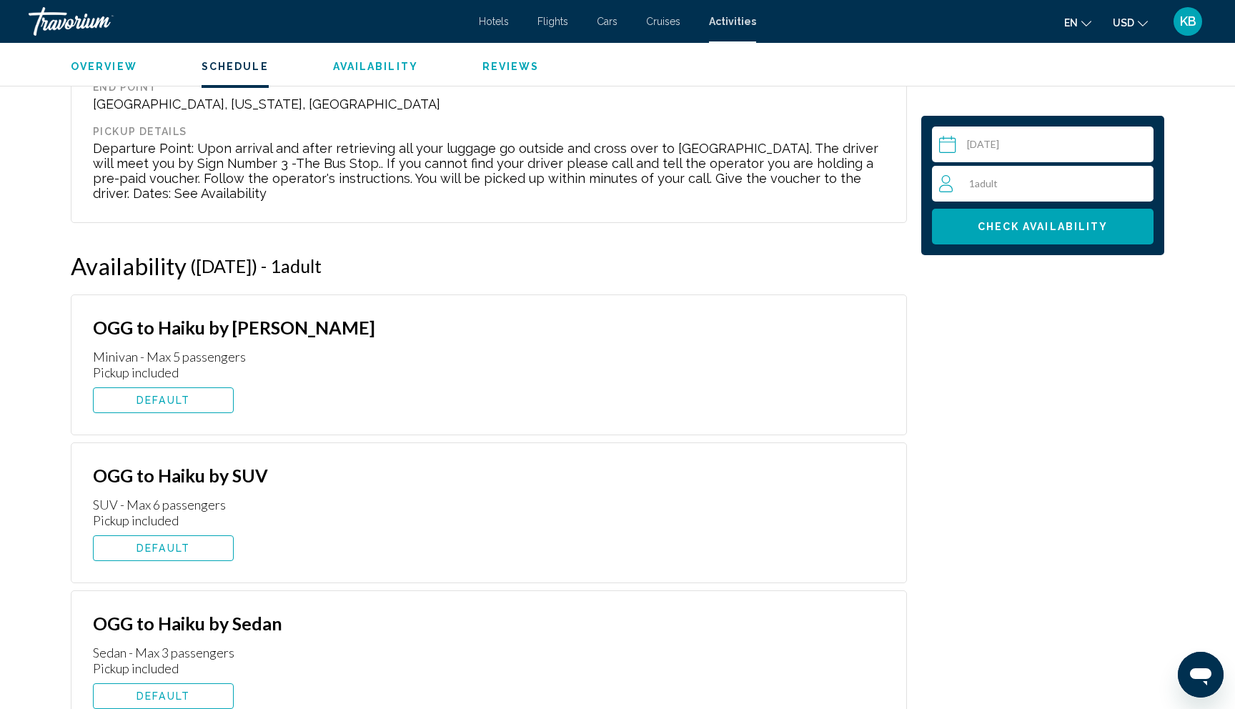
scroll to position [2104, 0]
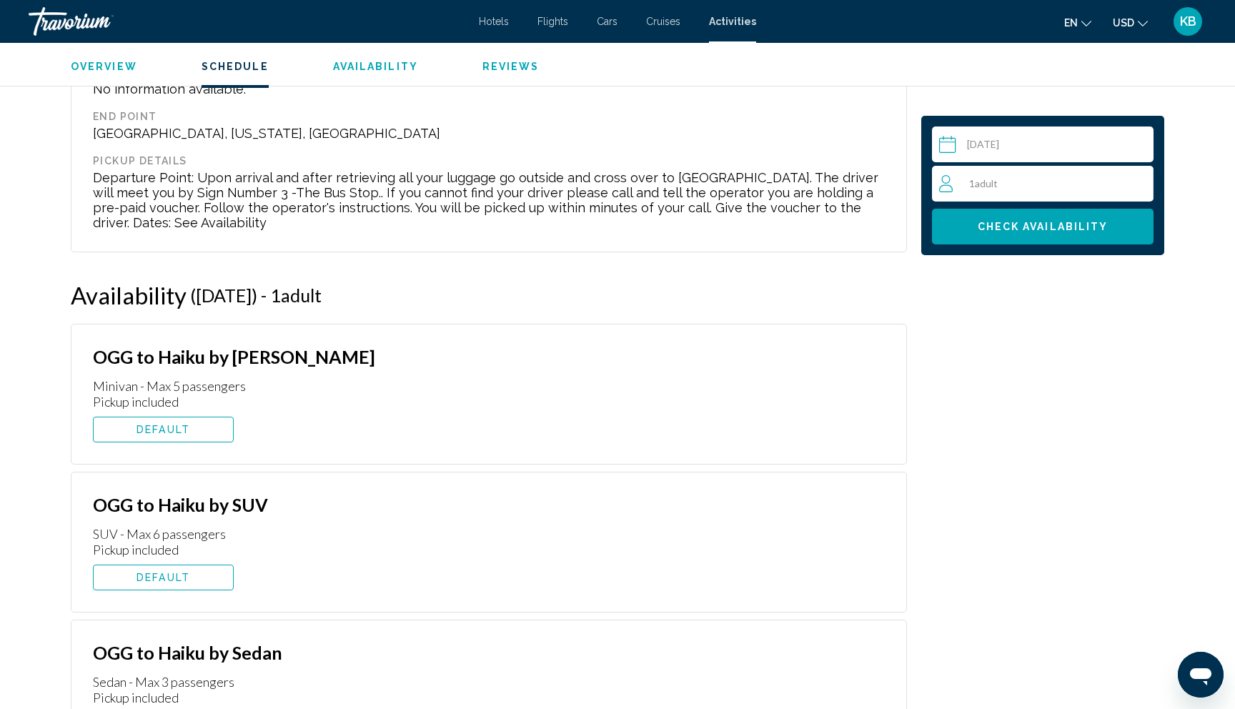
click at [157, 424] on span "DEFAULT" at bounding box center [164, 429] width 54 height 11
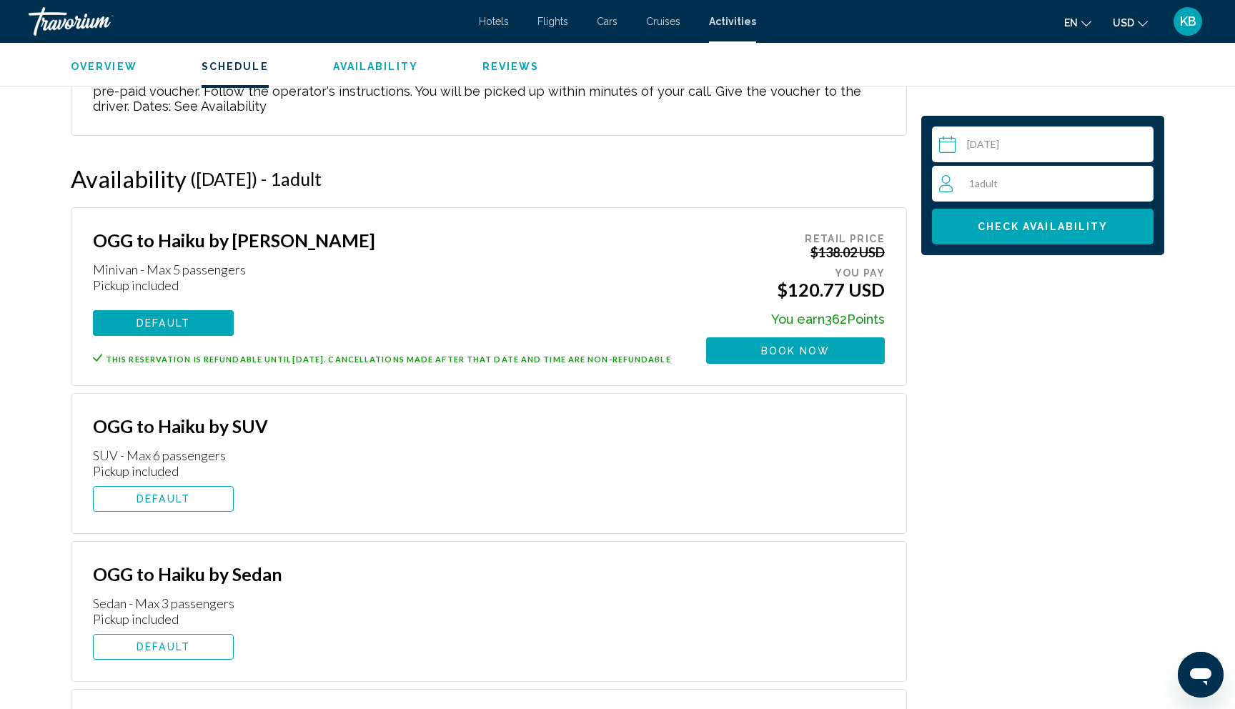
scroll to position [2228, 0]
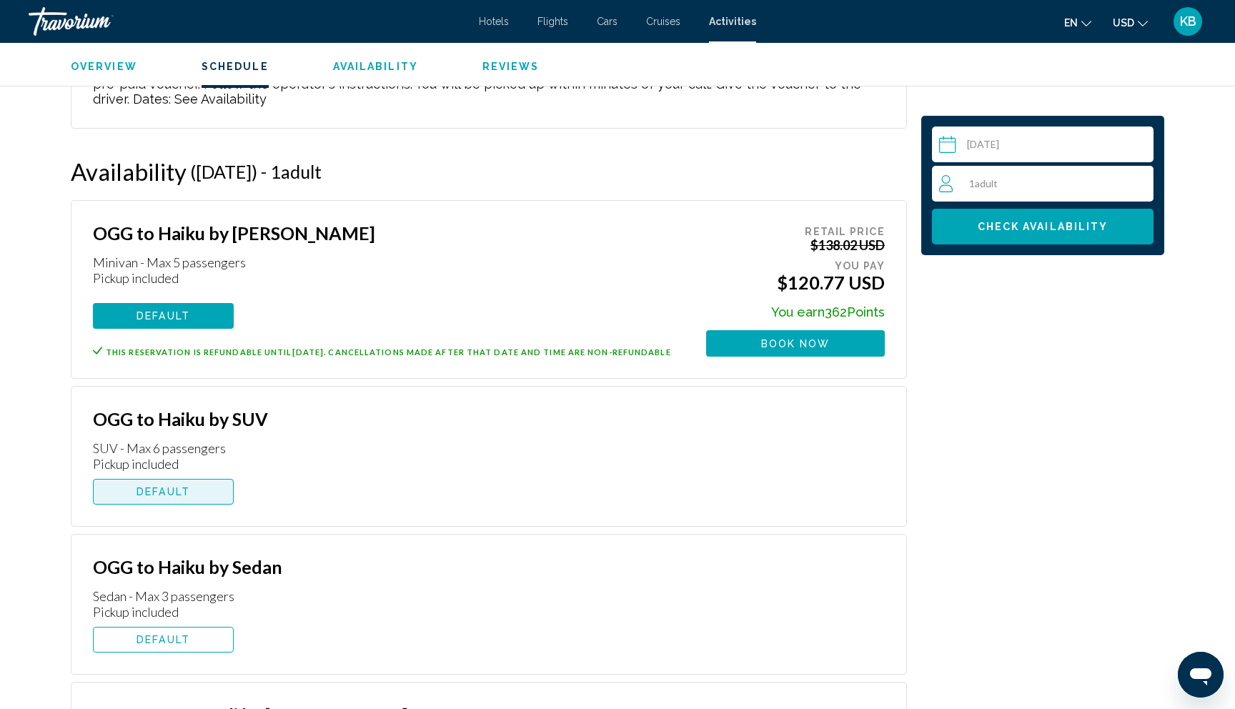
click at [157, 479] on button "DEFAULT" at bounding box center [163, 492] width 141 height 26
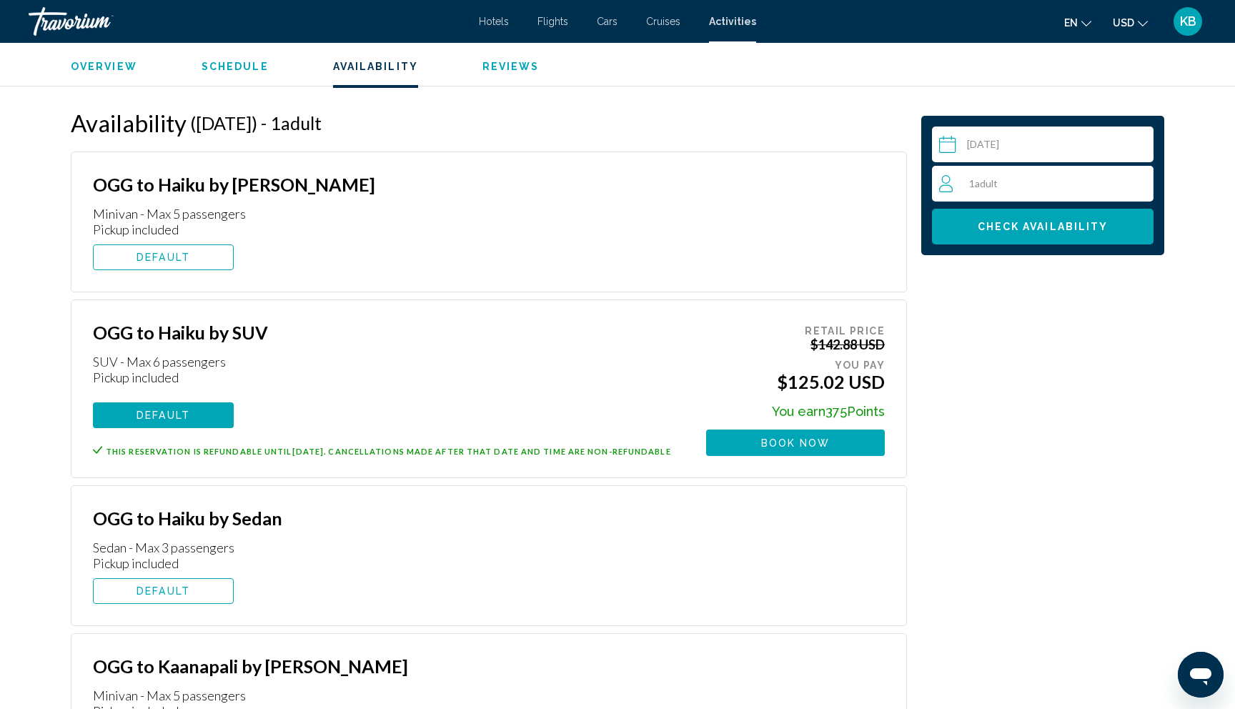
scroll to position [2281, 0]
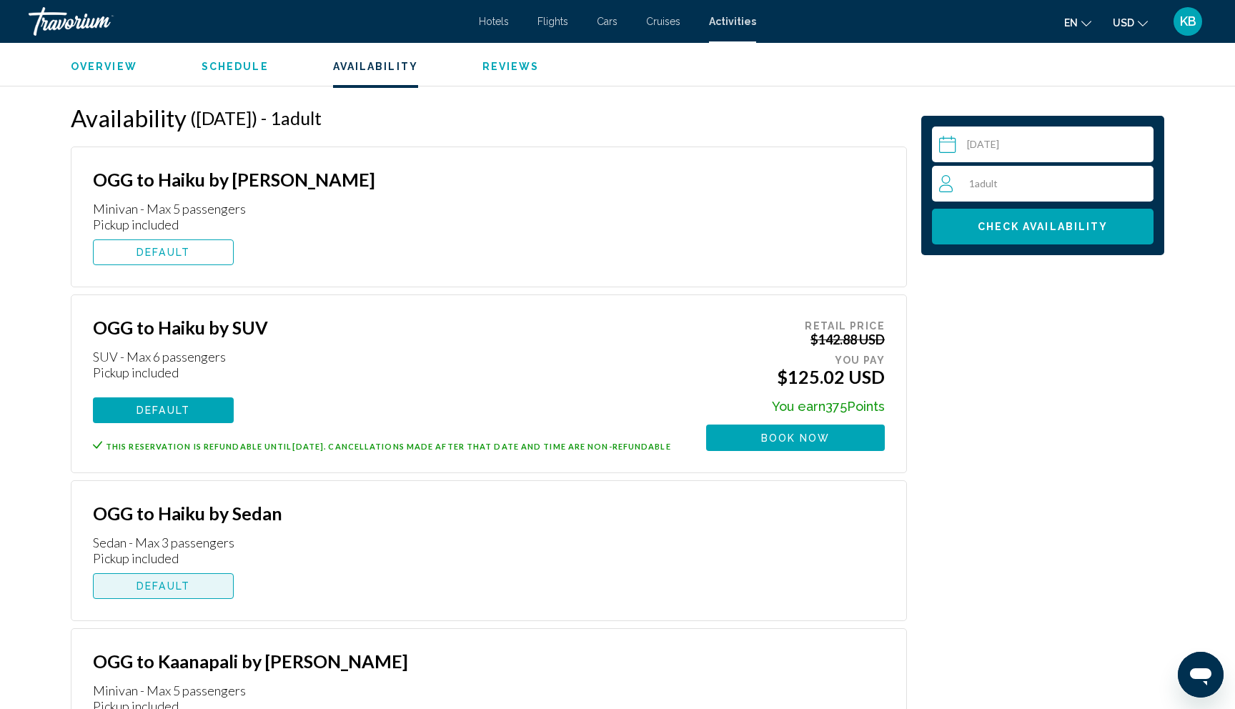
click at [164, 581] on span "DEFAULT" at bounding box center [164, 586] width 54 height 11
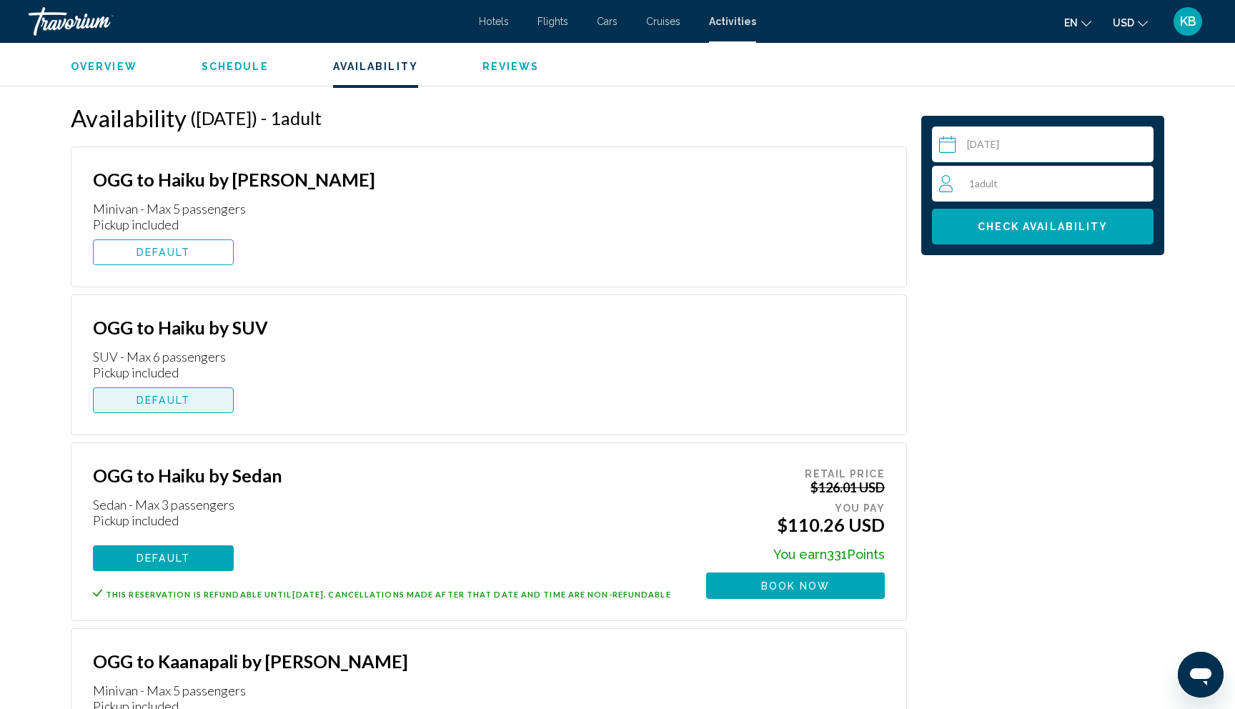
click at [161, 388] on button "DEFAULT" at bounding box center [163, 401] width 141 height 26
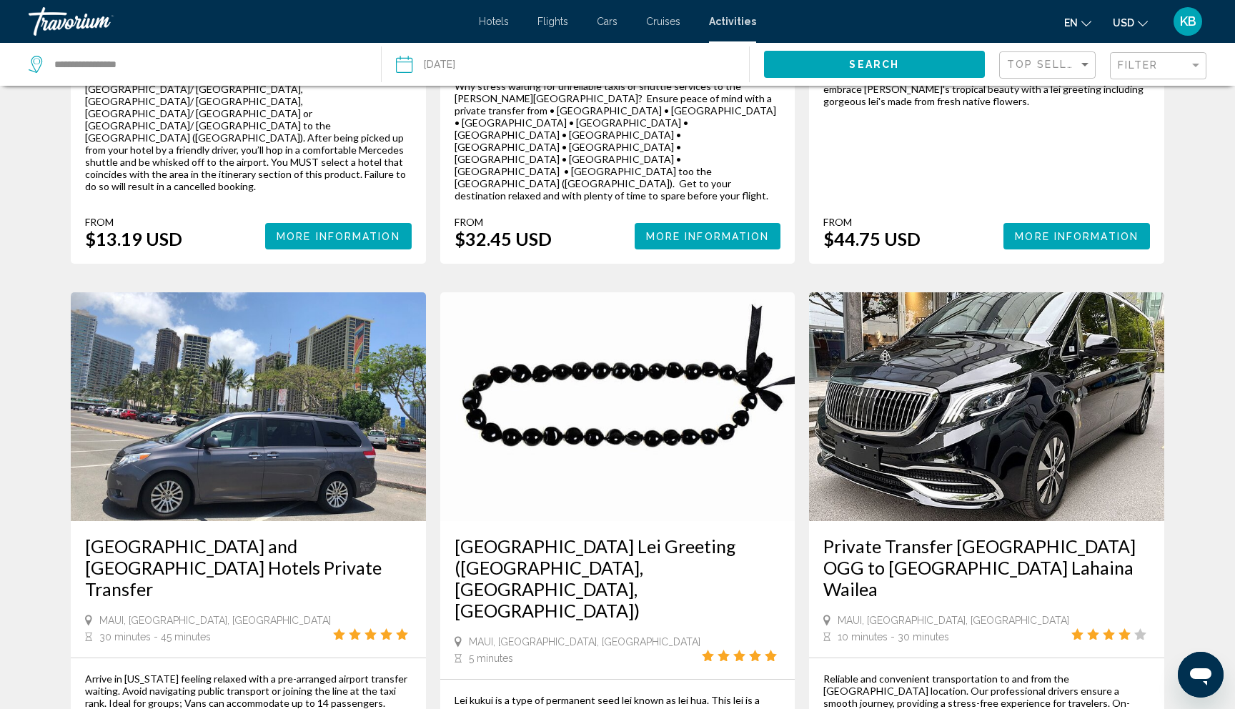
scroll to position [1674, 0]
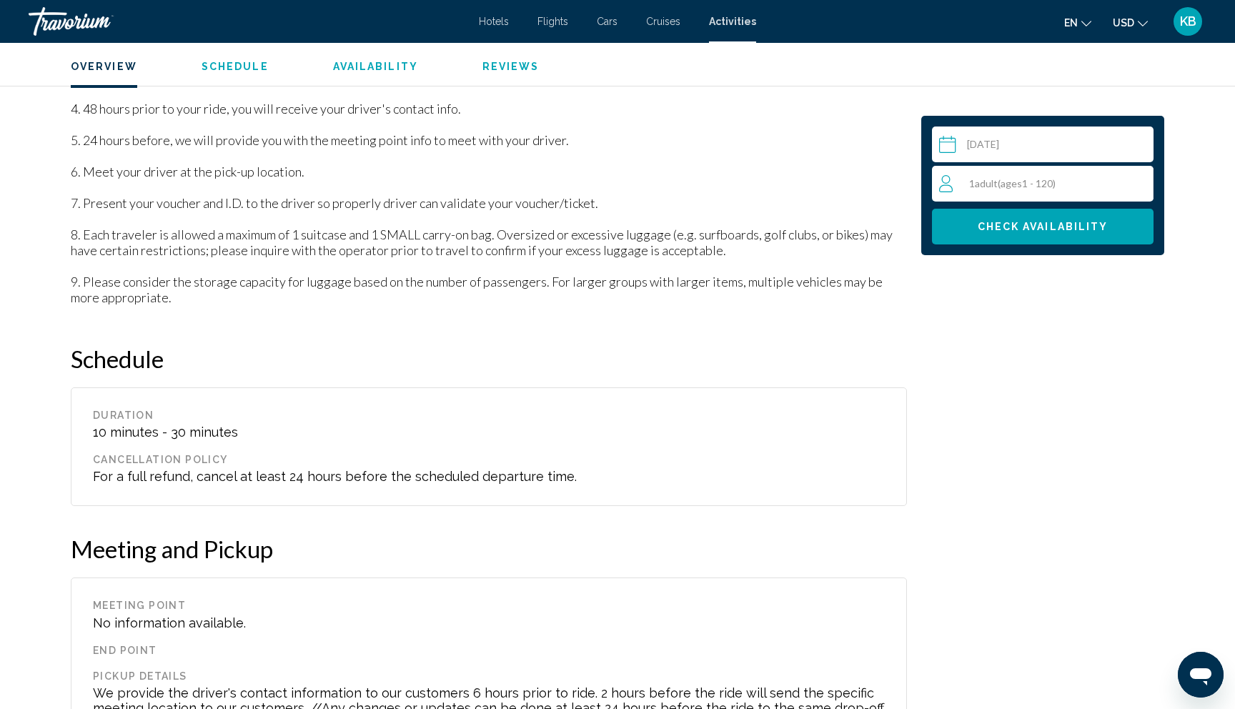
scroll to position [1542, 0]
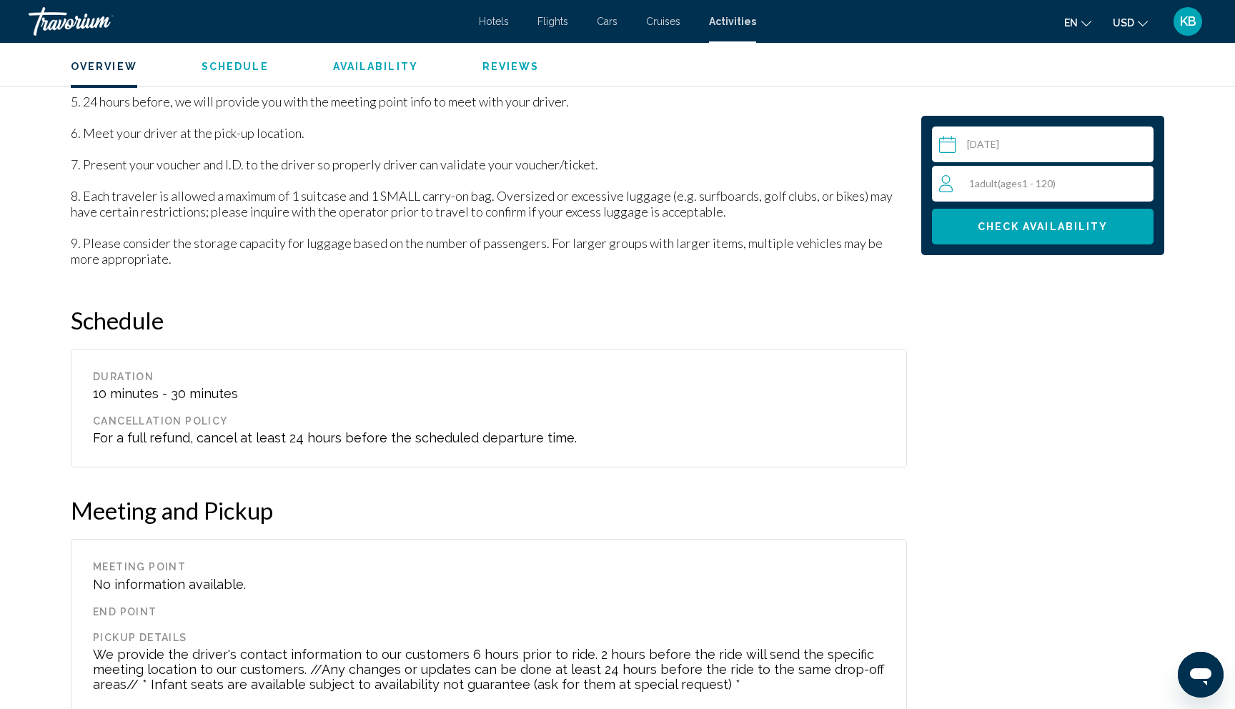
click at [1023, 229] on span "Check Availability" at bounding box center [1043, 227] width 131 height 11
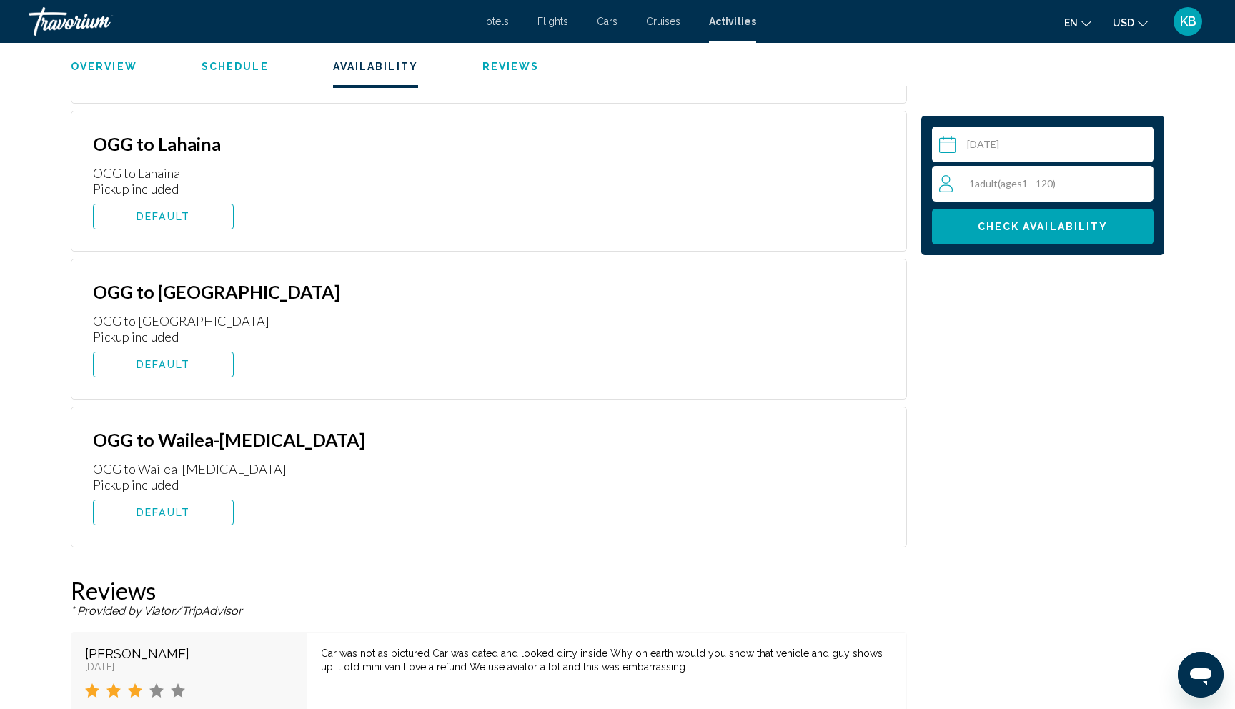
scroll to position [2342, 0]
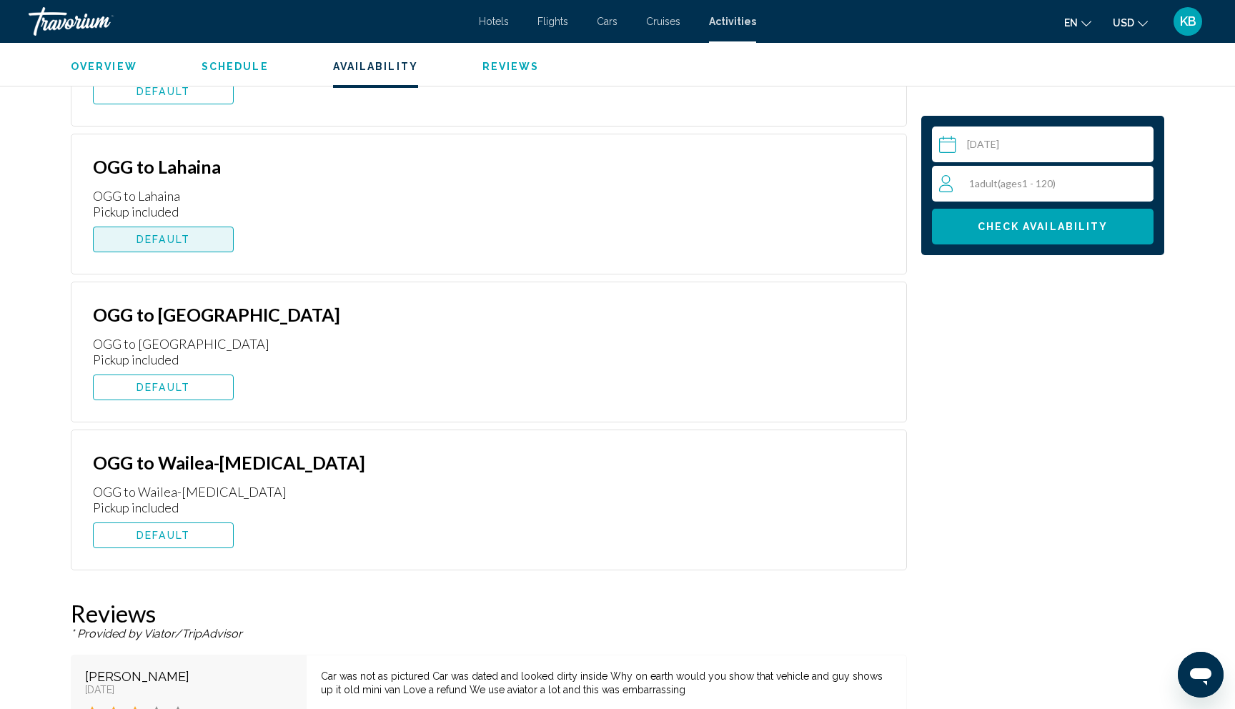
click at [156, 232] on button "DEFAULT" at bounding box center [163, 240] width 141 height 26
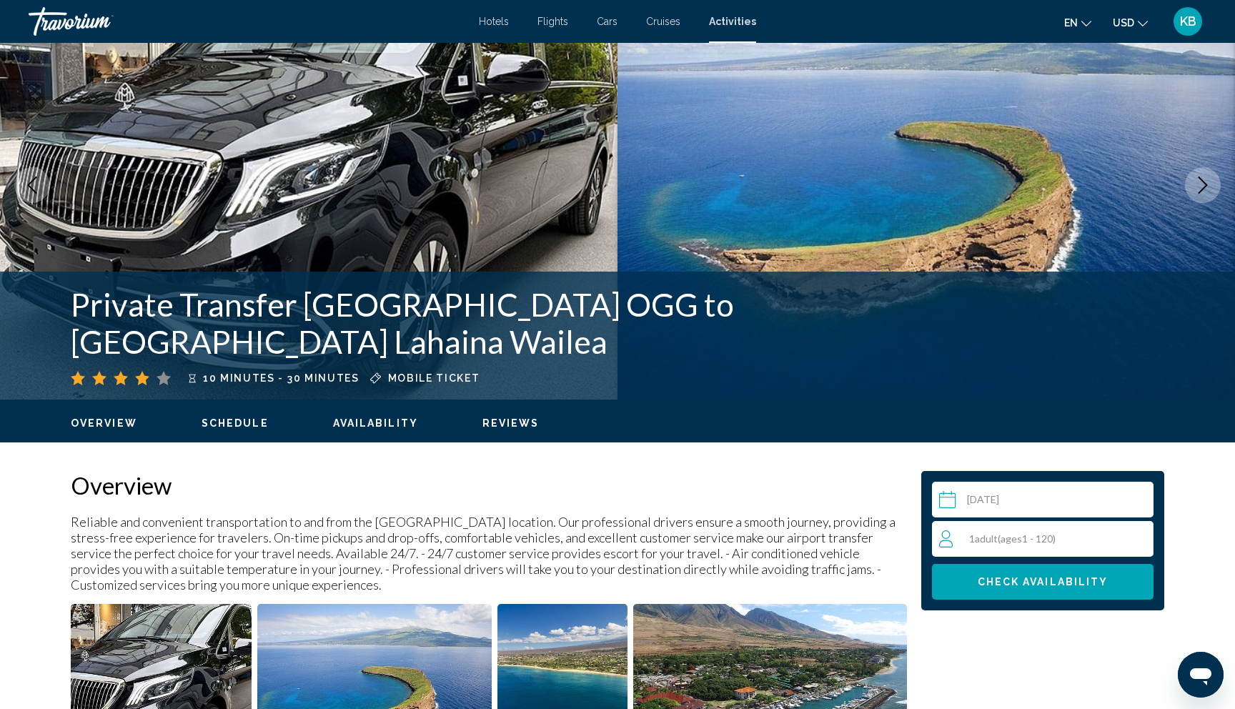
scroll to position [36, 0]
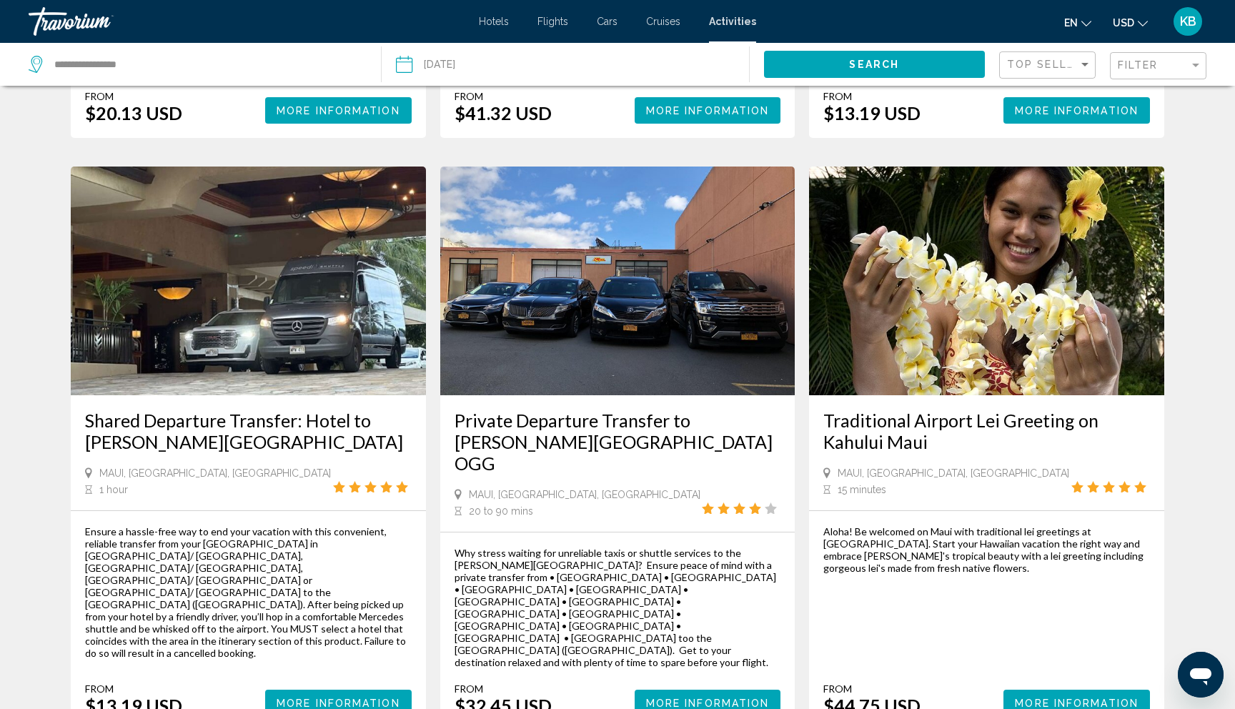
scroll to position [1215, 0]
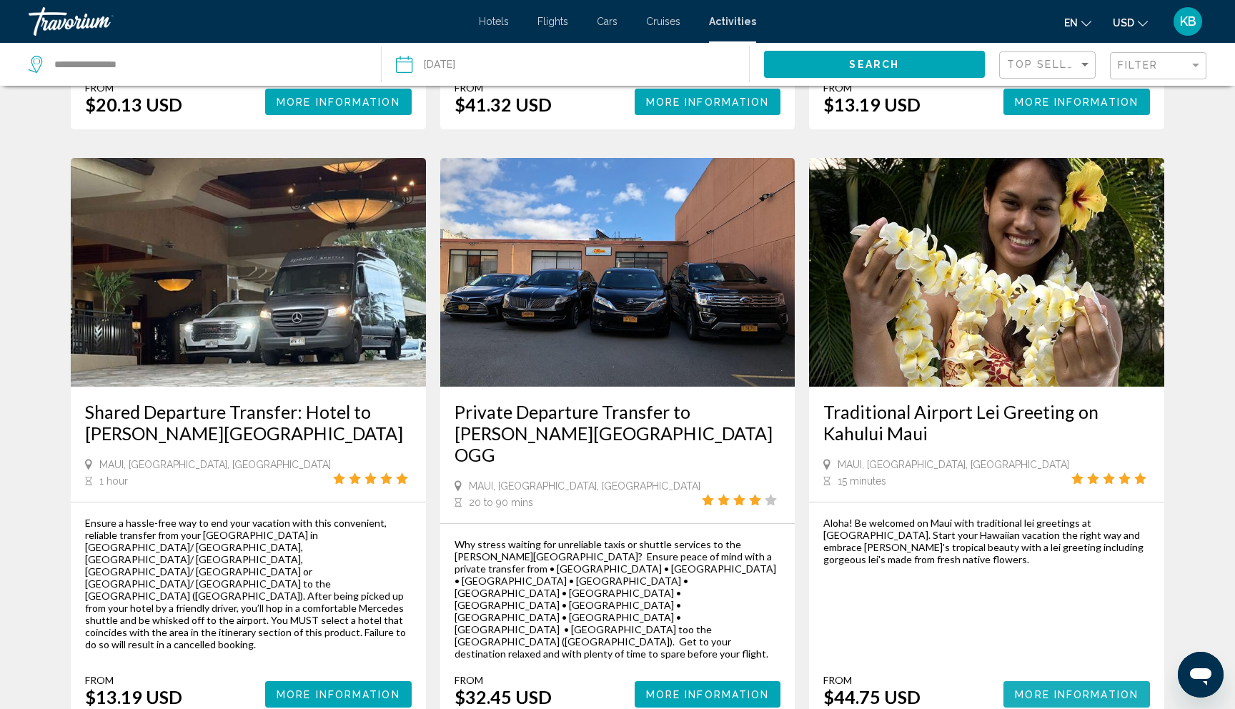
click at [1036, 689] on span "More Information" at bounding box center [1077, 694] width 124 height 11
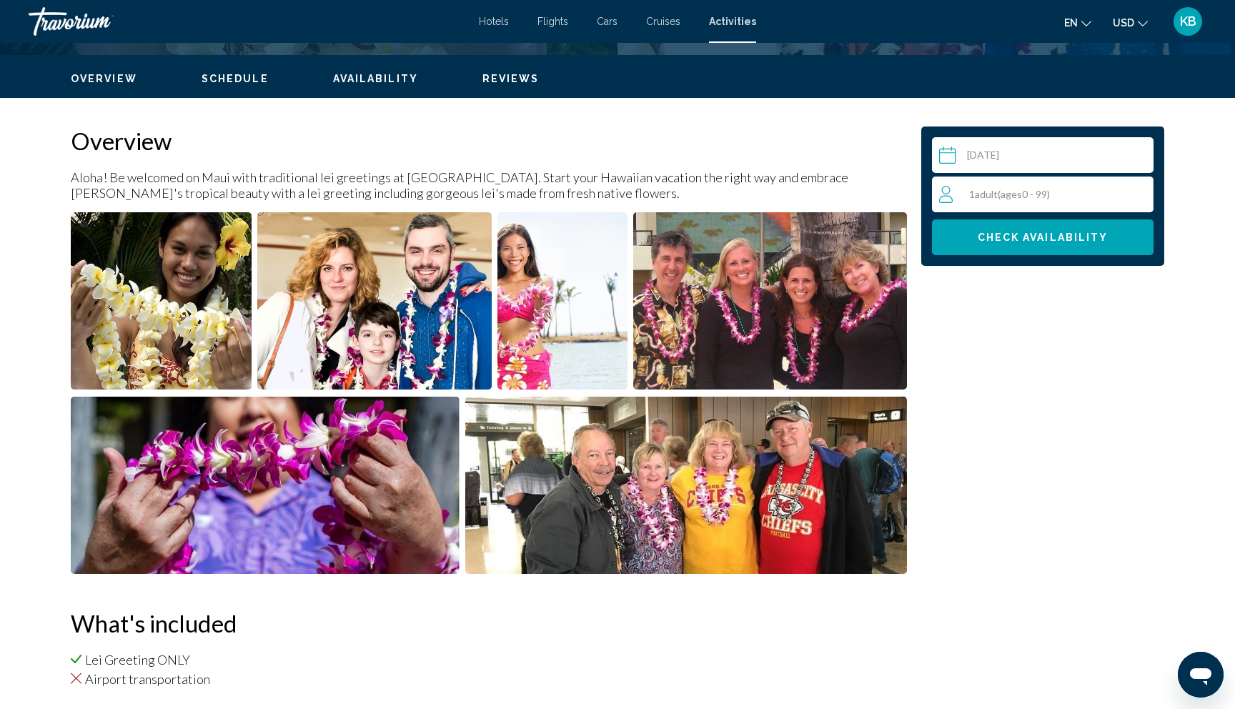
scroll to position [435, 0]
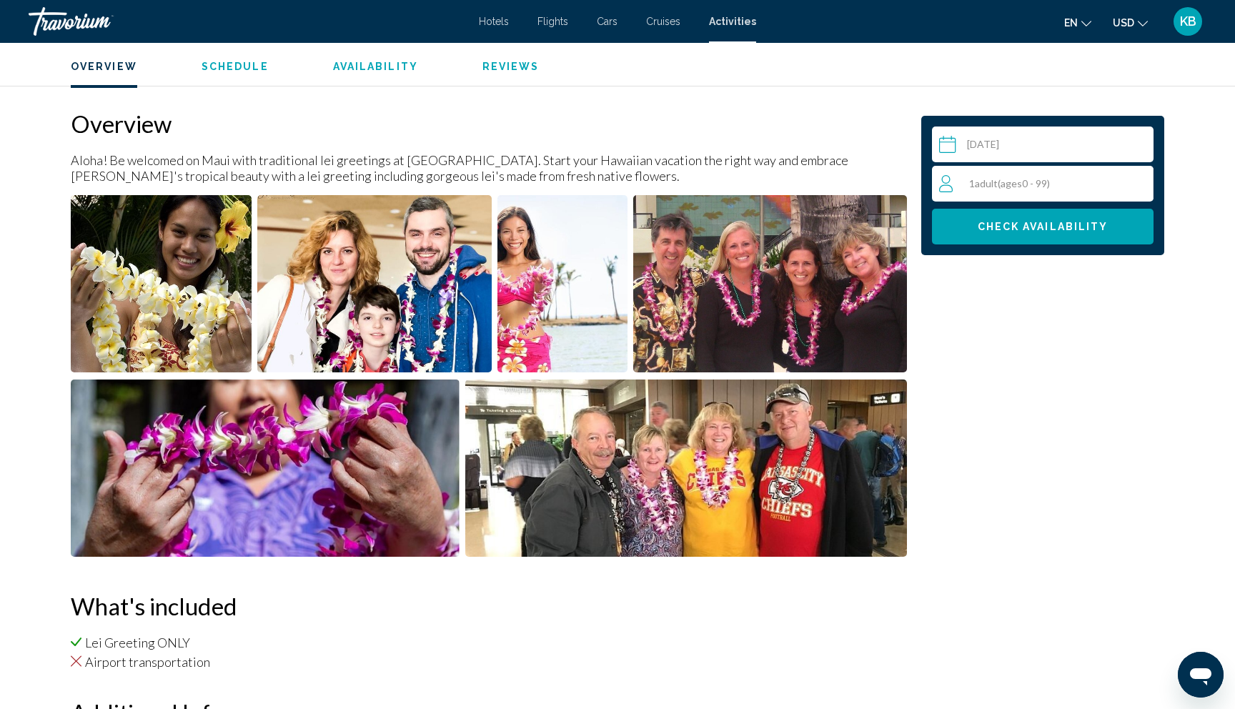
click at [1035, 222] on span "Check Availability" at bounding box center [1043, 227] width 131 height 11
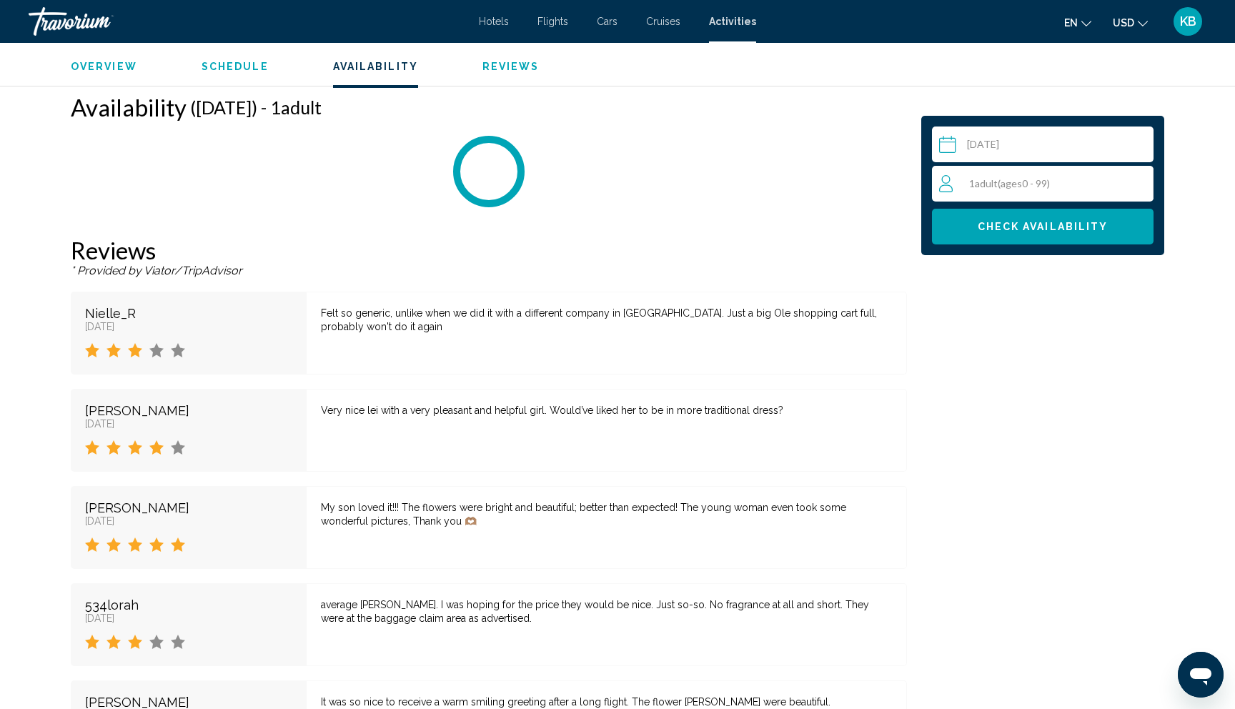
scroll to position [1671, 0]
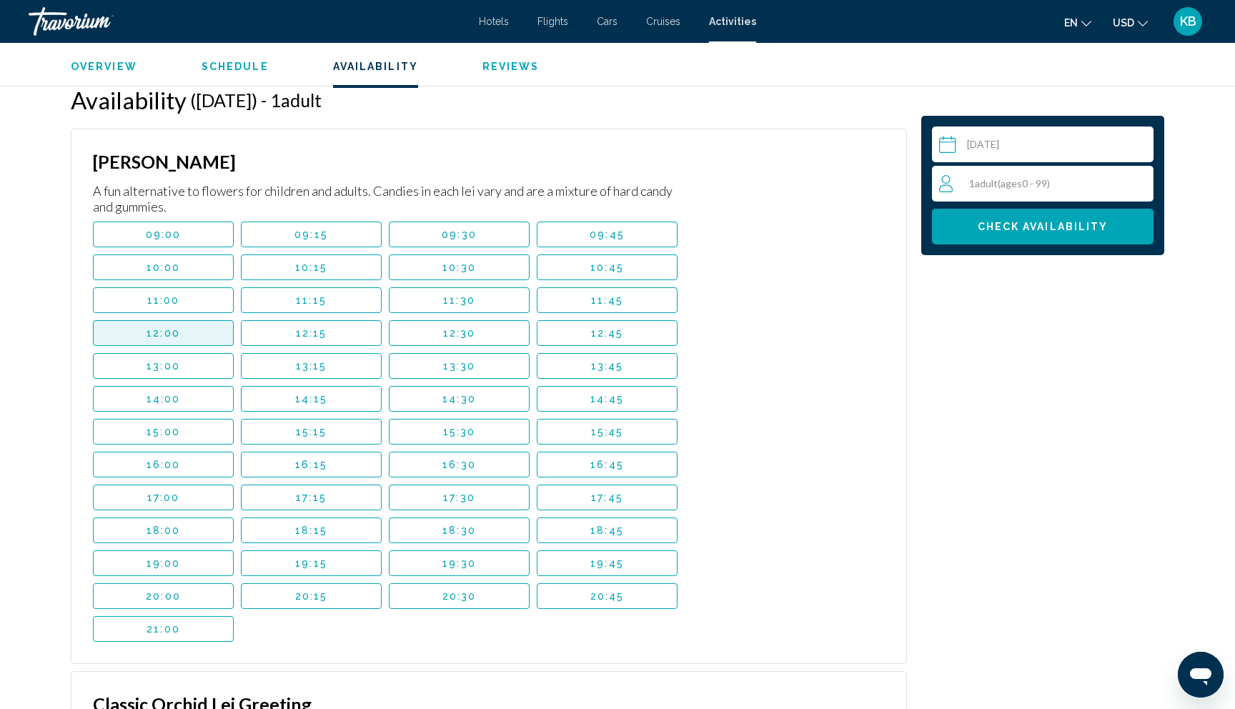
click at [163, 332] on span "12:00" at bounding box center [164, 332] width 34 height 11
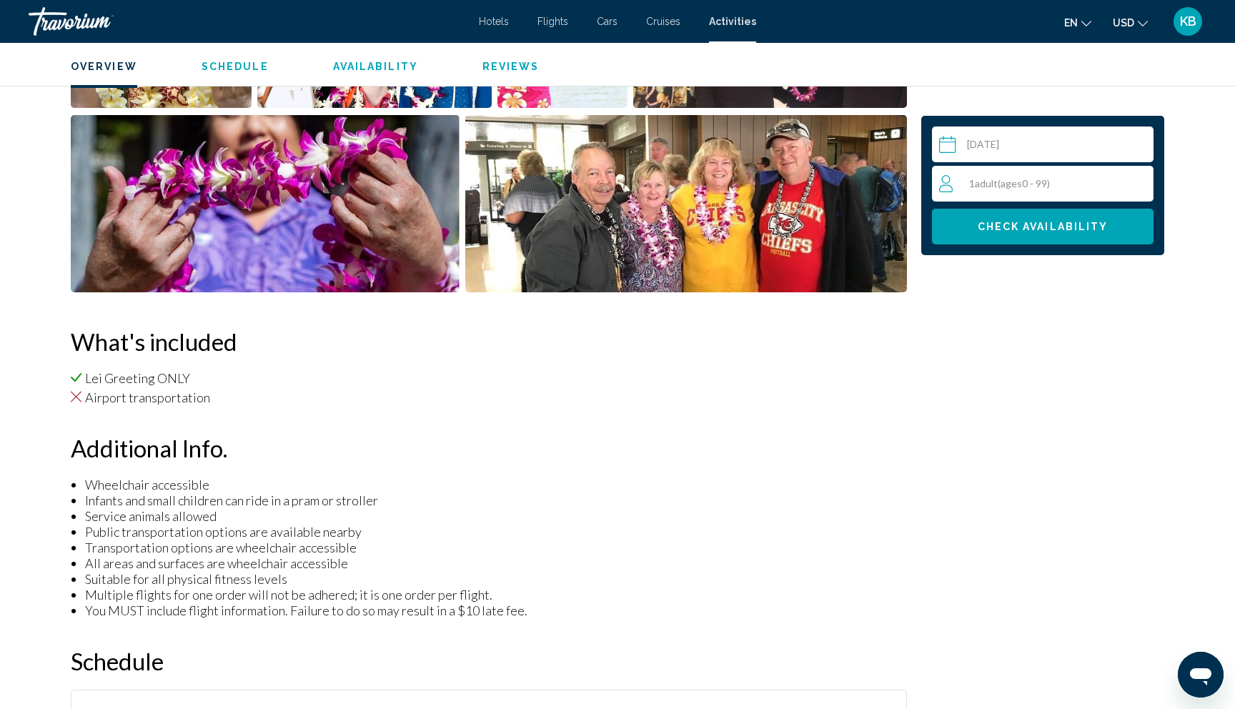
scroll to position [517, 0]
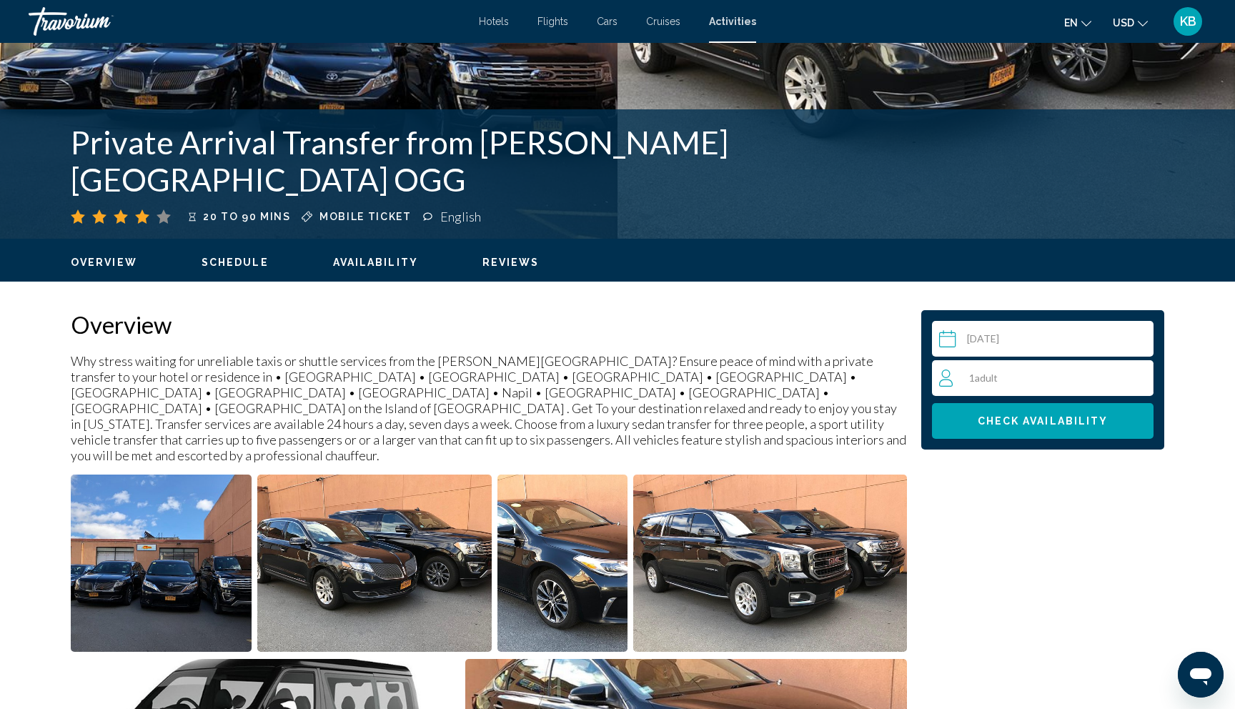
scroll to position [267, 0]
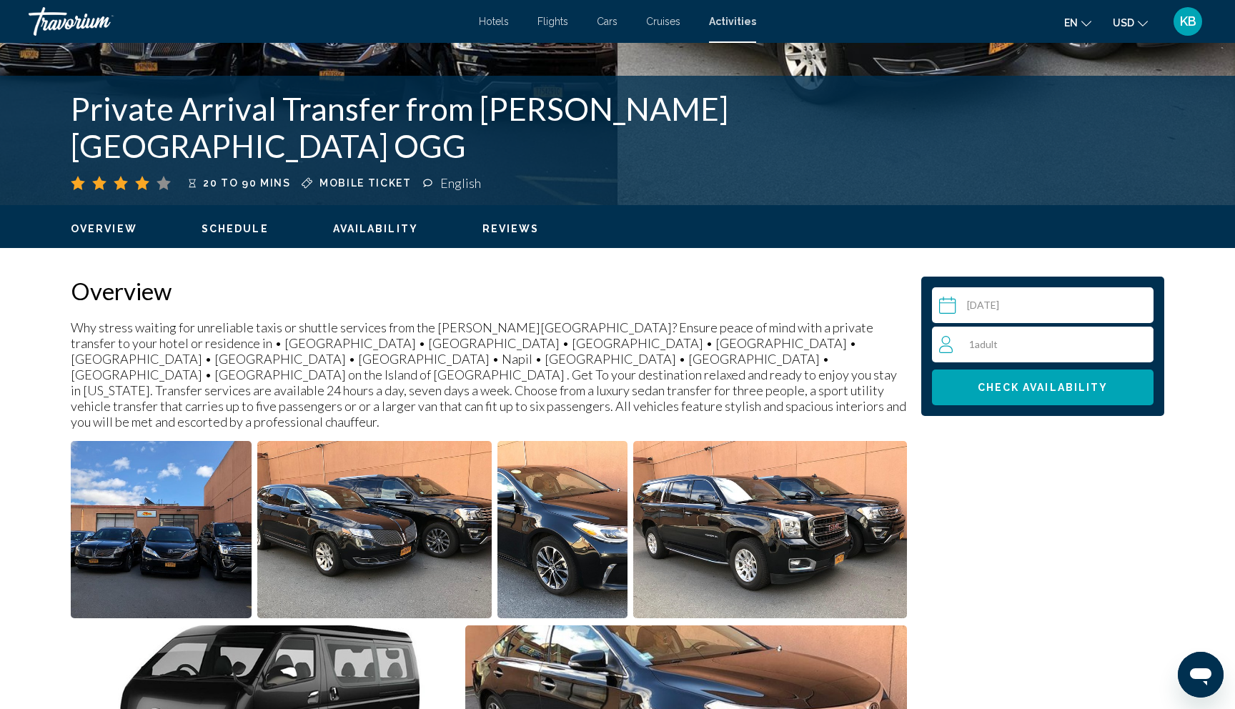
click at [1061, 387] on span "Check Availability" at bounding box center [1043, 388] width 131 height 11
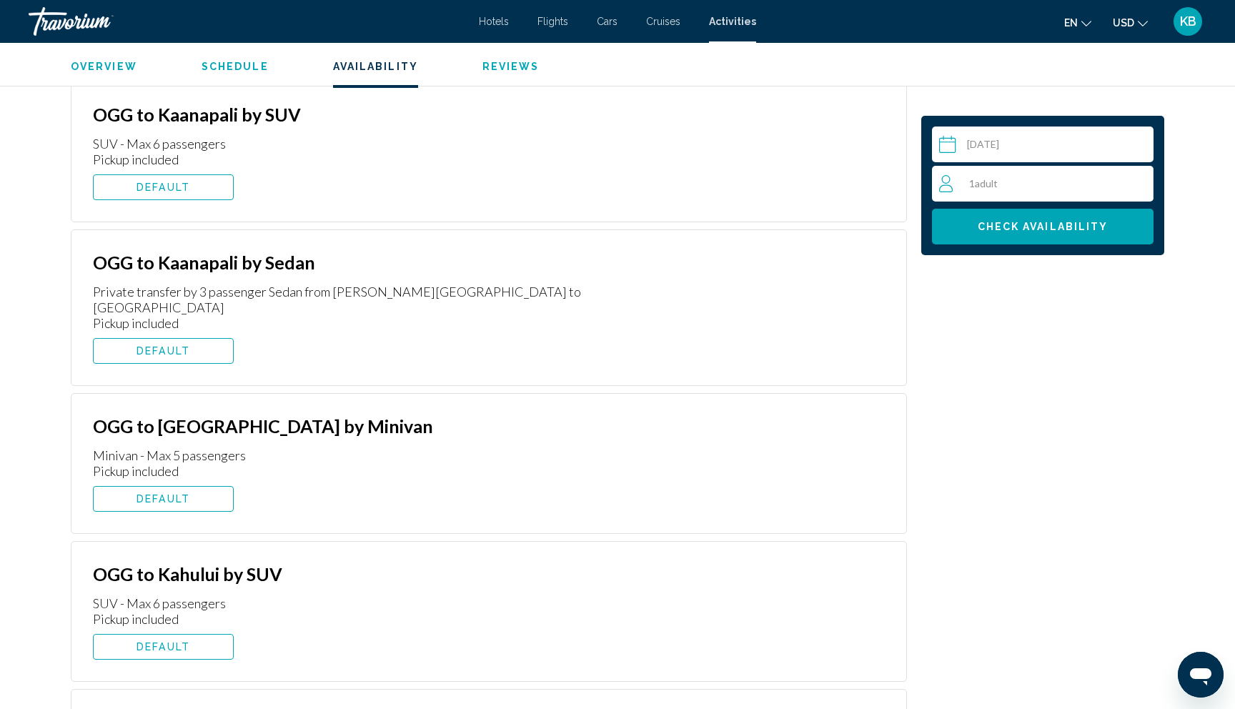
scroll to position [2964, 0]
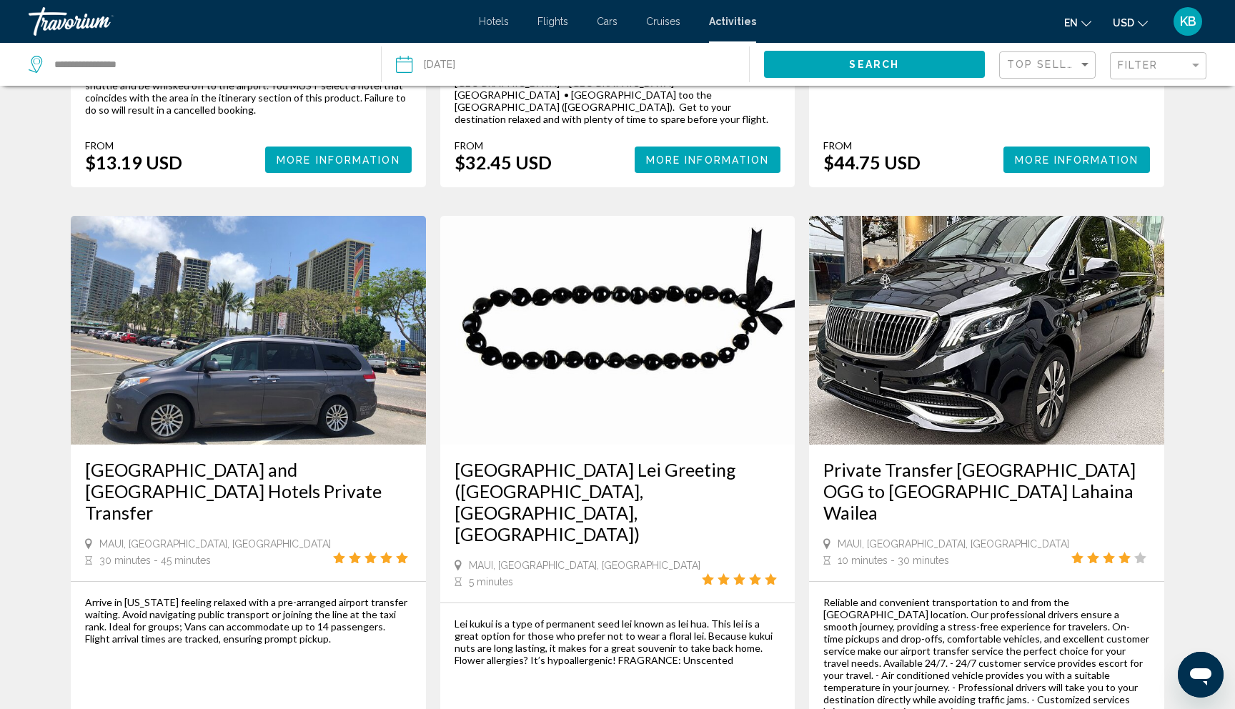
scroll to position [1760, 0]
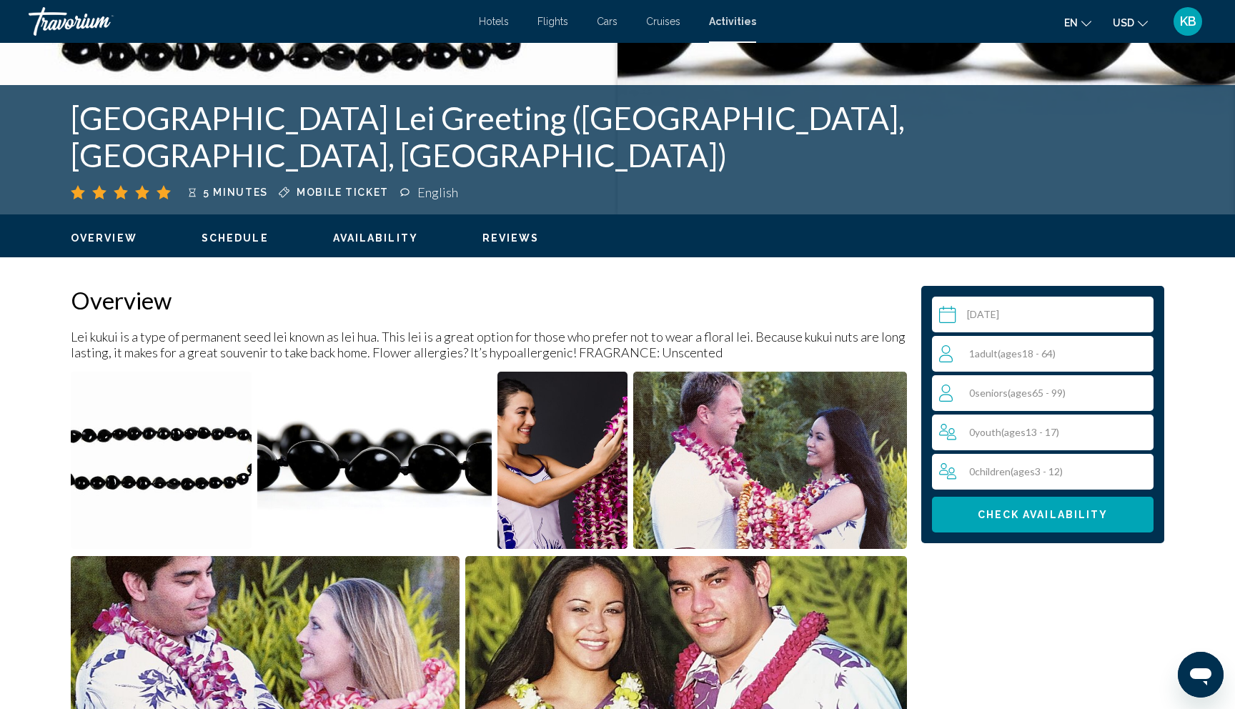
scroll to position [280, 0]
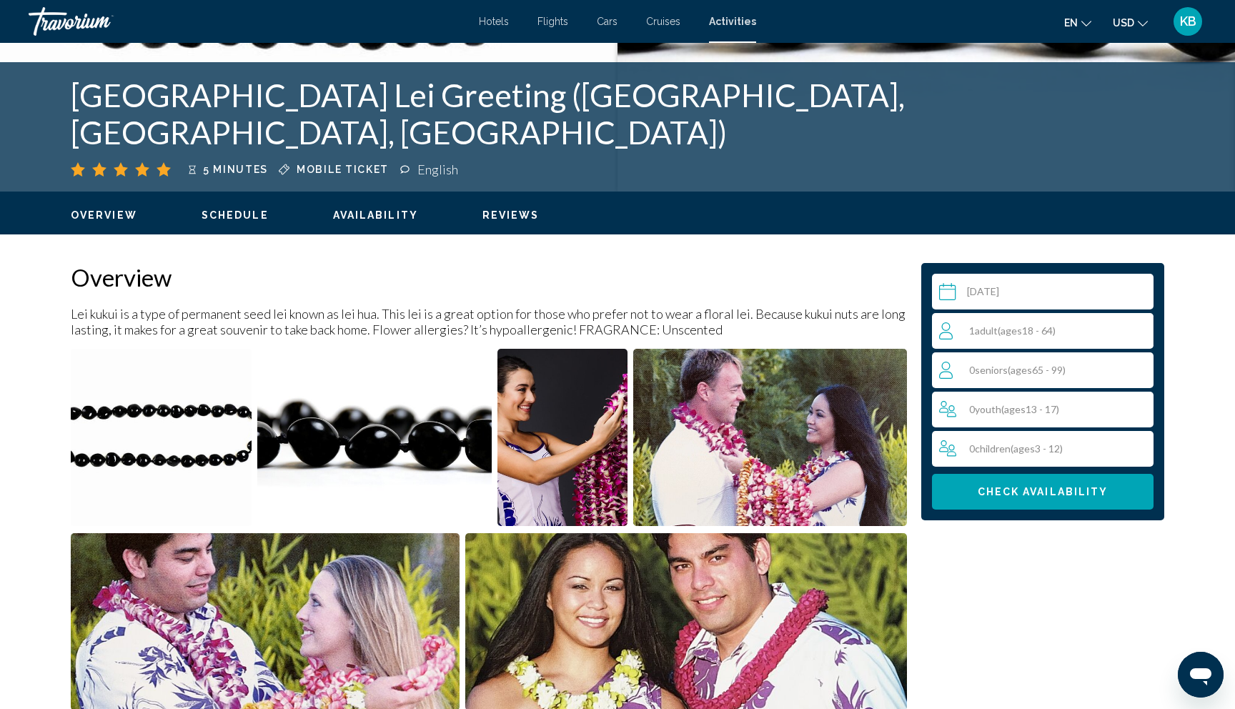
click at [1027, 325] on span "( ages 18 - 64)" at bounding box center [1027, 331] width 58 height 12
click at [1138, 327] on icon "Increment adults" at bounding box center [1139, 330] width 13 height 17
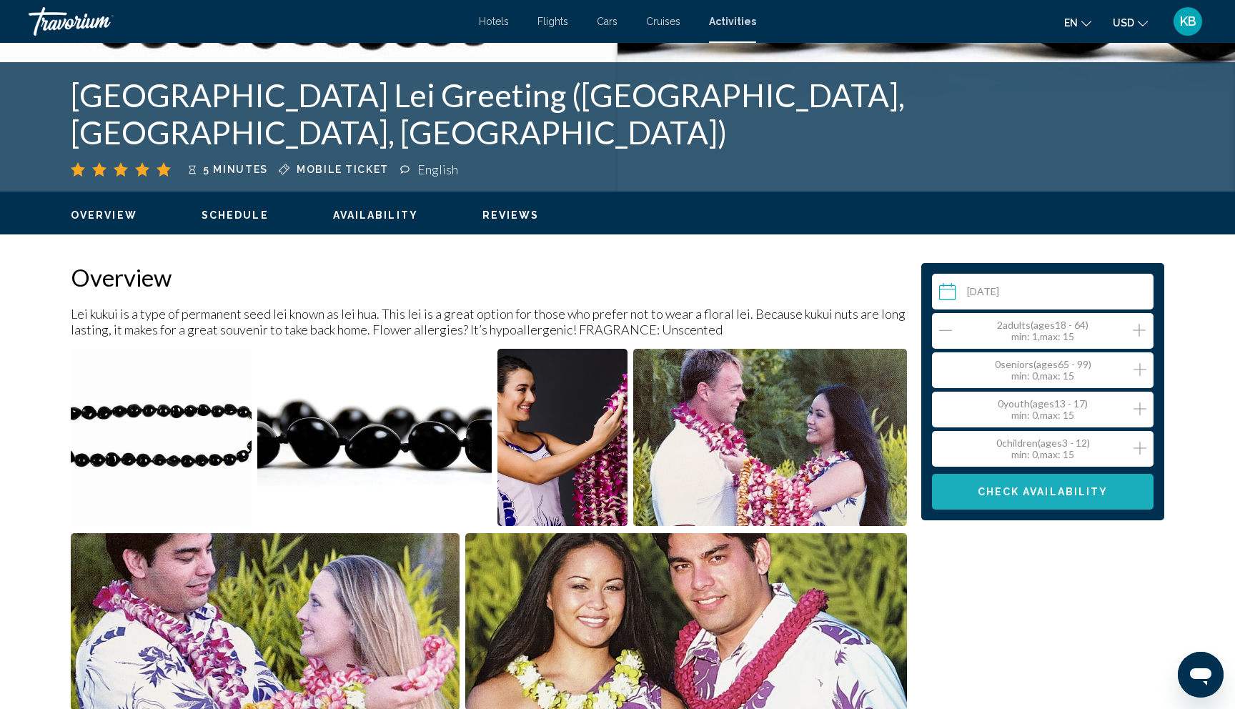
click at [1060, 495] on span "Check Availability" at bounding box center [1043, 492] width 131 height 11
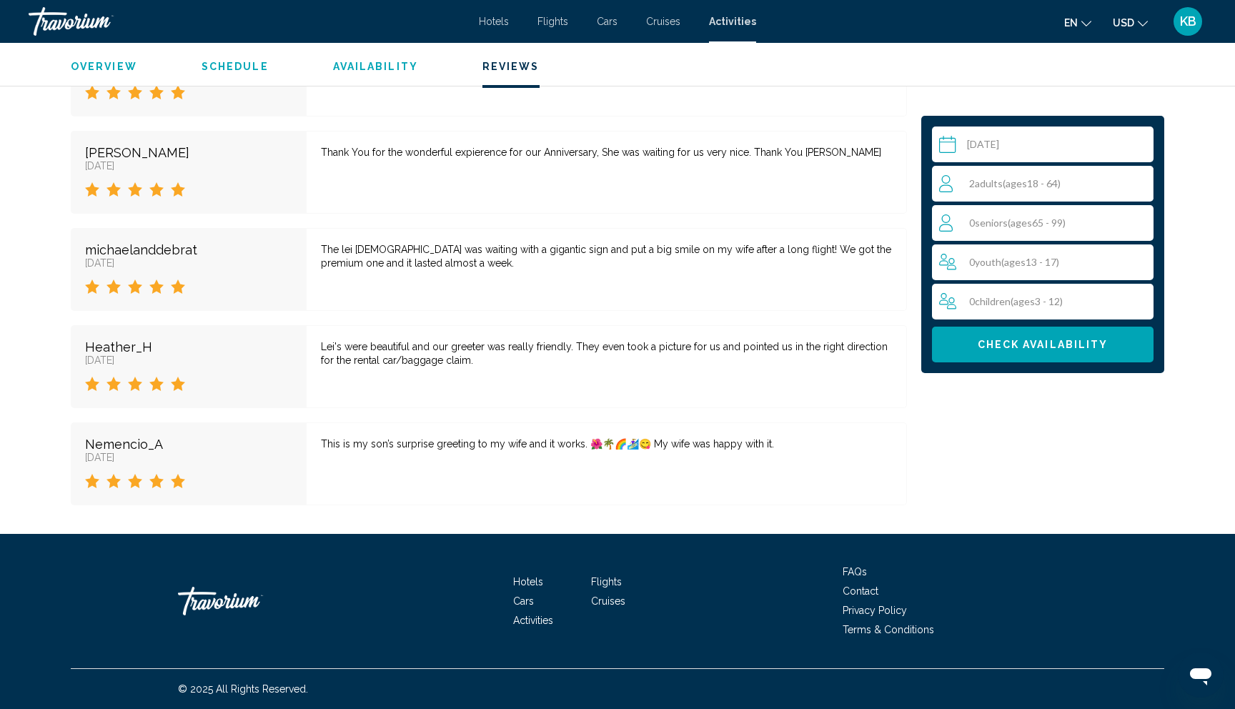
scroll to position [2364, 0]
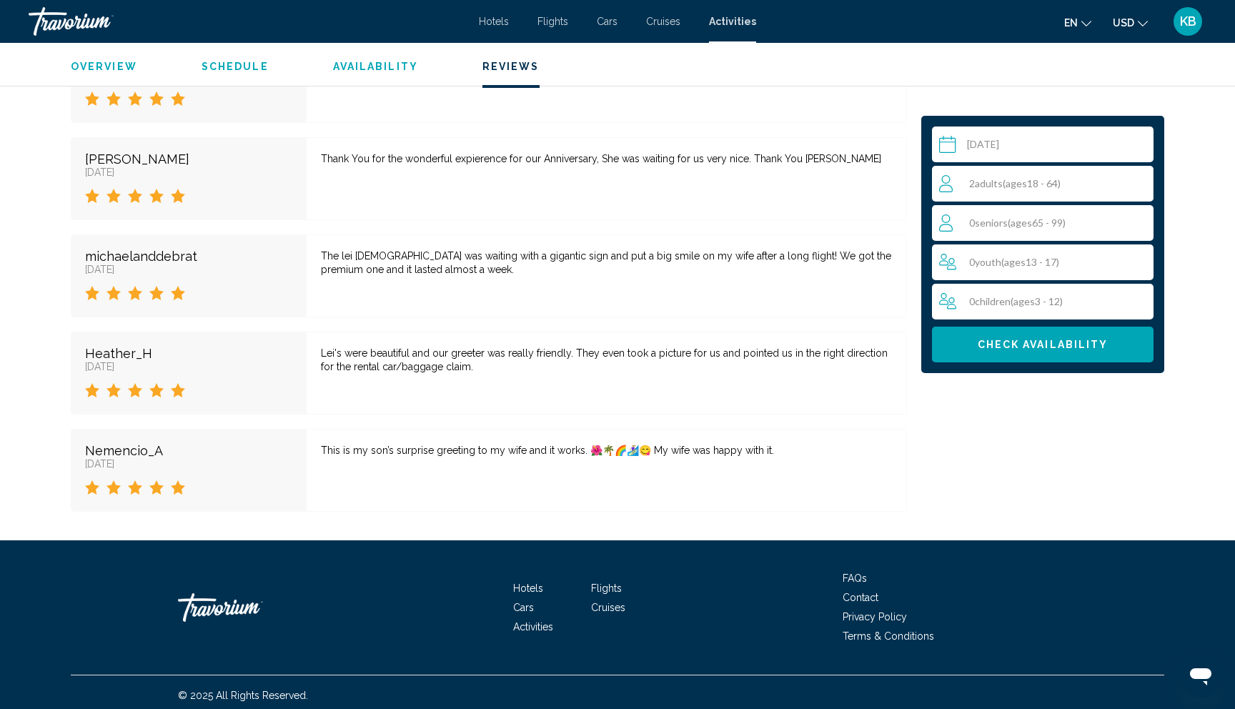
click at [1017, 326] on div "Select a date Sep 17, 2025 Aug *** *** *** *** *** *** *** *** *** *** *** *** …" at bounding box center [1043, 245] width 222 height 236
click at [1017, 347] on span "Check Availability" at bounding box center [1043, 345] width 131 height 11
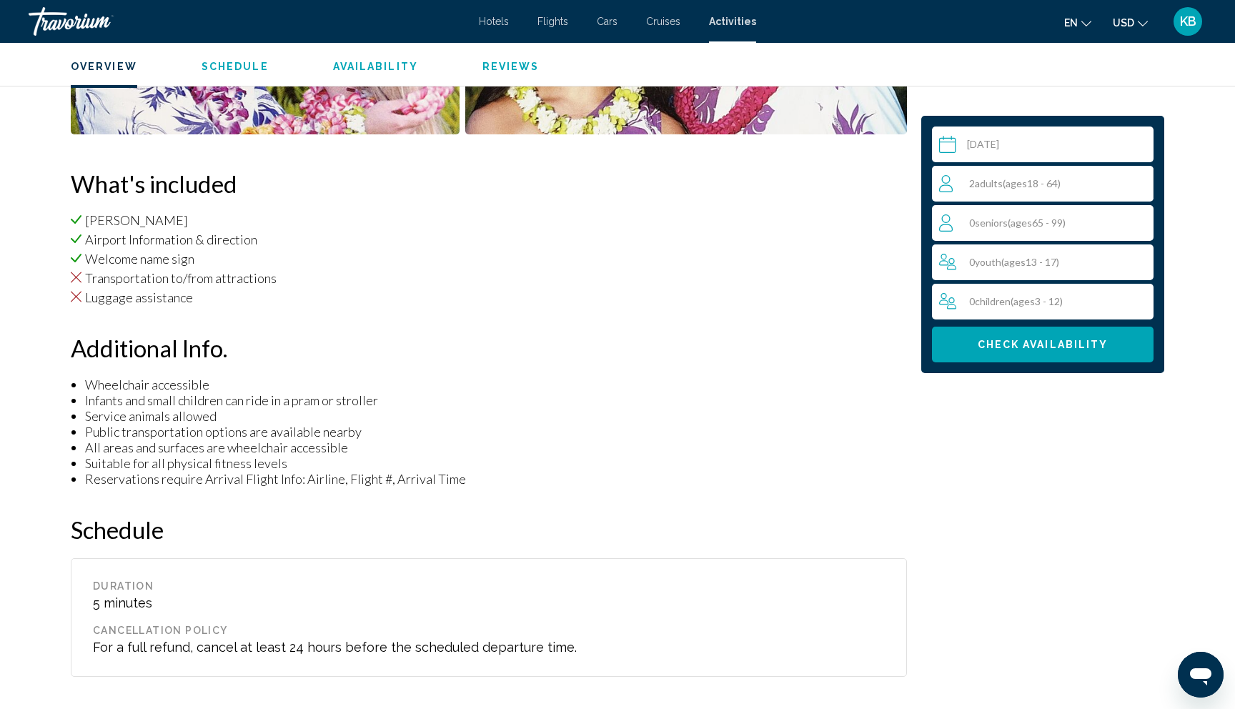
scroll to position [829, 0]
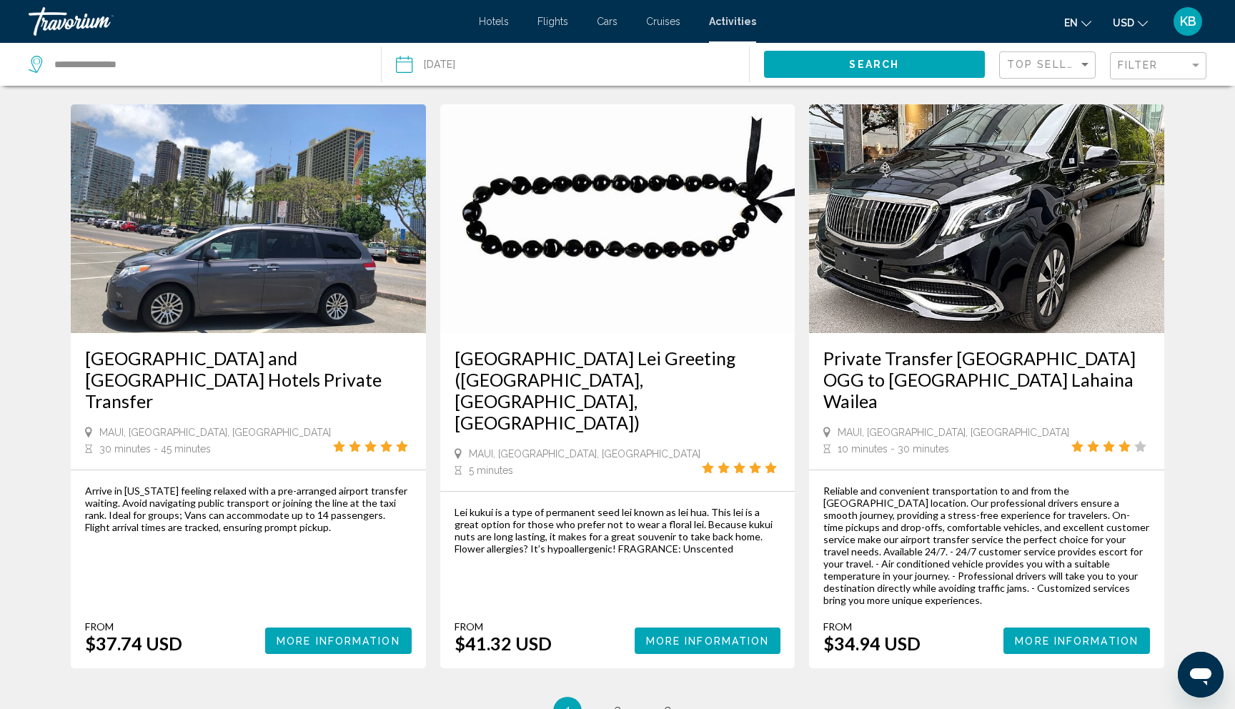
scroll to position [1883, 0]
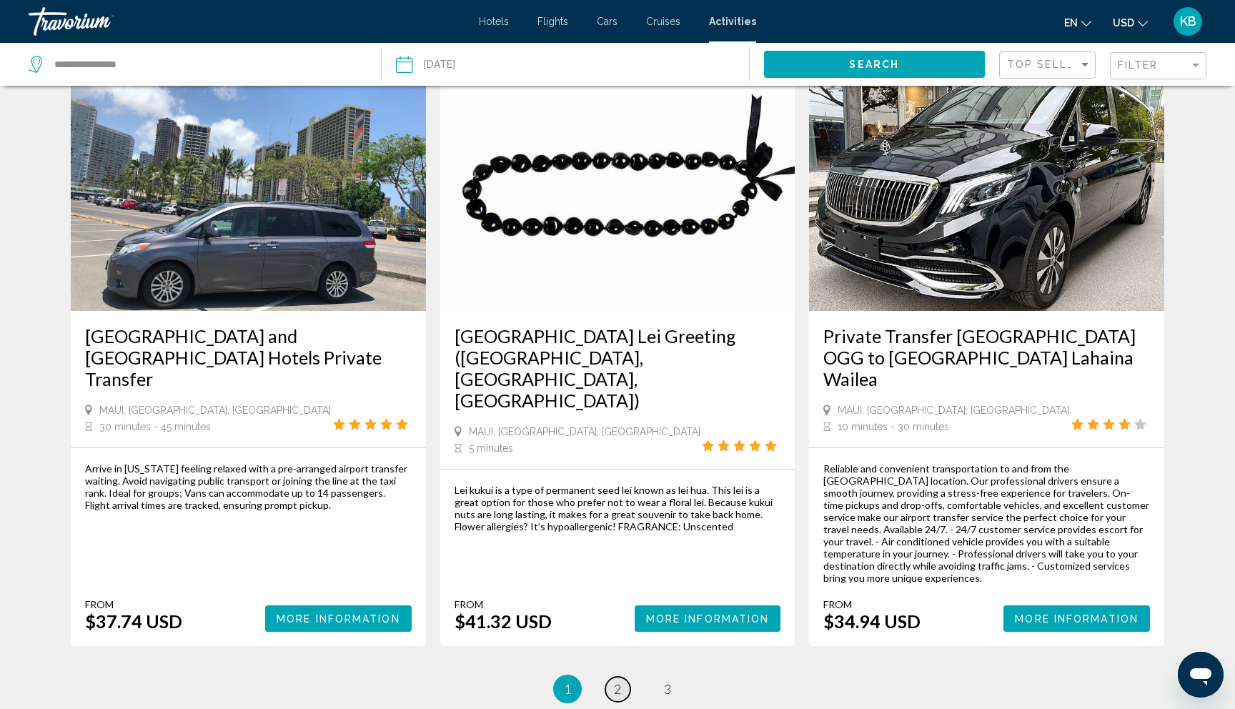
click at [625, 677] on link "page 2" at bounding box center [618, 689] width 25 height 25
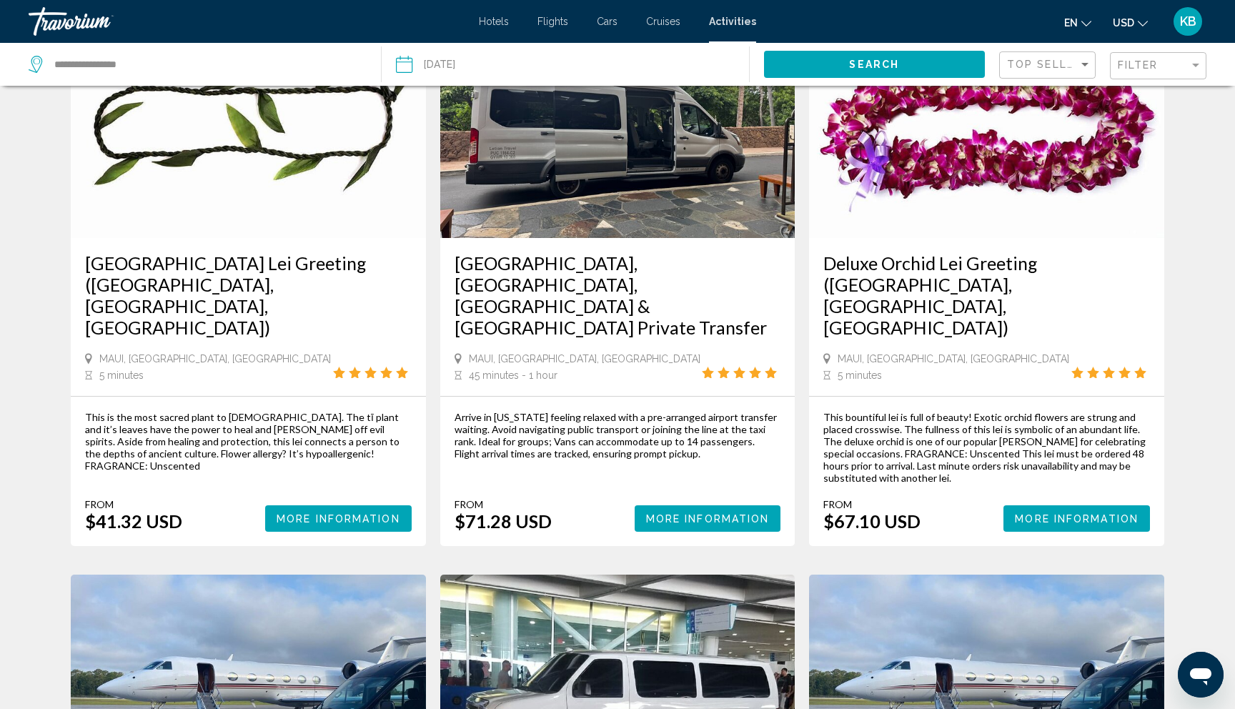
scroll to position [134, 0]
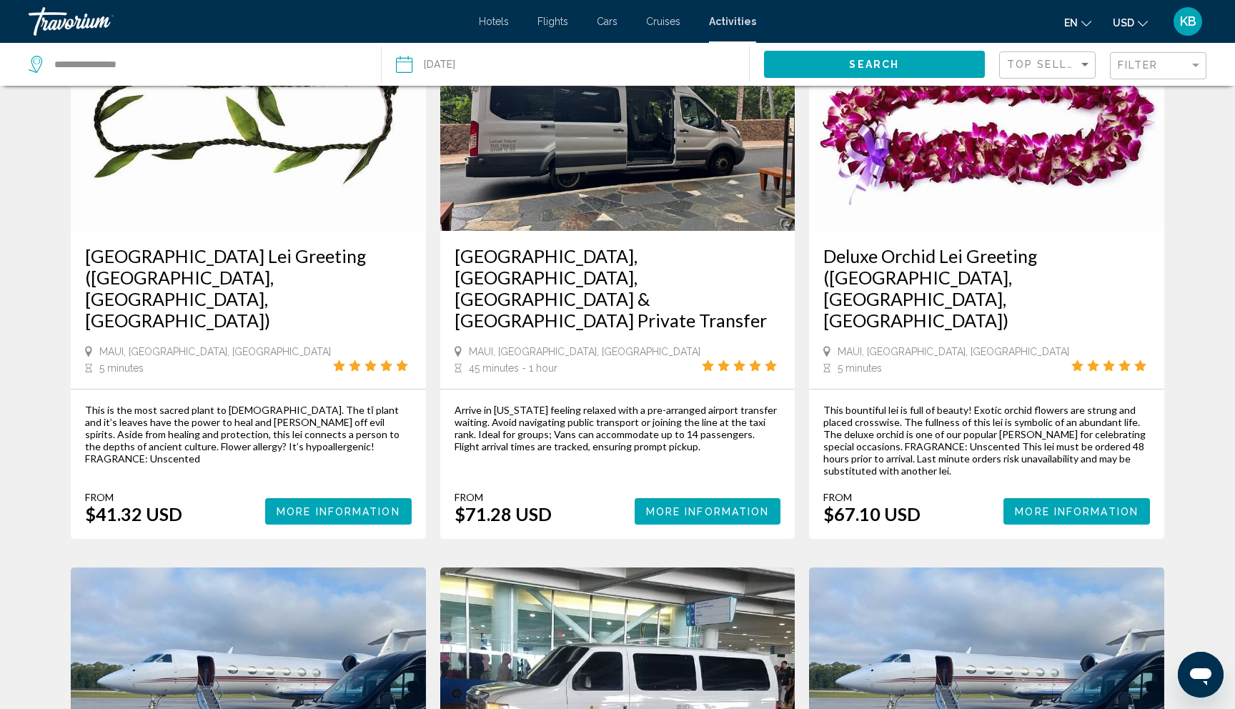
click at [324, 506] on span "More Information" at bounding box center [339, 511] width 124 height 11
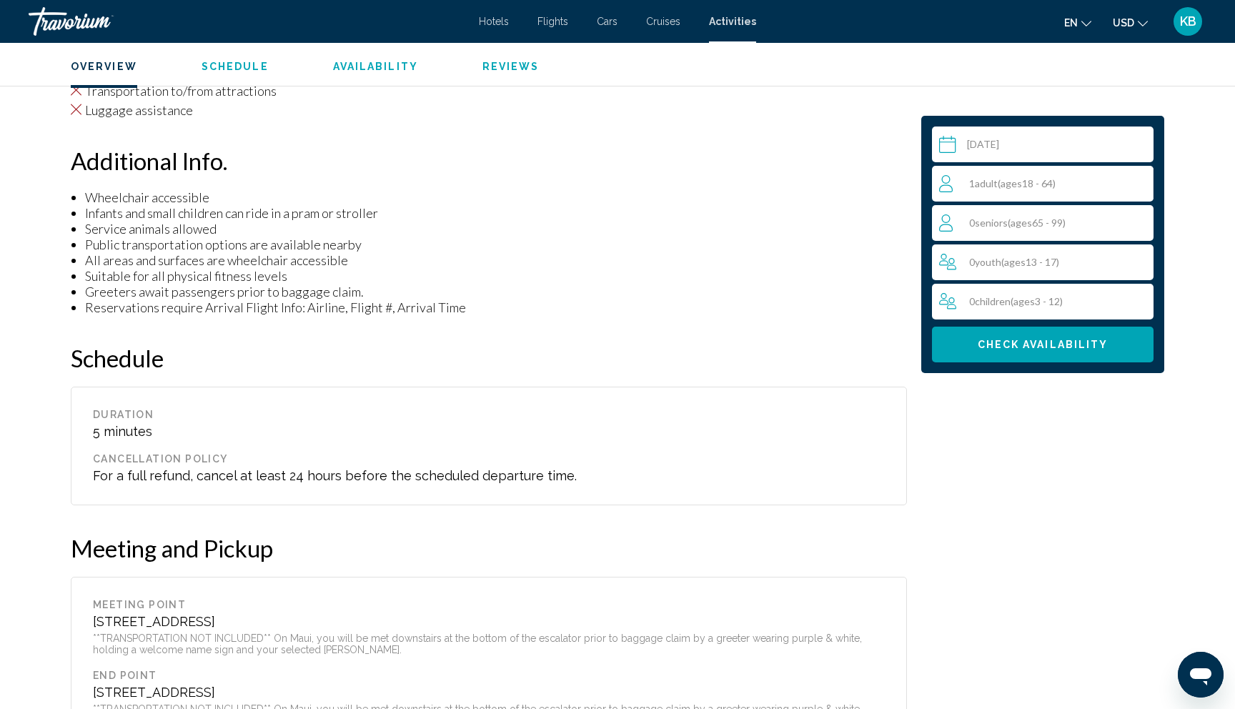
scroll to position [1065, 0]
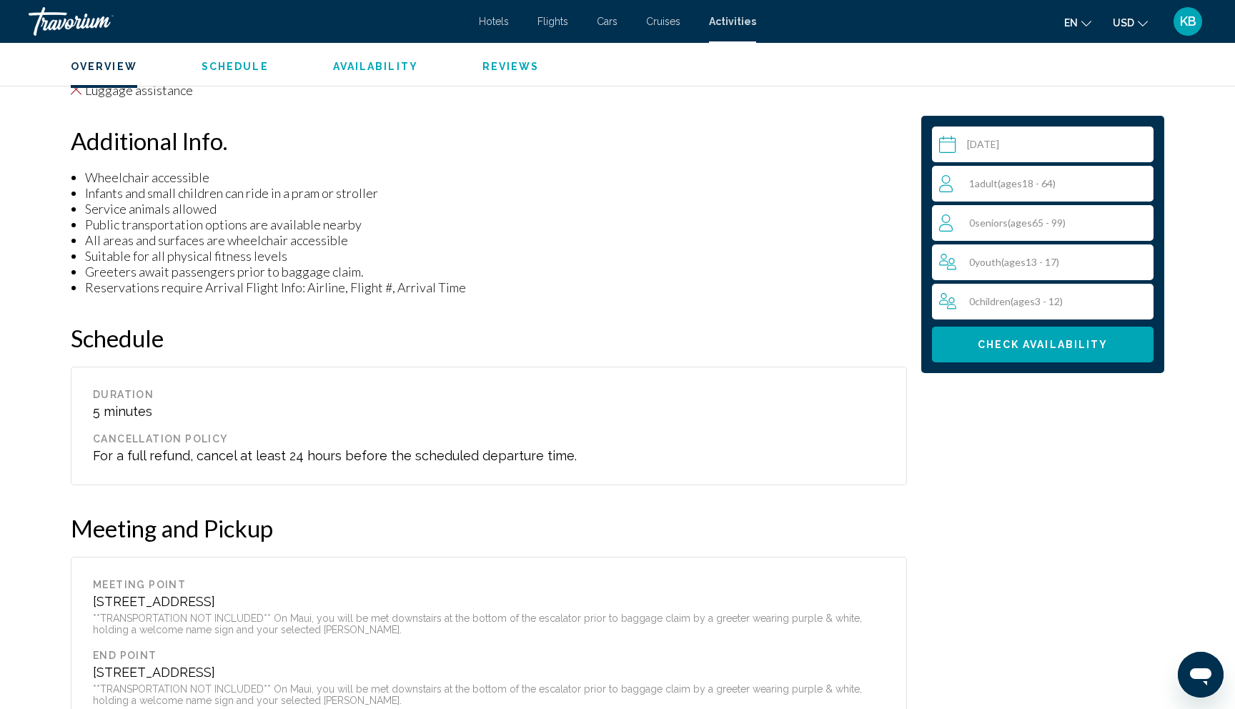
click at [1047, 345] on span "Check Availability" at bounding box center [1043, 345] width 131 height 11
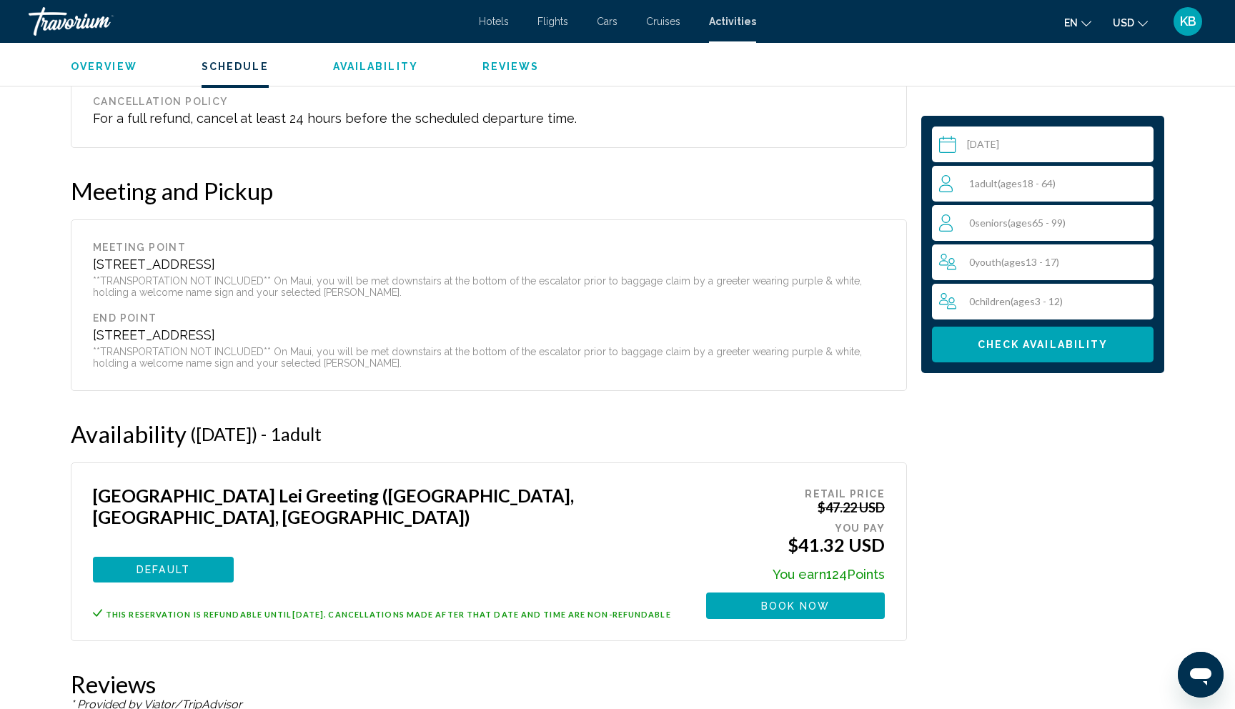
scroll to position [1408, 0]
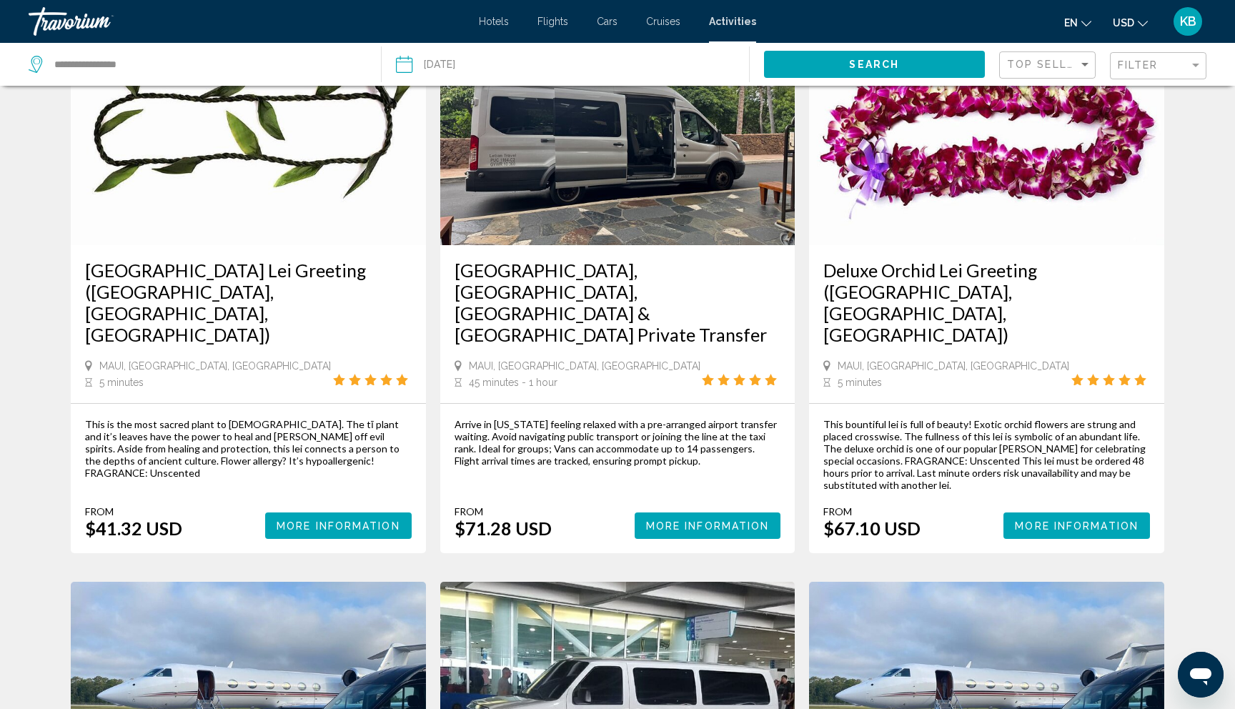
scroll to position [123, 0]
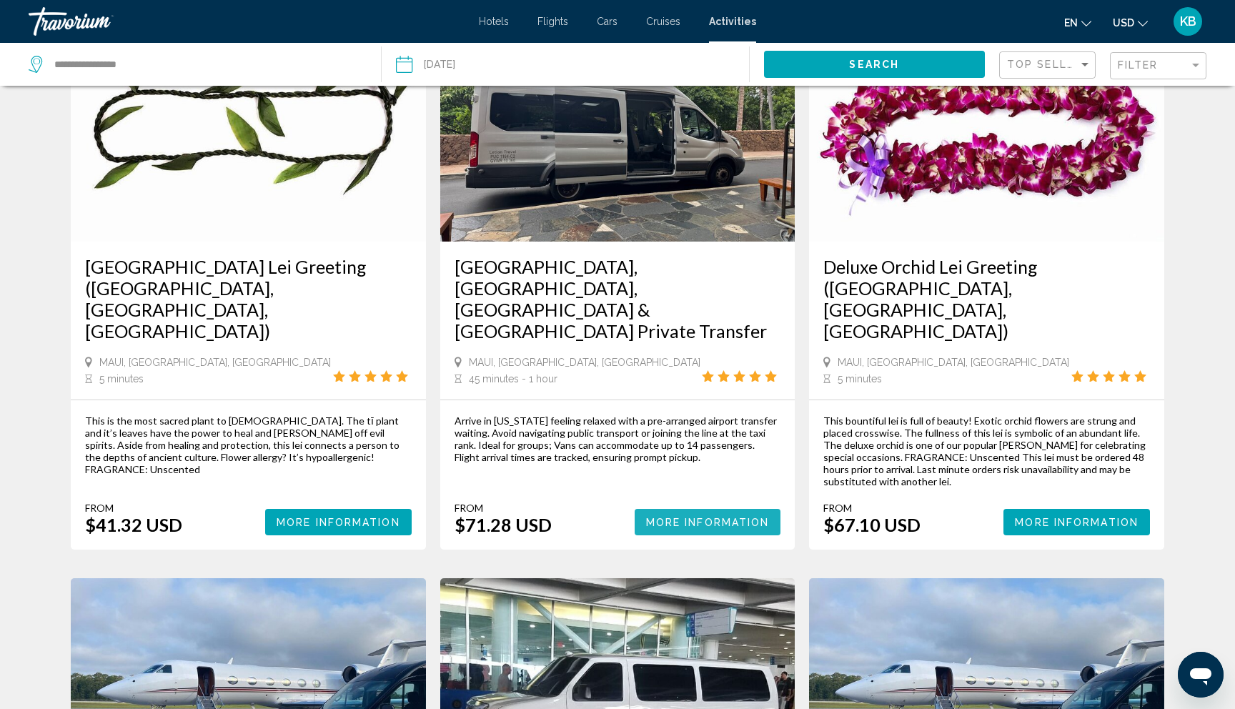
click at [704, 517] on span "More Information" at bounding box center [708, 522] width 124 height 11
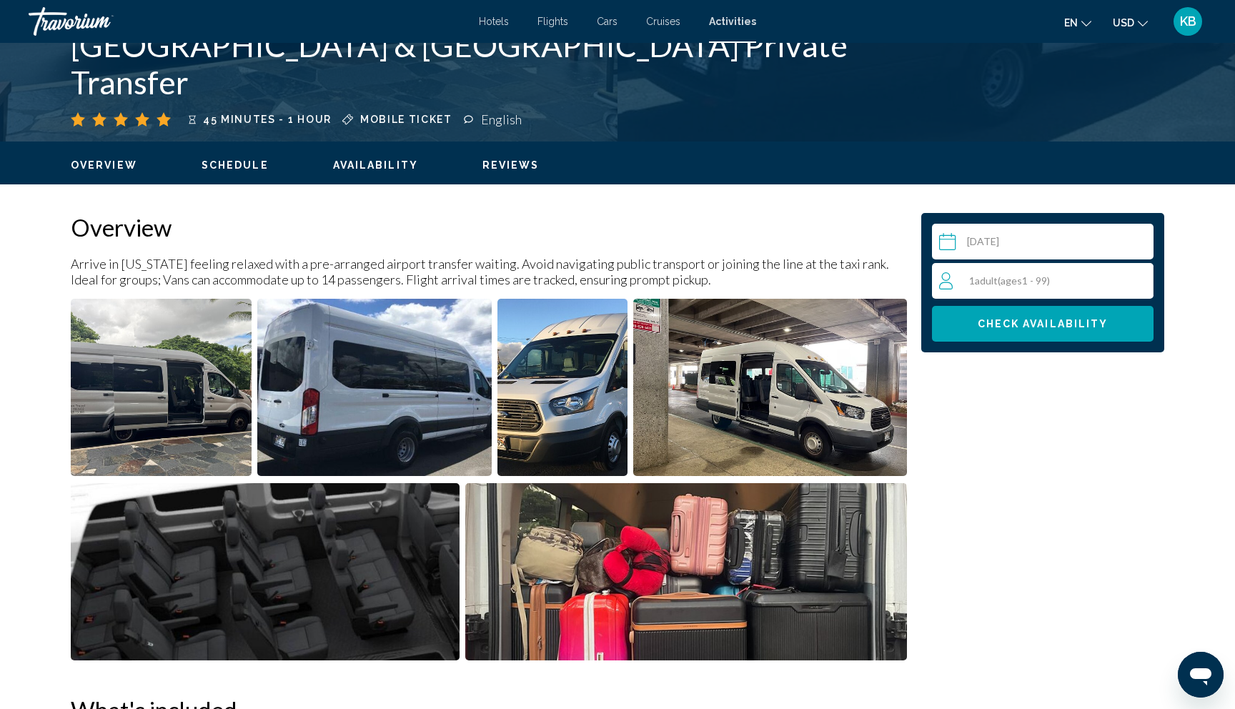
scroll to position [331, 0]
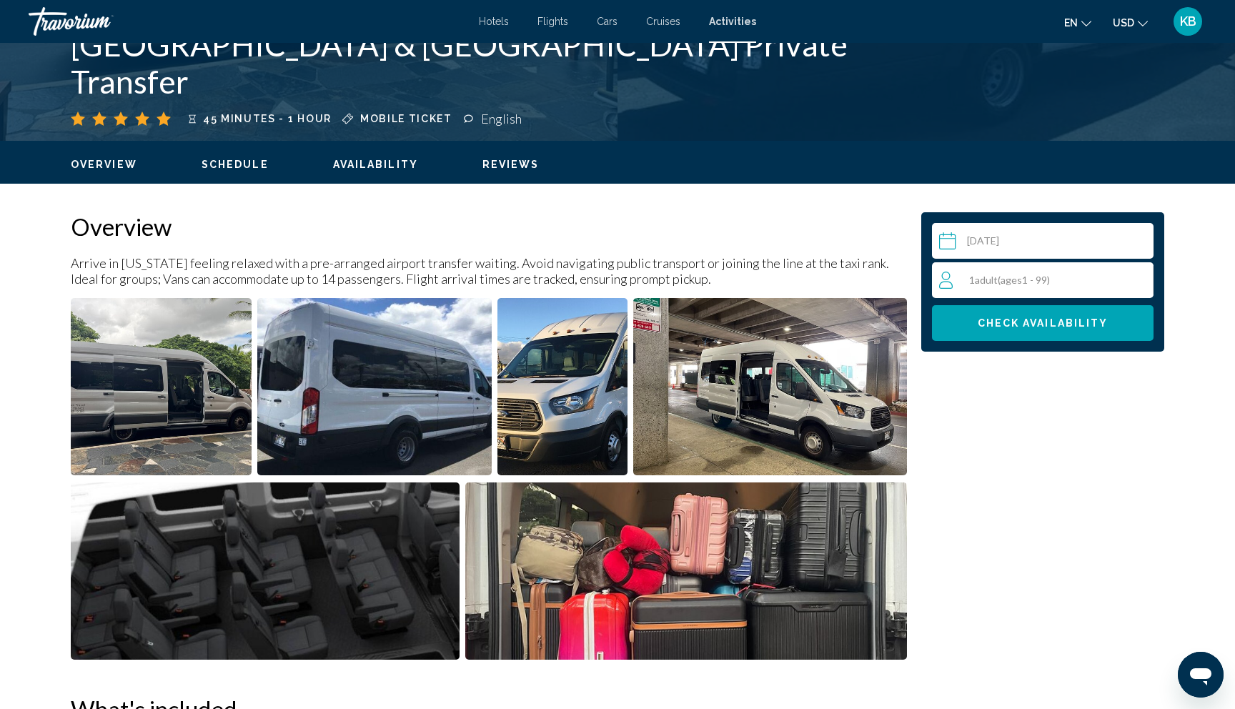
click at [1041, 318] on span "Check Availability" at bounding box center [1043, 323] width 131 height 11
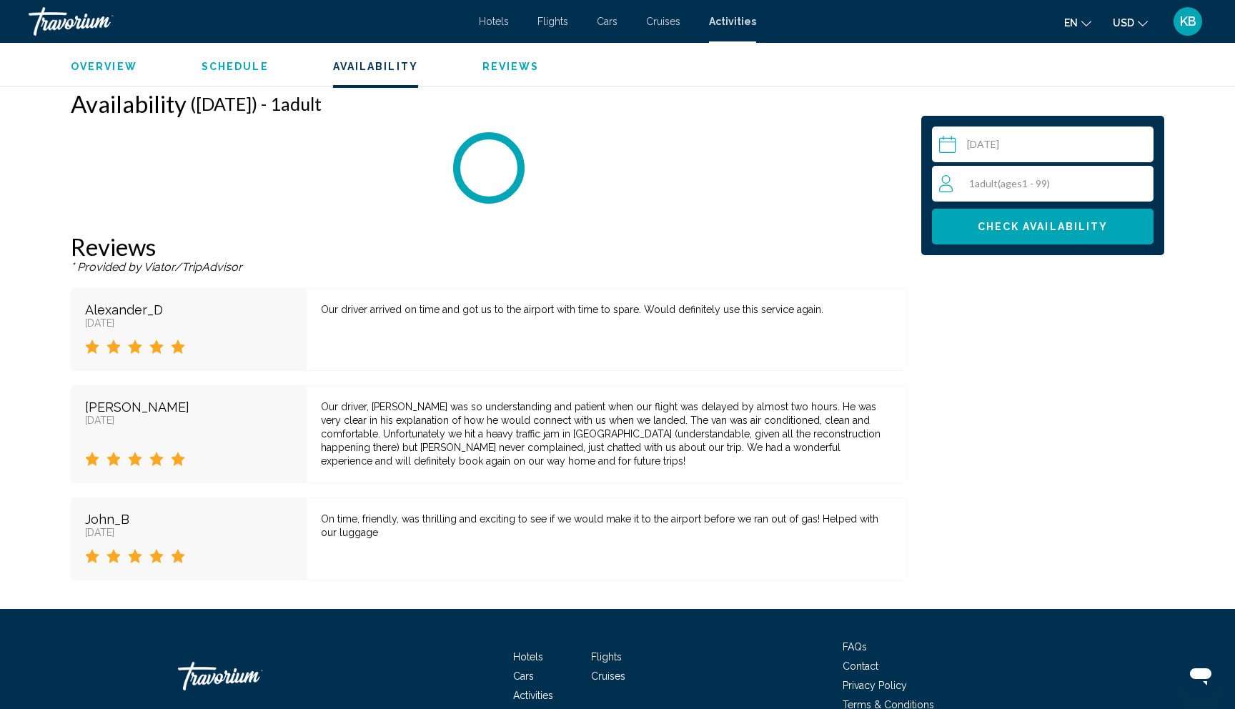
scroll to position [1787, 0]
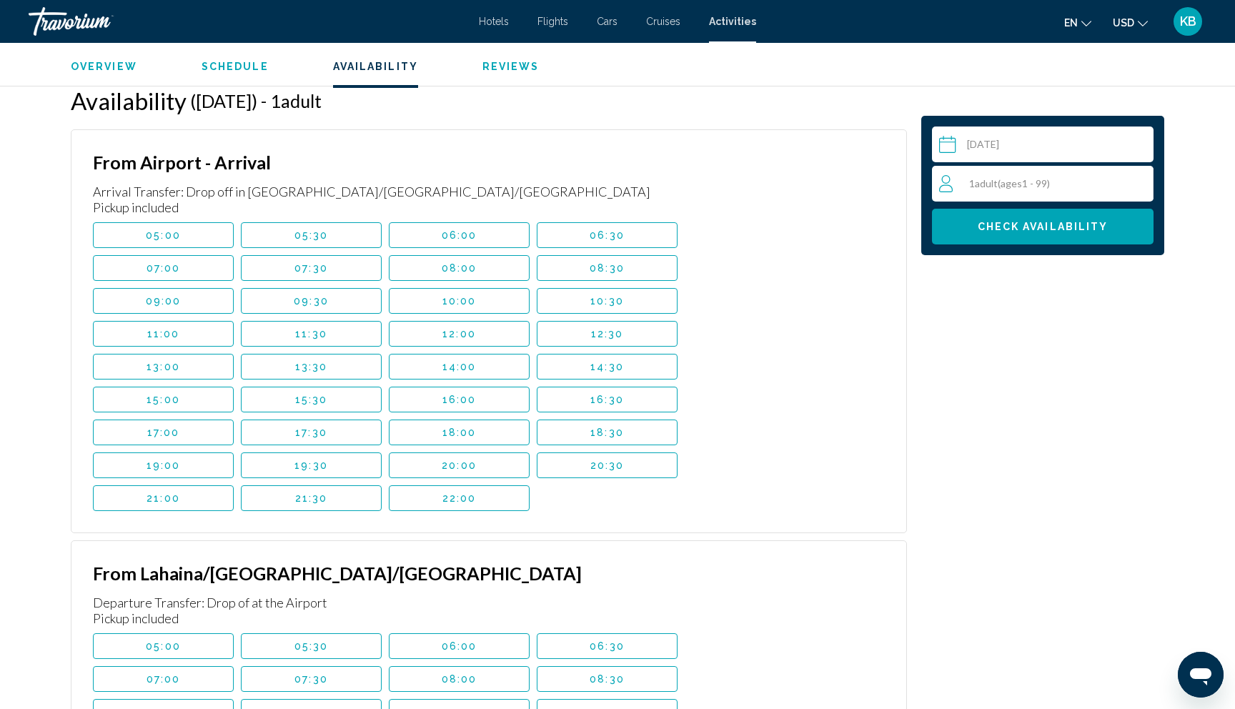
click at [453, 330] on span "12:00" at bounding box center [460, 333] width 34 height 11
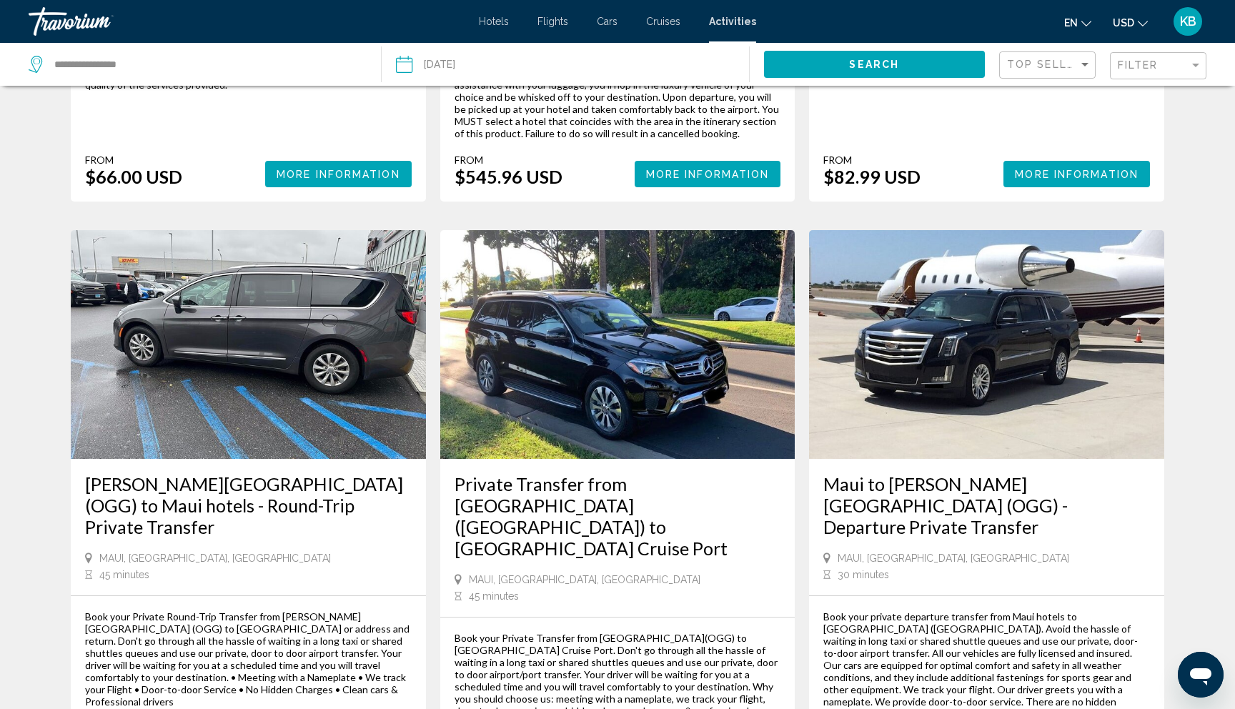
scroll to position [1670, 0]
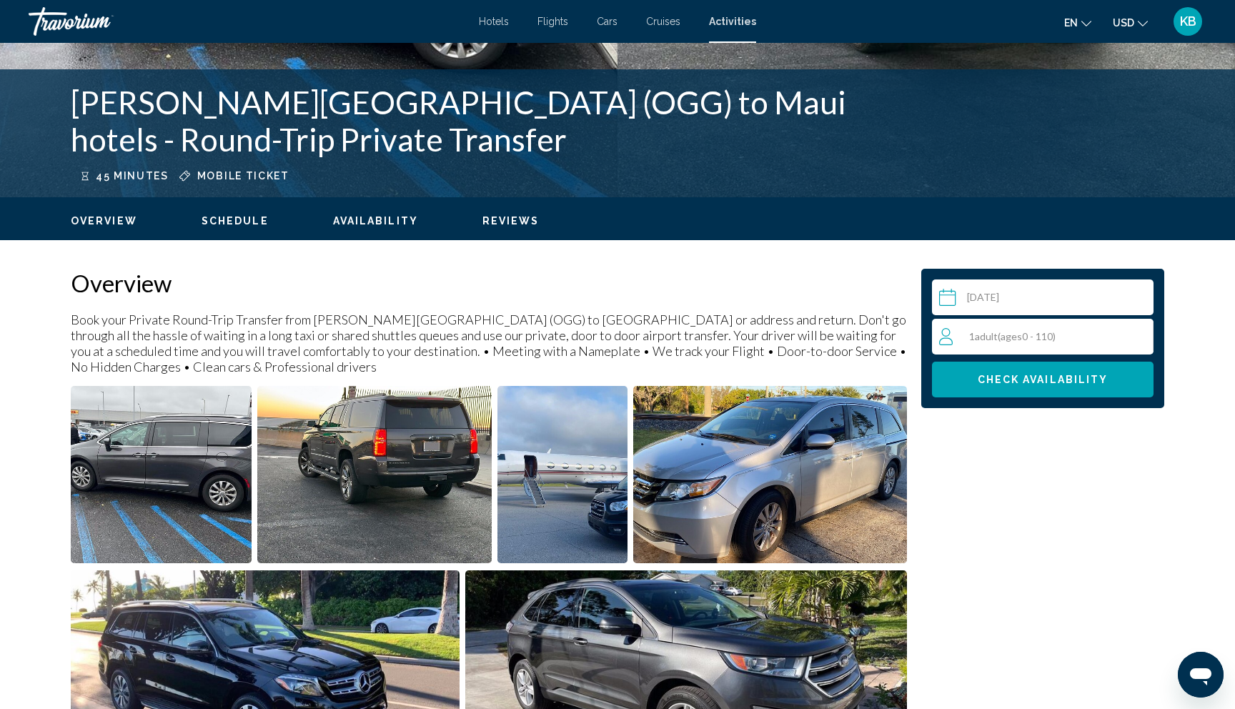
scroll to position [262, 0]
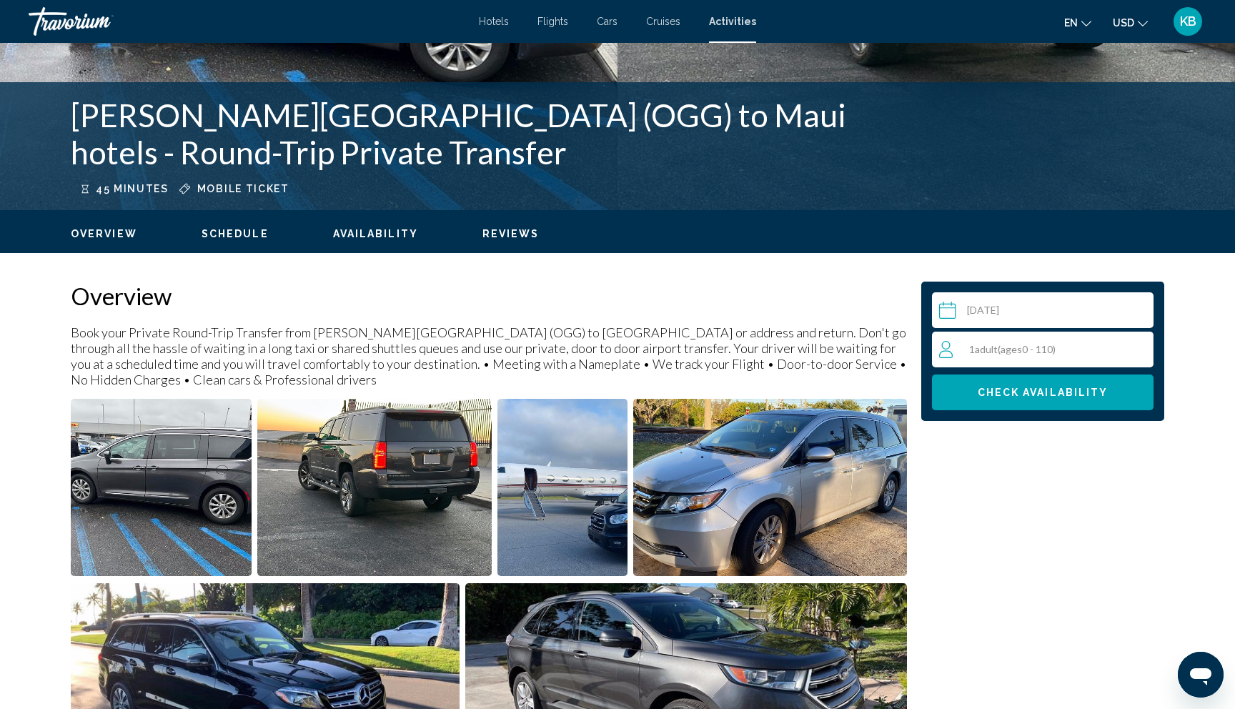
click at [1047, 343] on span "( ages 0 - 110)" at bounding box center [1027, 349] width 58 height 12
click at [1141, 341] on icon "Increment adults" at bounding box center [1139, 348] width 13 height 17
click at [1042, 388] on span "Check Availability" at bounding box center [1043, 393] width 131 height 11
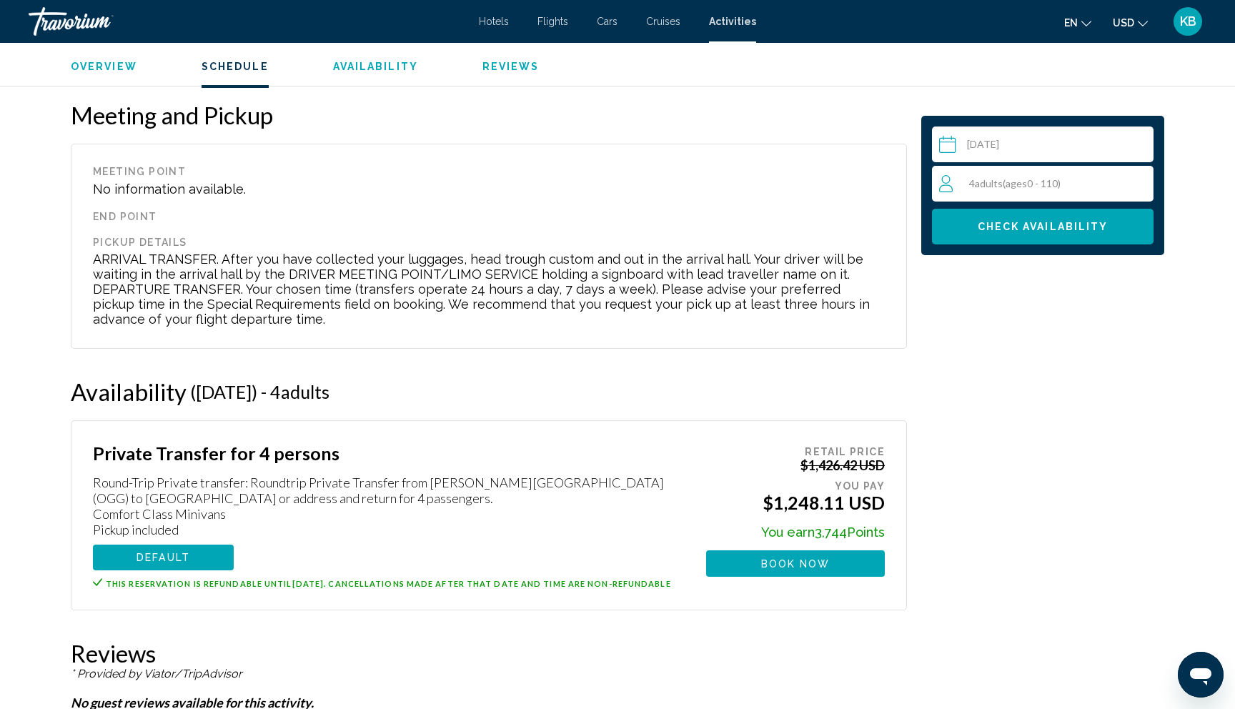
scroll to position [1569, 0]
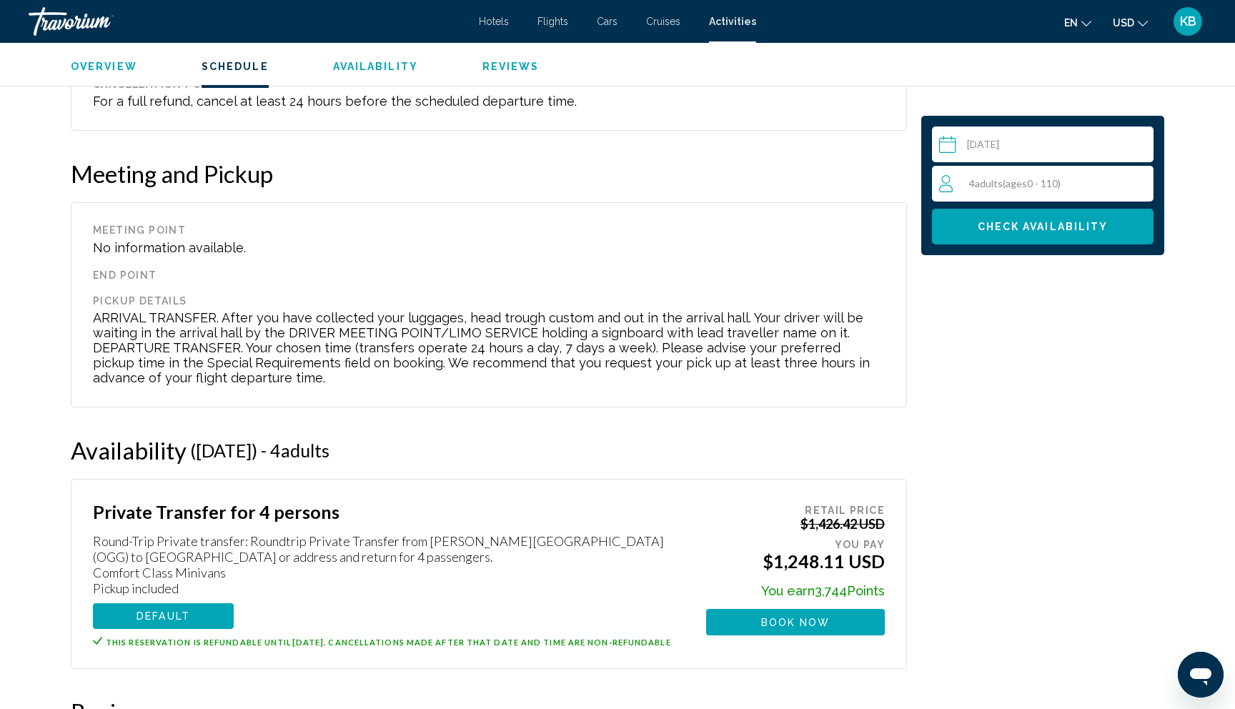
click at [1015, 176] on div "4 Adult Adults ( ages 0 - 110)" at bounding box center [1046, 183] width 214 height 17
click at [950, 179] on icon "Decrement adults" at bounding box center [945, 182] width 13 height 17
click at [950, 180] on icon "Decrement adults" at bounding box center [945, 182] width 13 height 17
click at [1029, 216] on button "Check Availability" at bounding box center [1043, 227] width 222 height 36
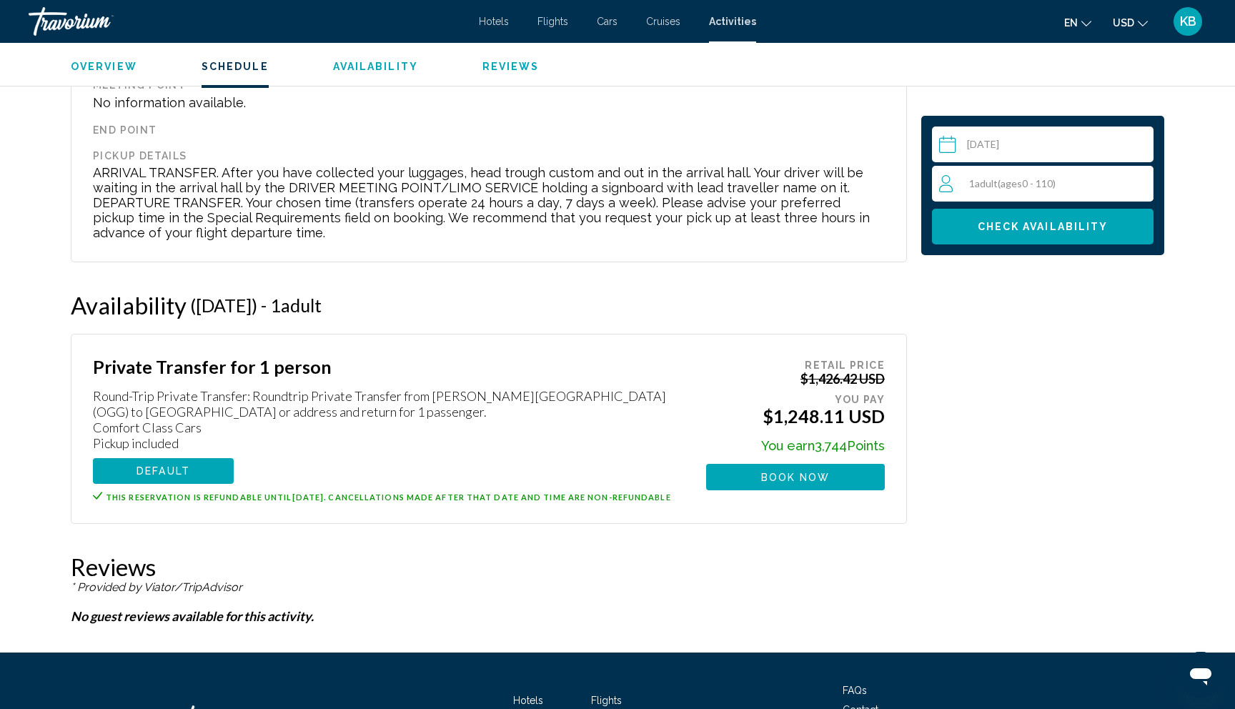
scroll to position [1678, 0]
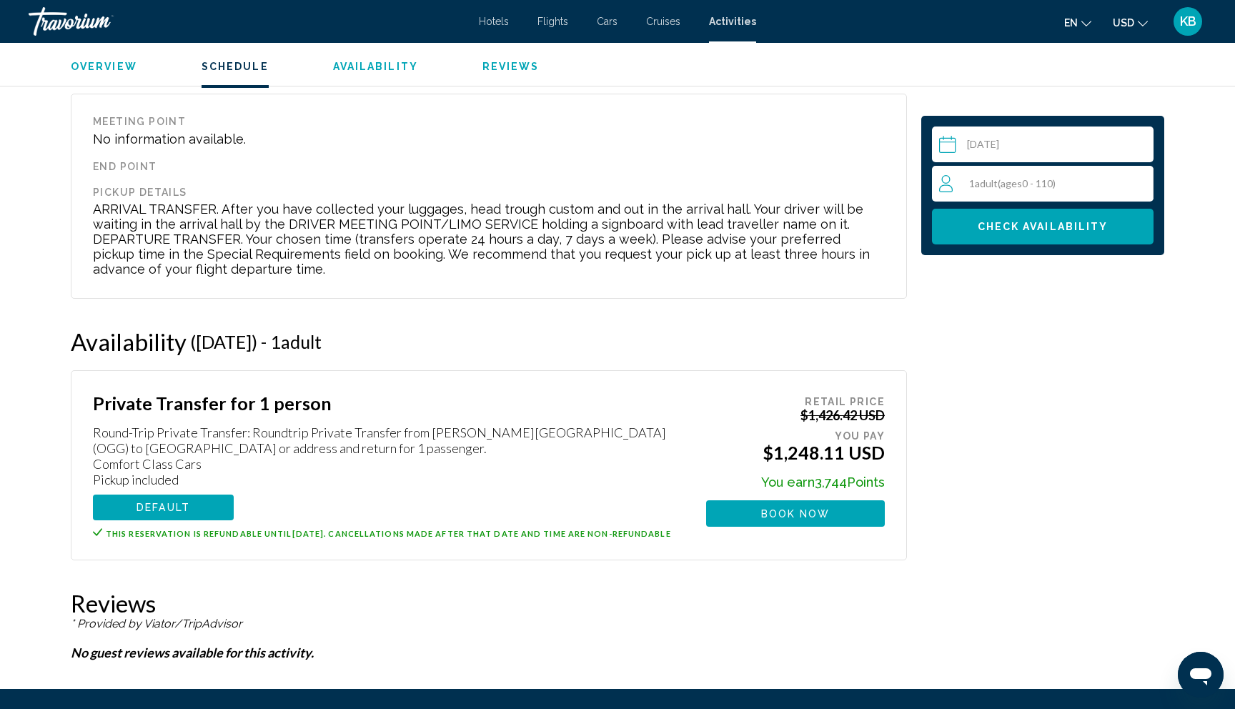
click at [1013, 181] on span "ages" at bounding box center [1011, 183] width 21 height 12
click at [1144, 178] on icon "Increment adults" at bounding box center [1139, 182] width 13 height 17
click at [1043, 227] on span "Check Availability" at bounding box center [1043, 227] width 131 height 11
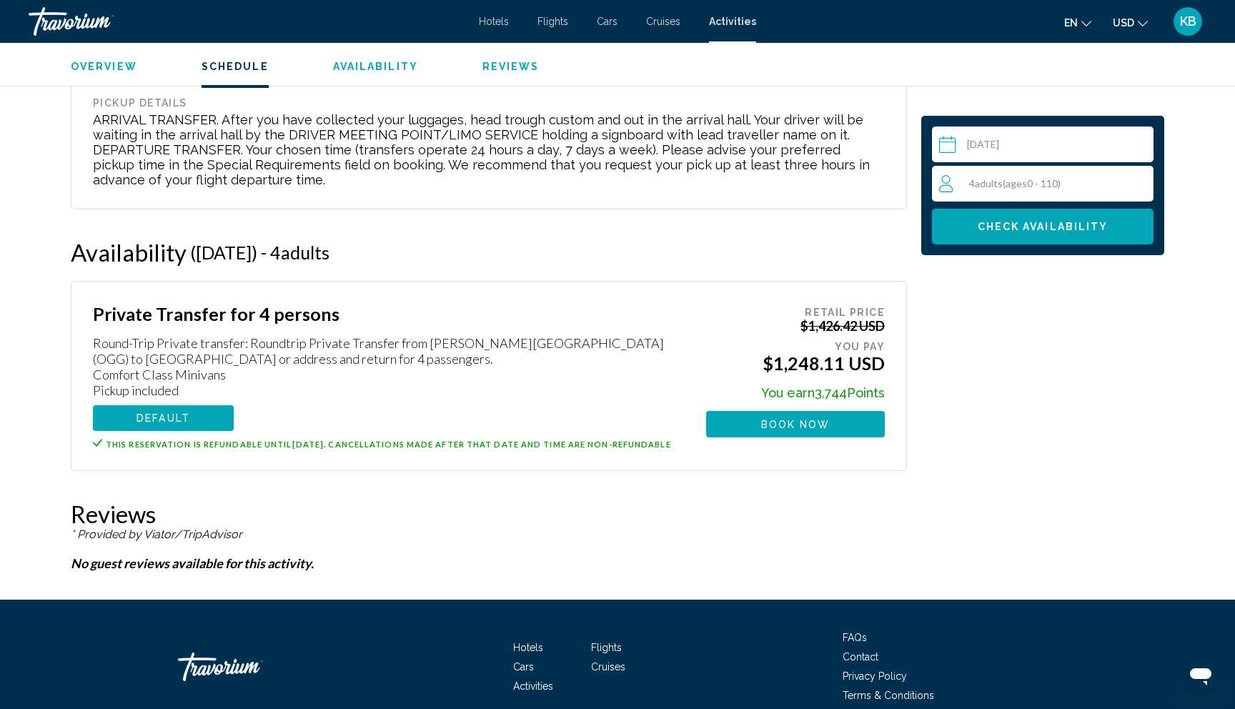
scroll to position [1780, 0]
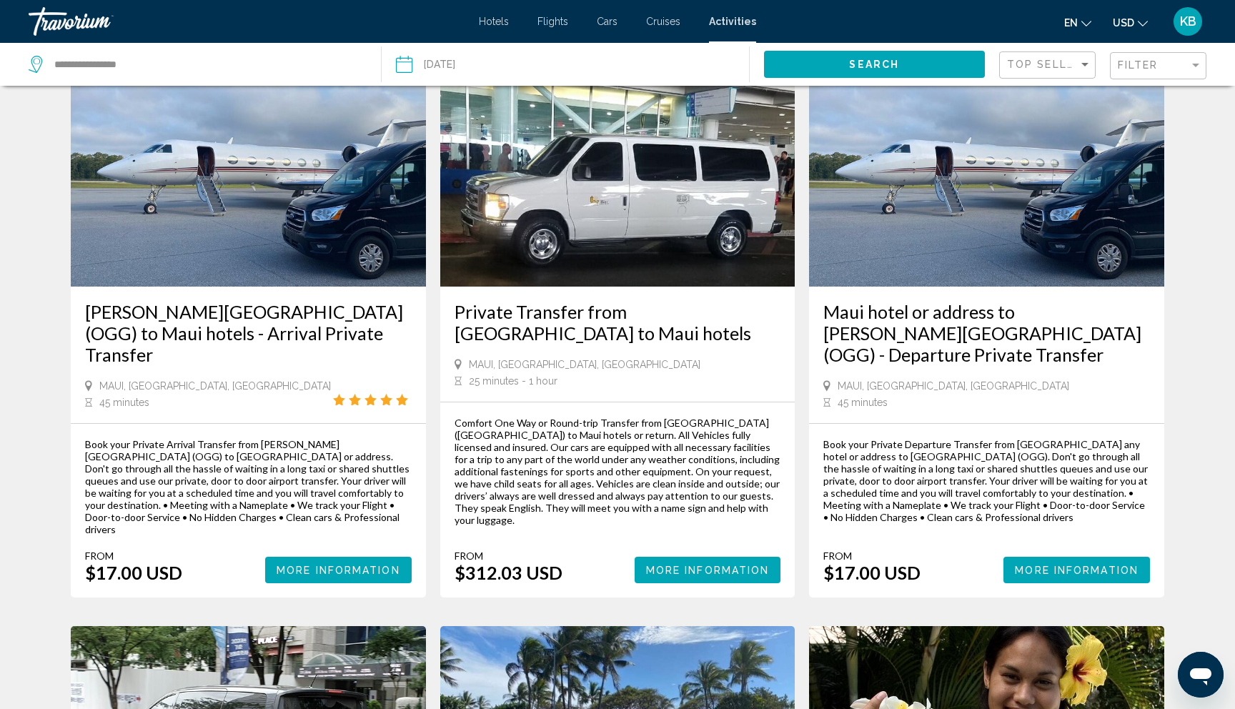
scroll to position [654, 0]
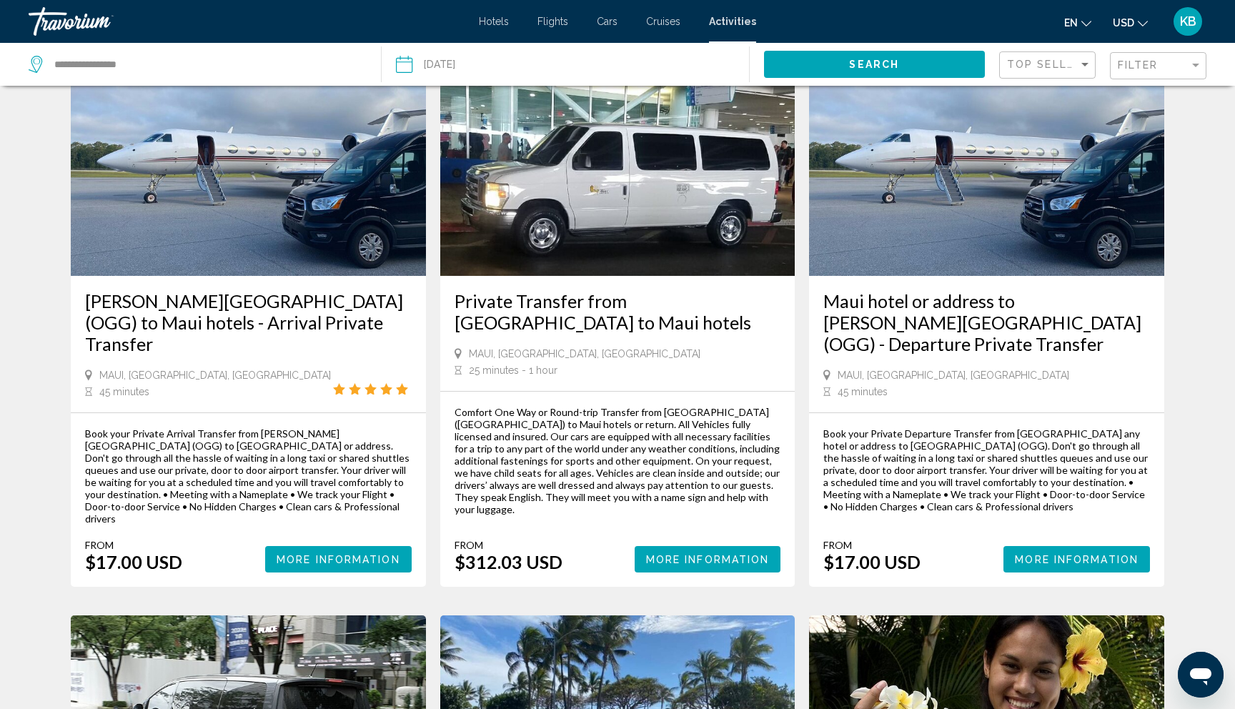
click at [355, 554] on span "More Information" at bounding box center [339, 559] width 124 height 11
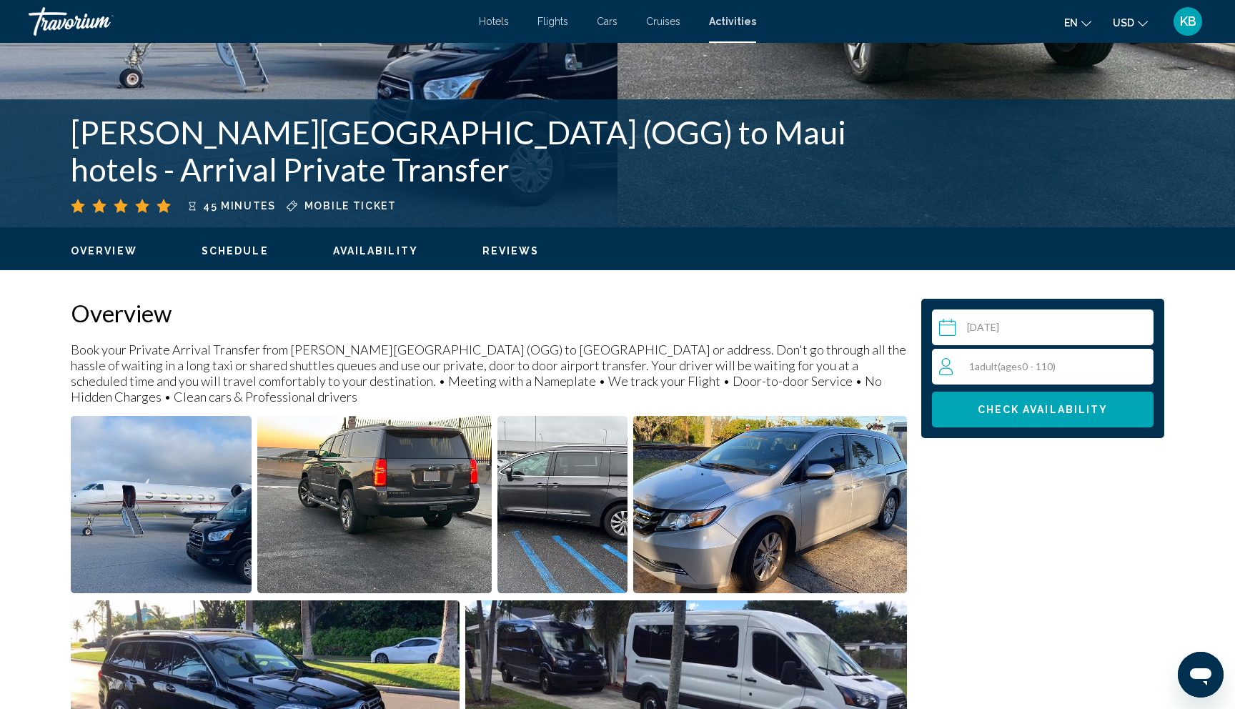
scroll to position [257, 0]
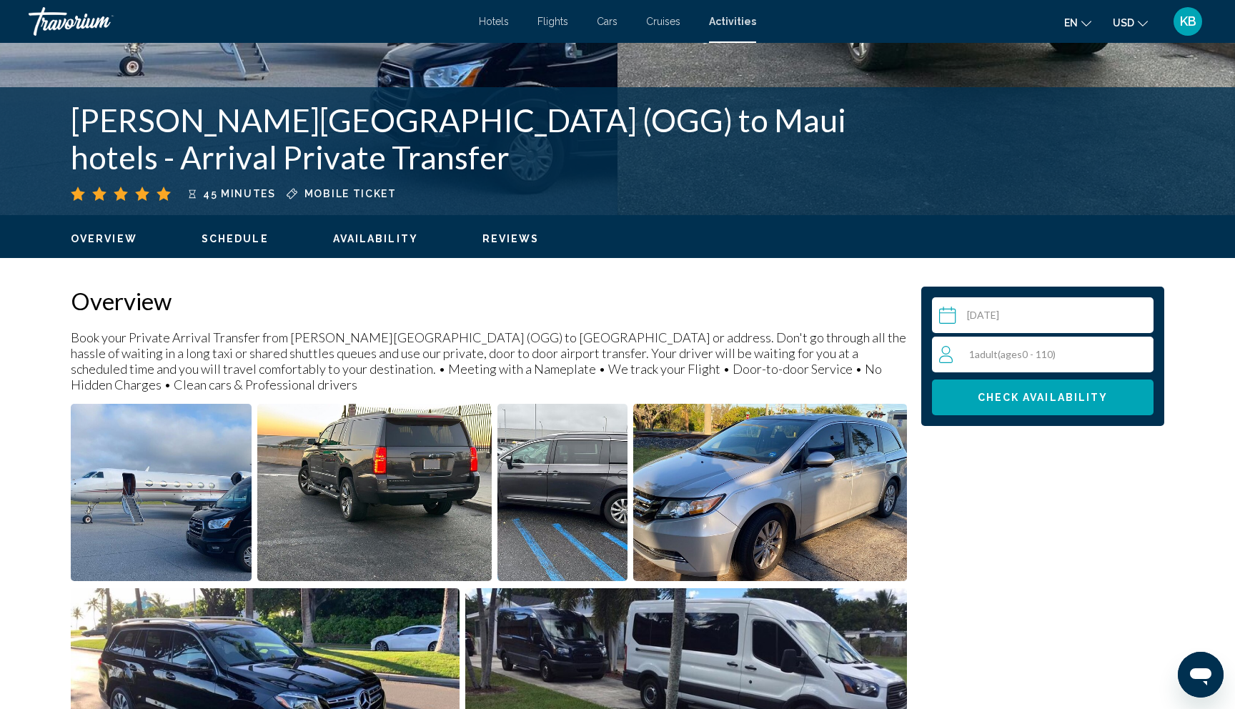
click at [989, 355] on span "Adult" at bounding box center [986, 354] width 23 height 12
click at [1143, 352] on icon "Increment adults" at bounding box center [1139, 353] width 13 height 17
click at [1065, 397] on span "Check Availability" at bounding box center [1043, 398] width 131 height 11
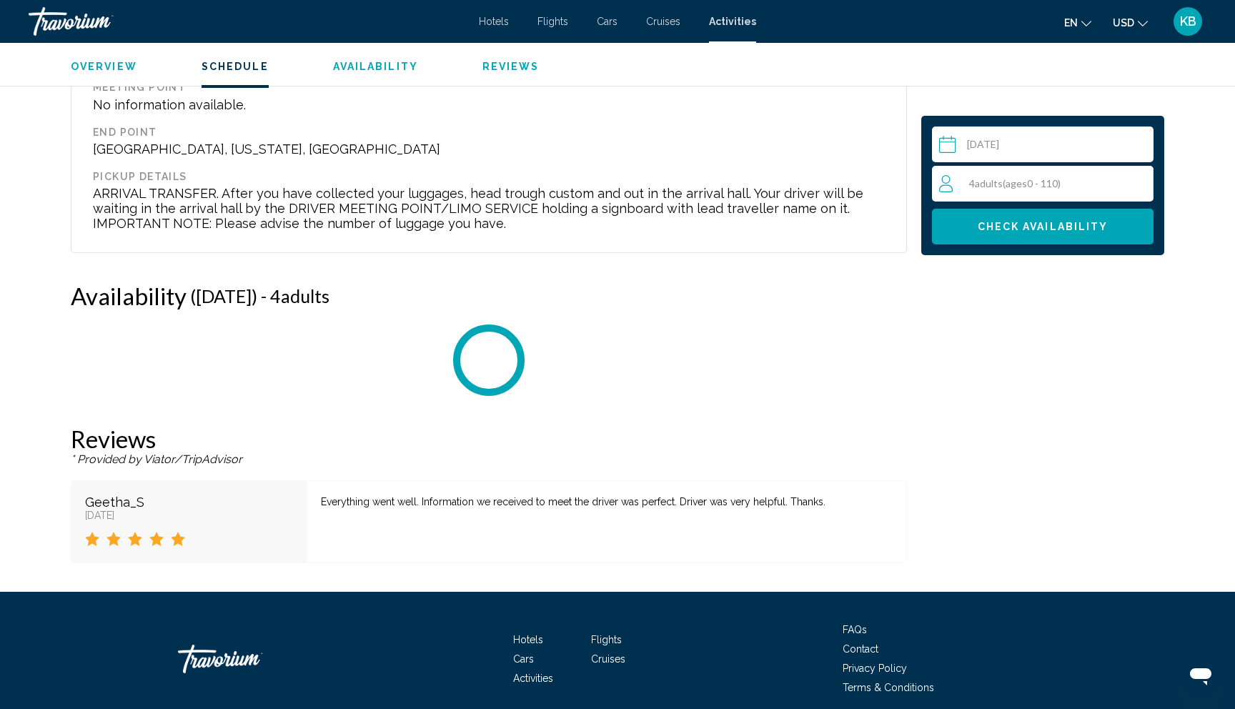
scroll to position [1679, 0]
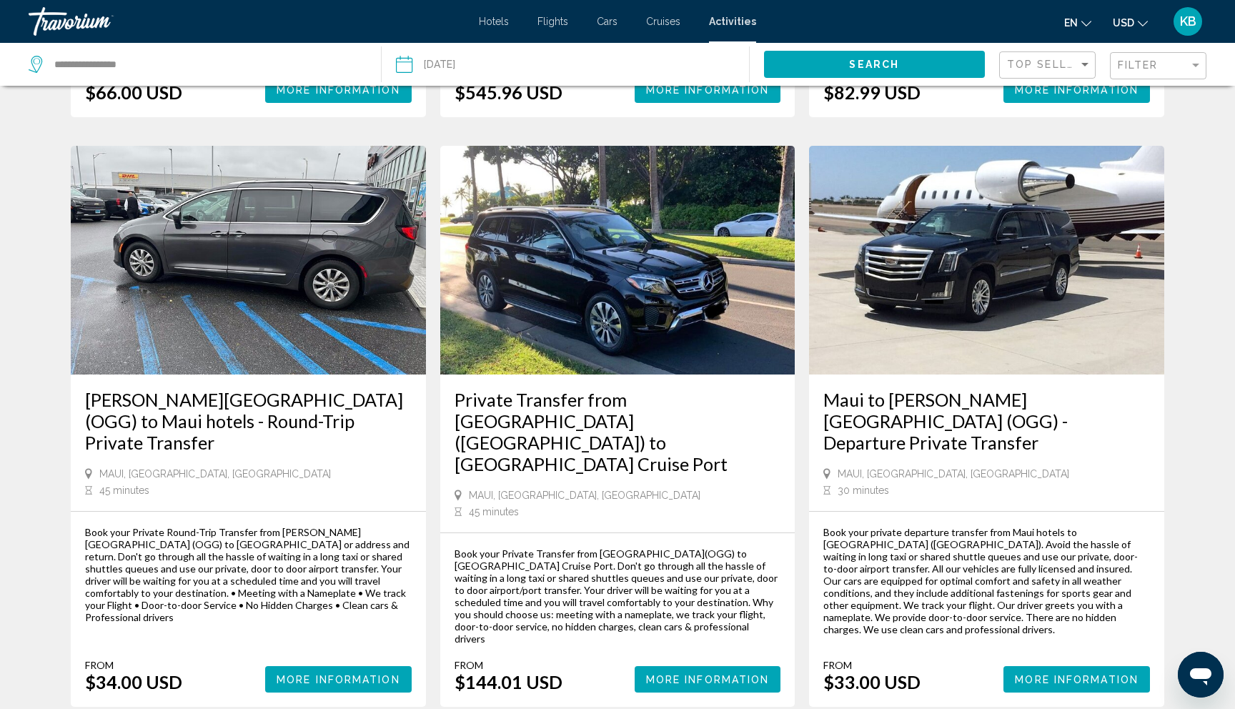
scroll to position [1856, 0]
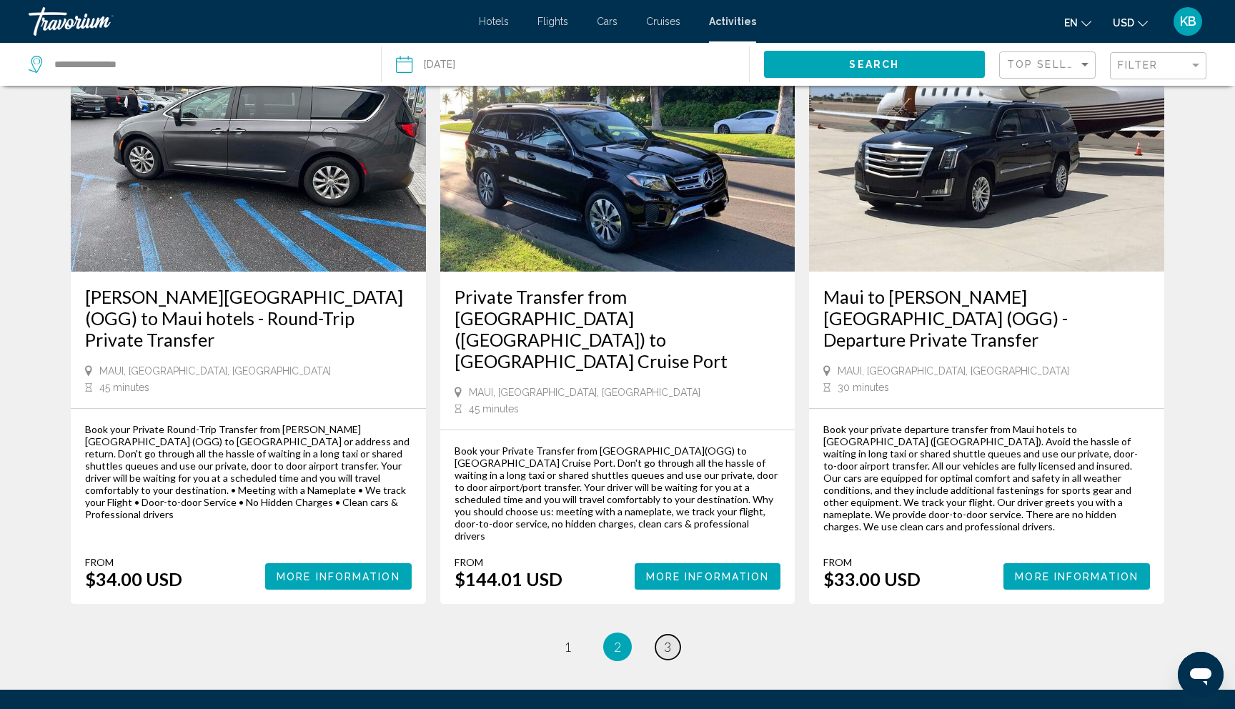
click at [664, 639] on span "3" at bounding box center [667, 647] width 7 height 16
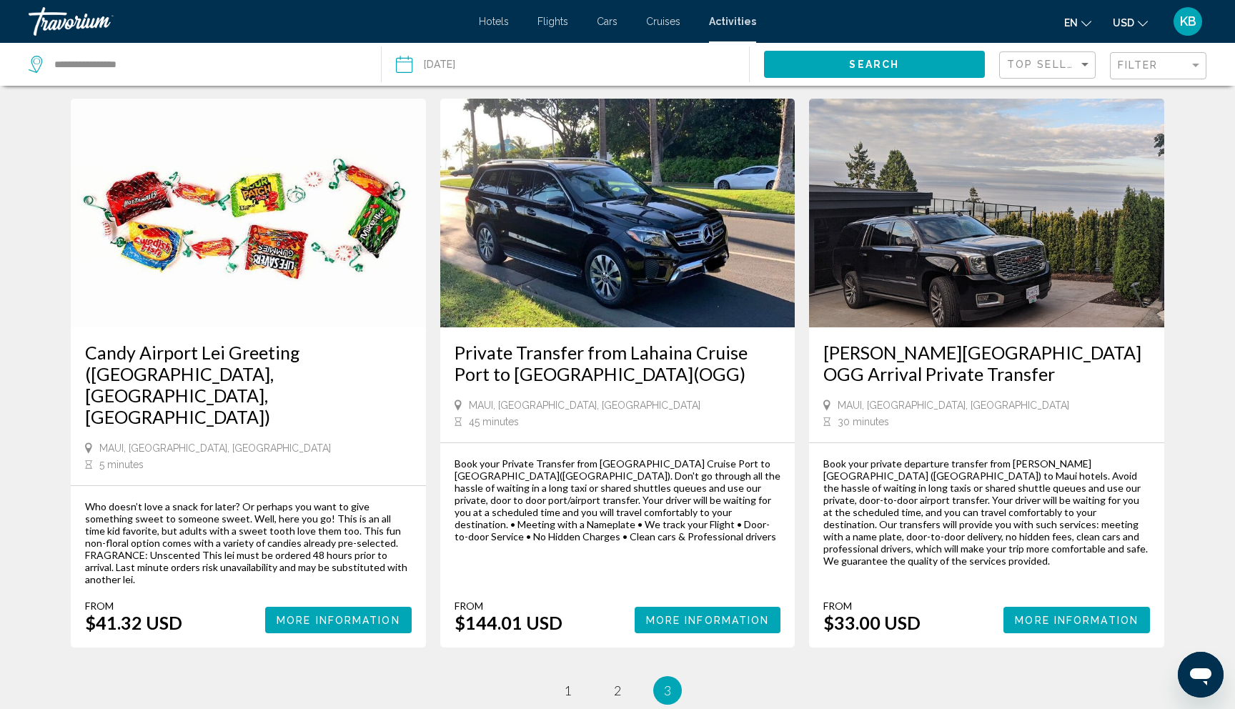
scroll to position [48, 0]
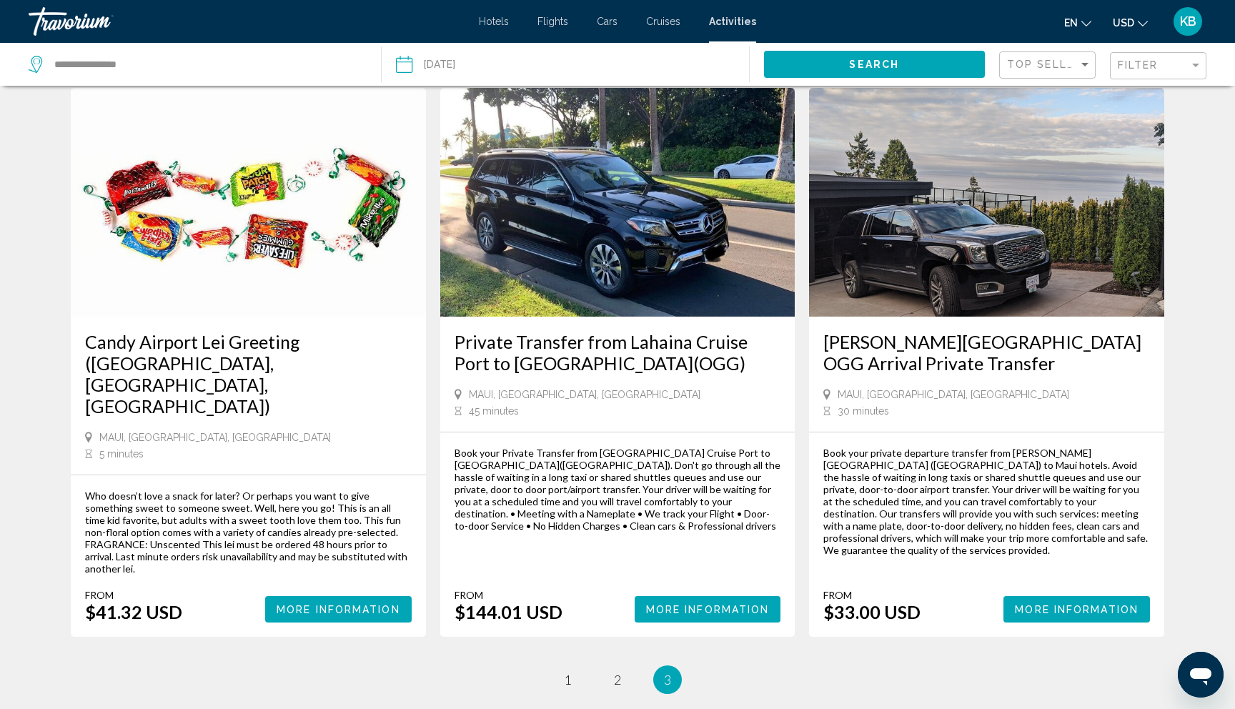
click at [1078, 604] on span "More Information" at bounding box center [1077, 609] width 124 height 11
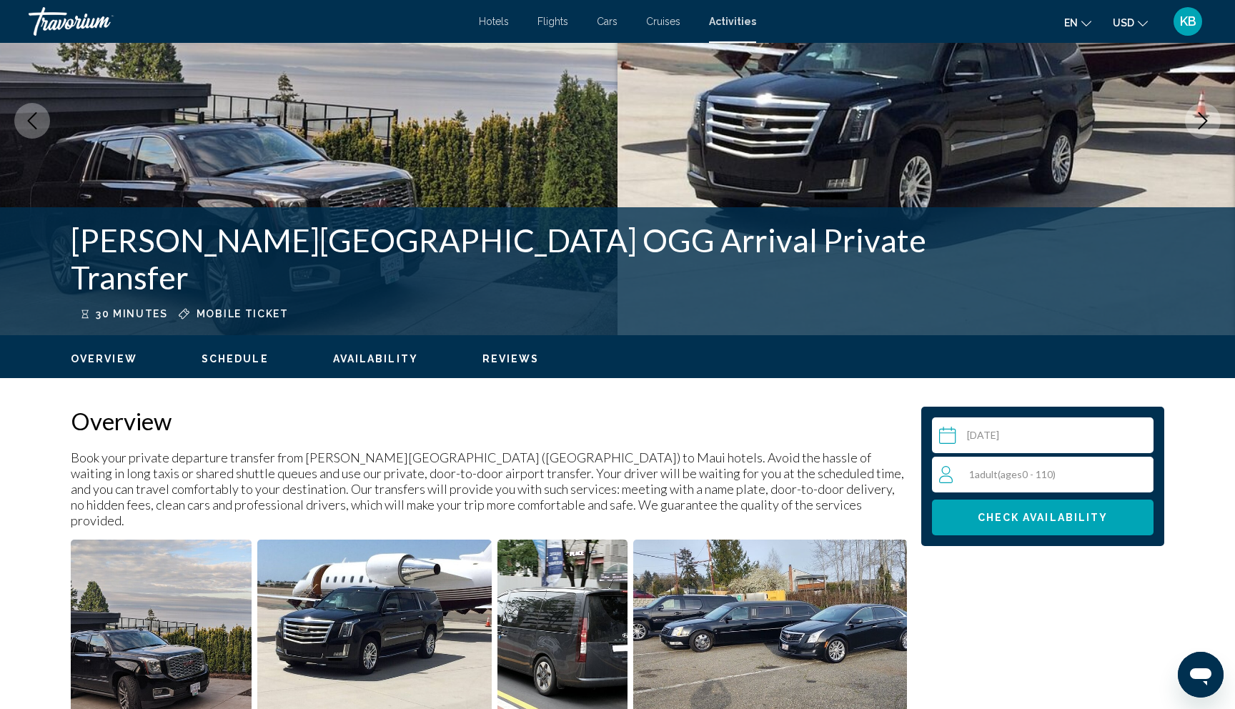
scroll to position [150, 0]
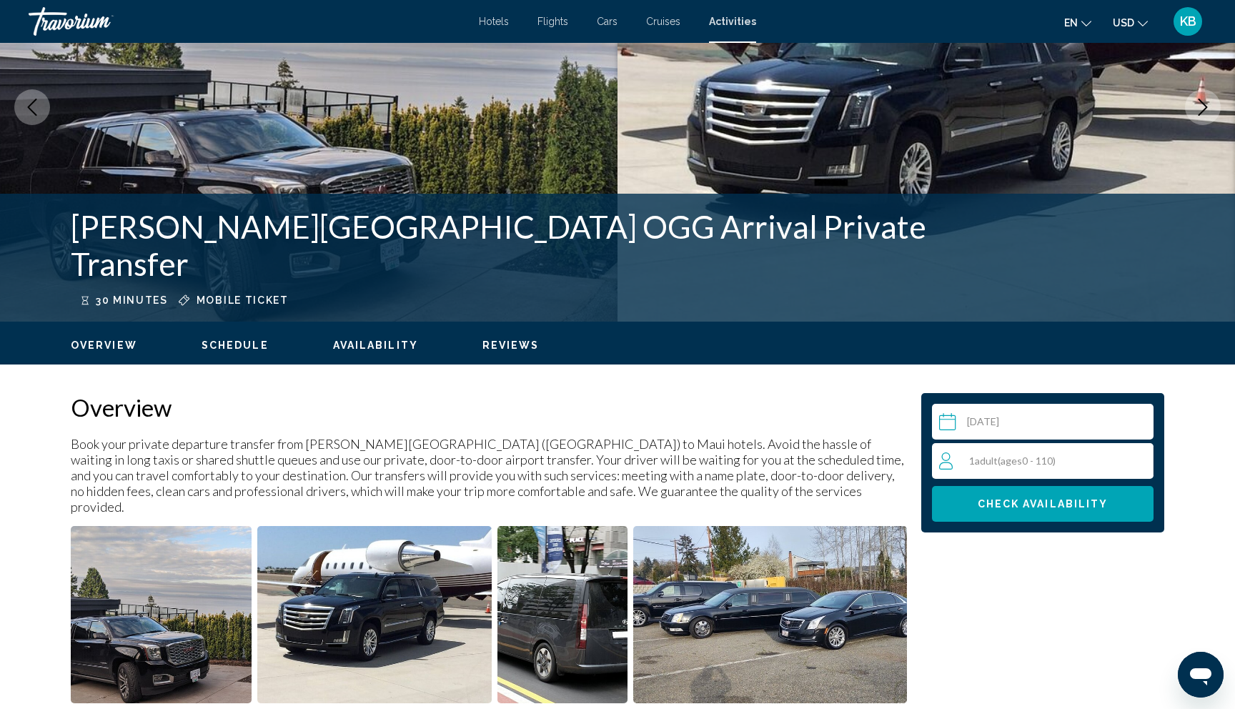
click at [1065, 453] on div "1 Adult Adults ( ages 0 - 110)" at bounding box center [1046, 461] width 214 height 17
click at [1134, 451] on button "Increment adults" at bounding box center [1139, 461] width 13 height 21
click at [1053, 503] on span "Check Availability" at bounding box center [1043, 504] width 131 height 11
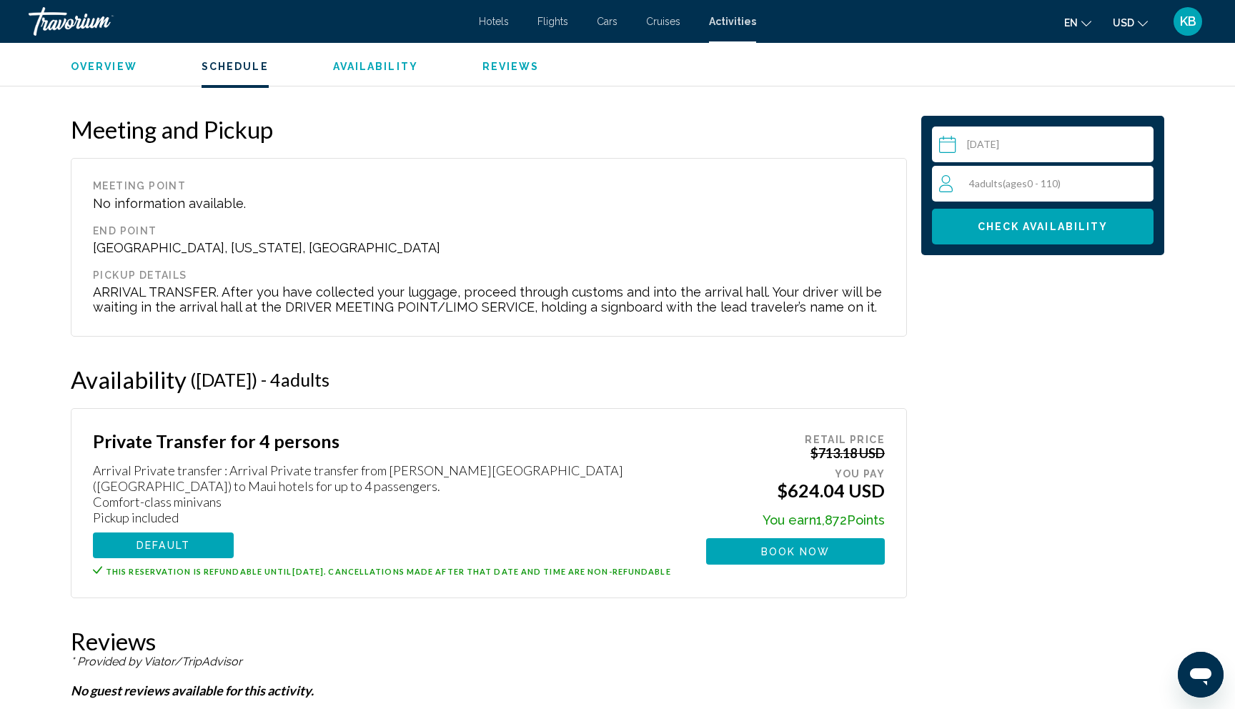
scroll to position [1647, 0]
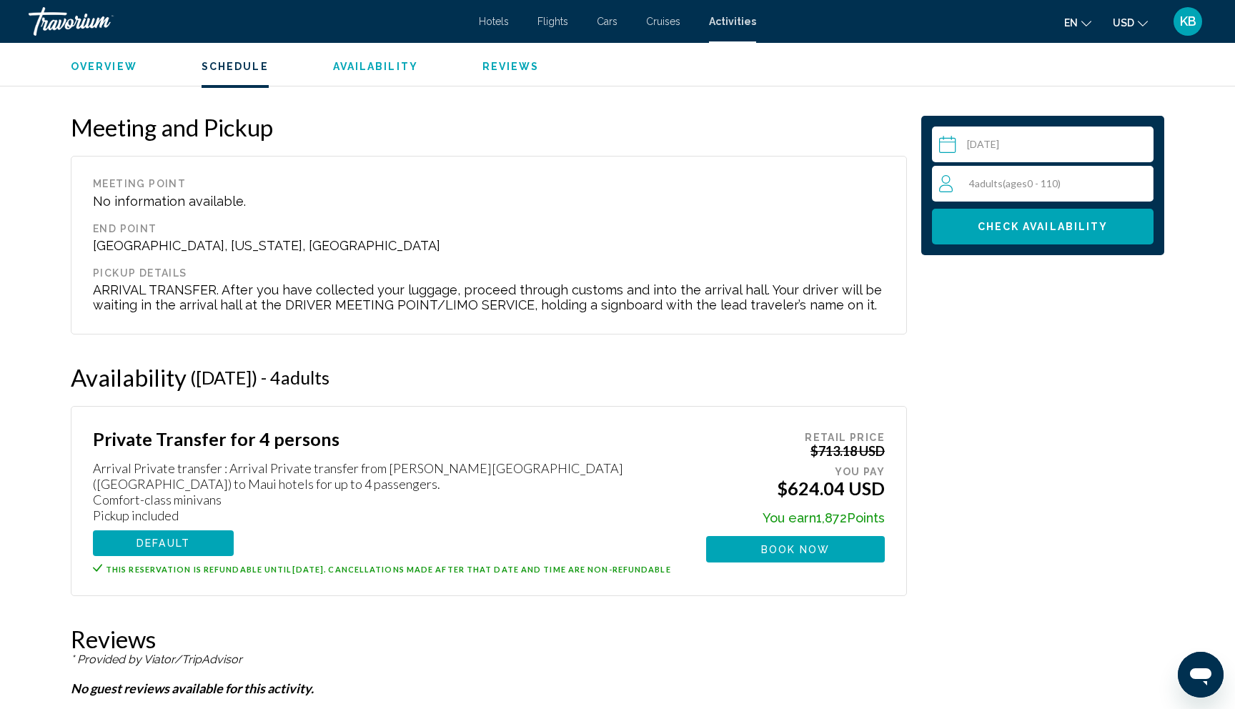
click at [1030, 187] on span "( ages 0 - 110)" at bounding box center [1032, 183] width 58 height 12
click at [941, 179] on icon "Decrement adults" at bounding box center [945, 182] width 13 height 17
click at [1037, 225] on span "Check Availability" at bounding box center [1043, 227] width 131 height 11
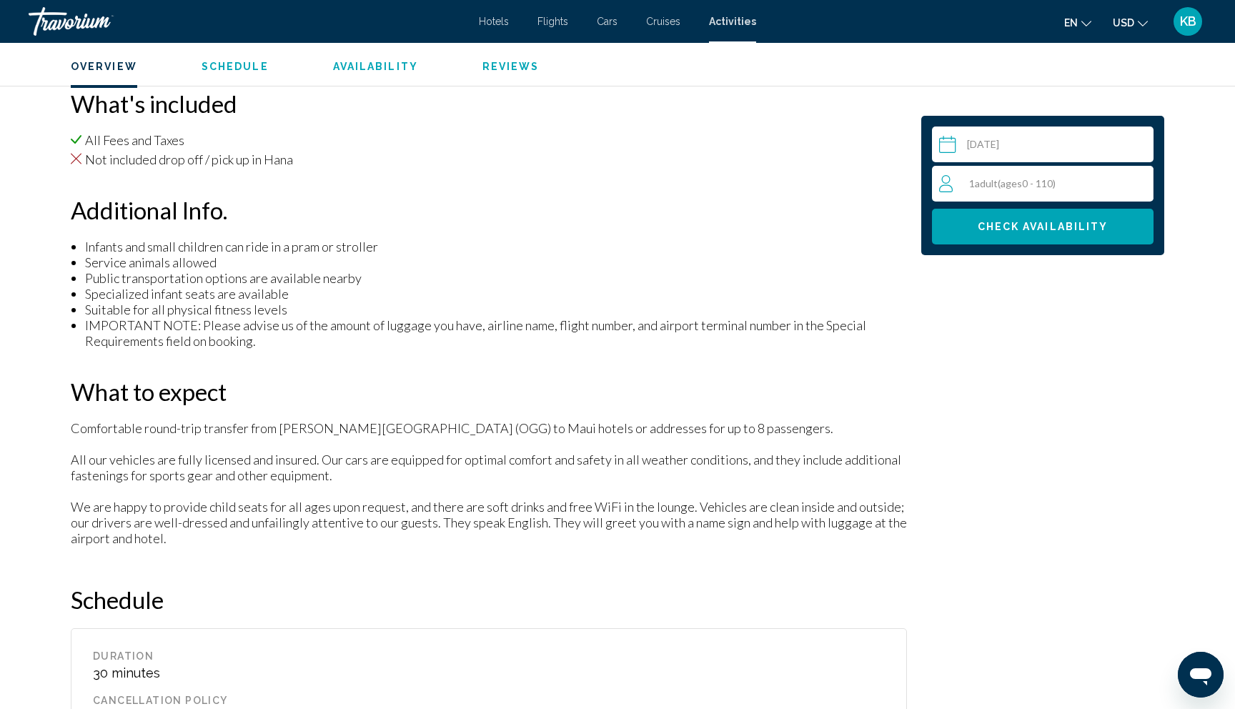
scroll to position [981, 0]
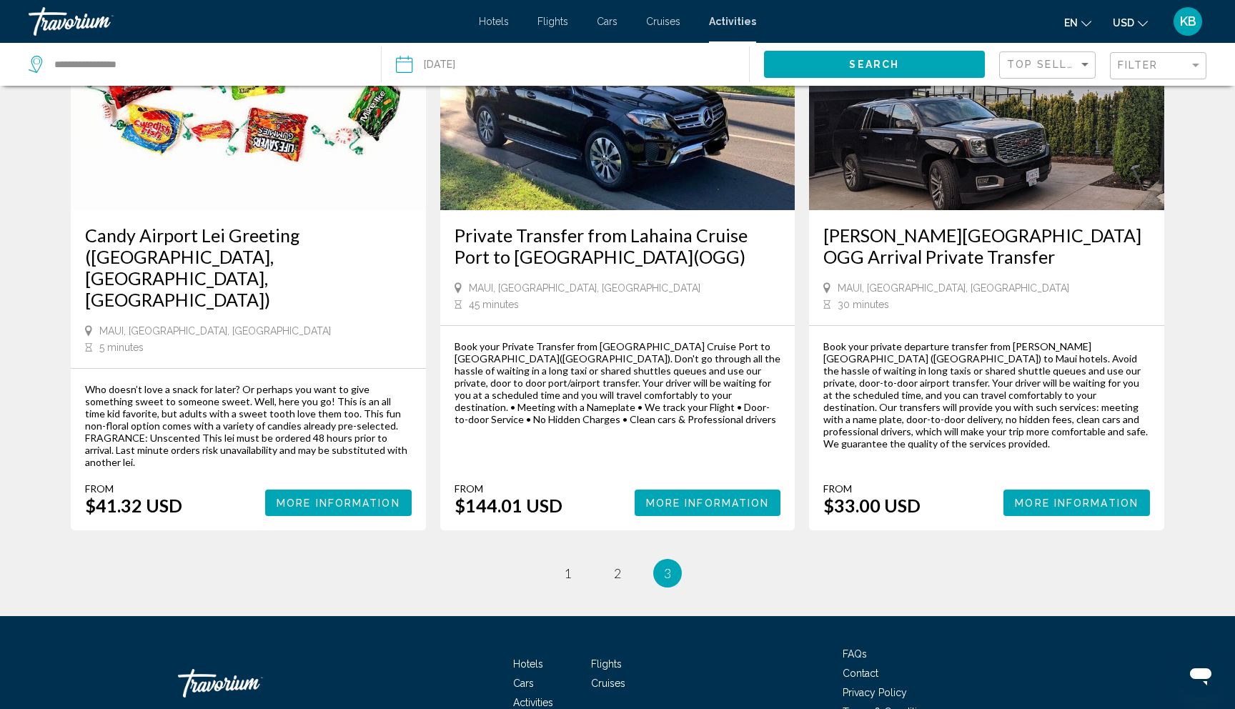
scroll to position [206, 0]
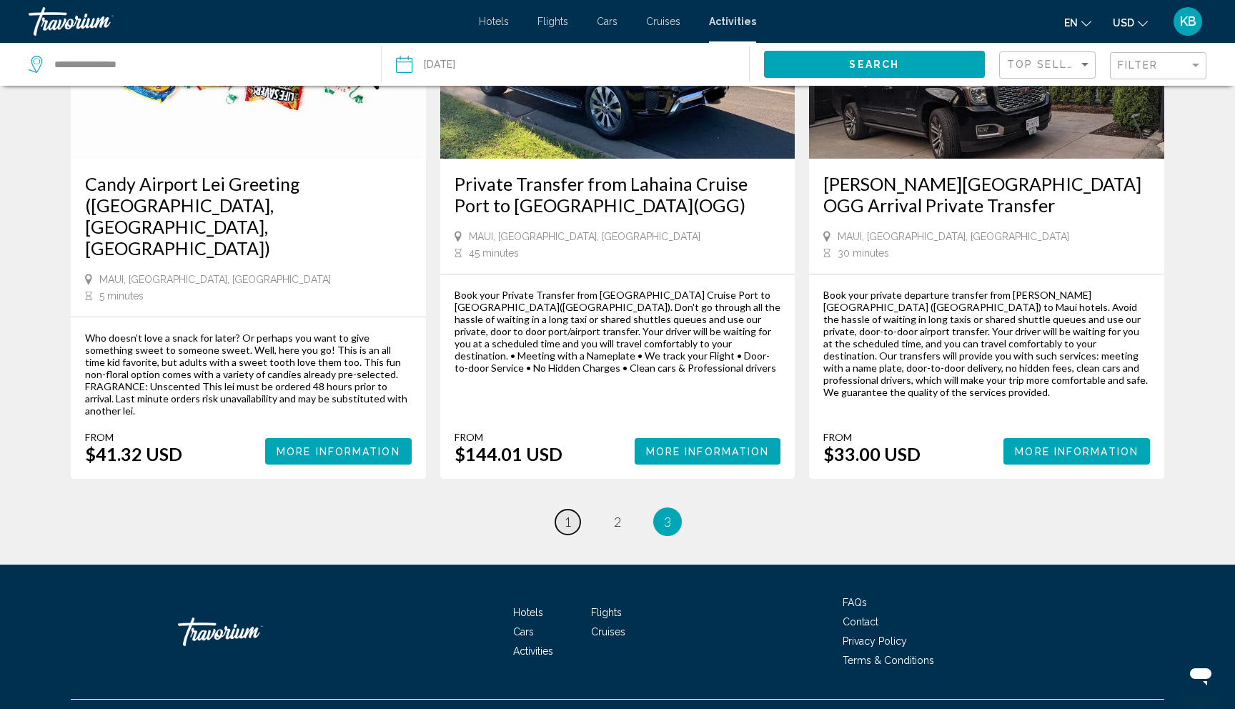
click at [573, 510] on link "page 1" at bounding box center [568, 522] width 25 height 25
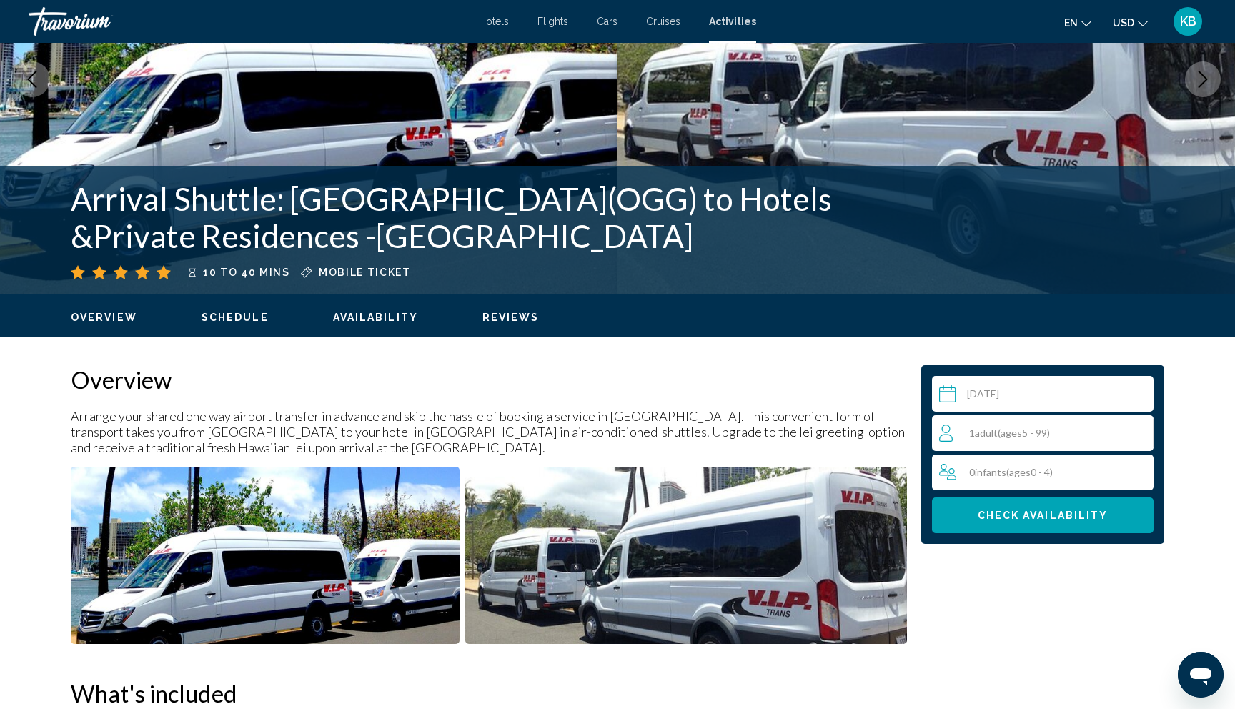
scroll to position [179, 0]
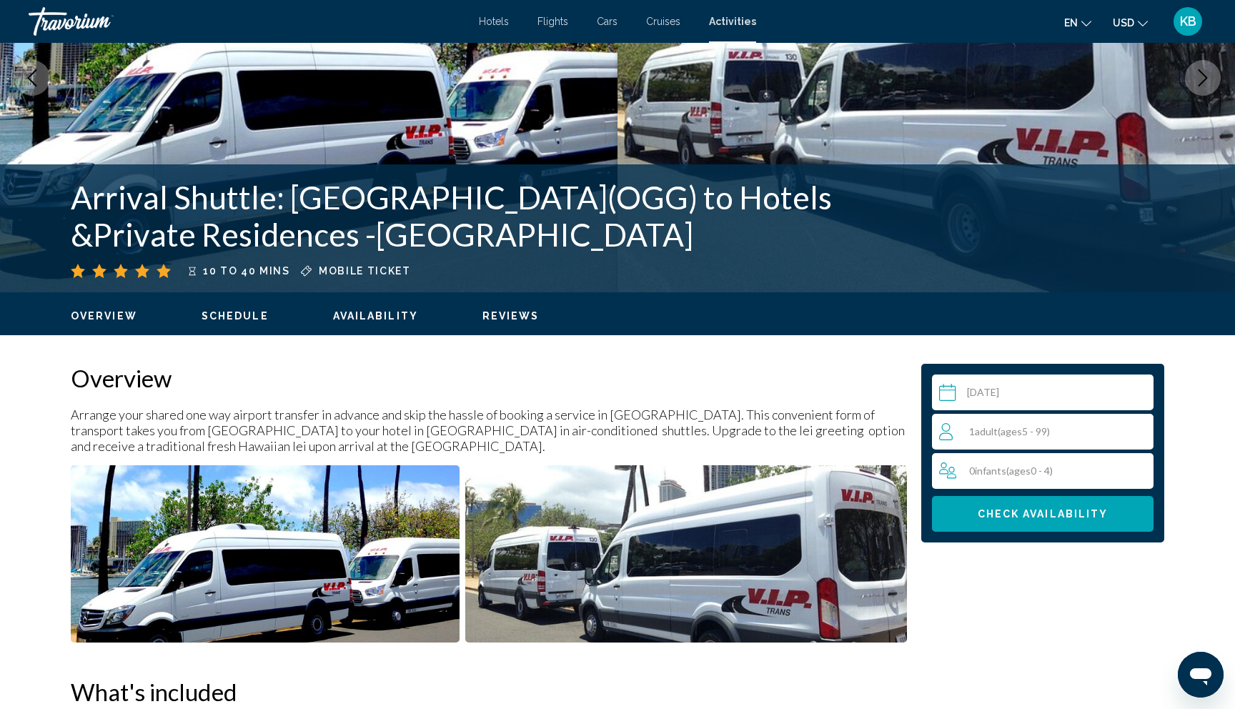
click at [1024, 432] on span "( ages 5 - 99)" at bounding box center [1024, 431] width 52 height 12
click at [1143, 427] on icon "Increment adults" at bounding box center [1139, 431] width 13 height 17
click at [1046, 514] on span "Check Availability" at bounding box center [1043, 514] width 131 height 11
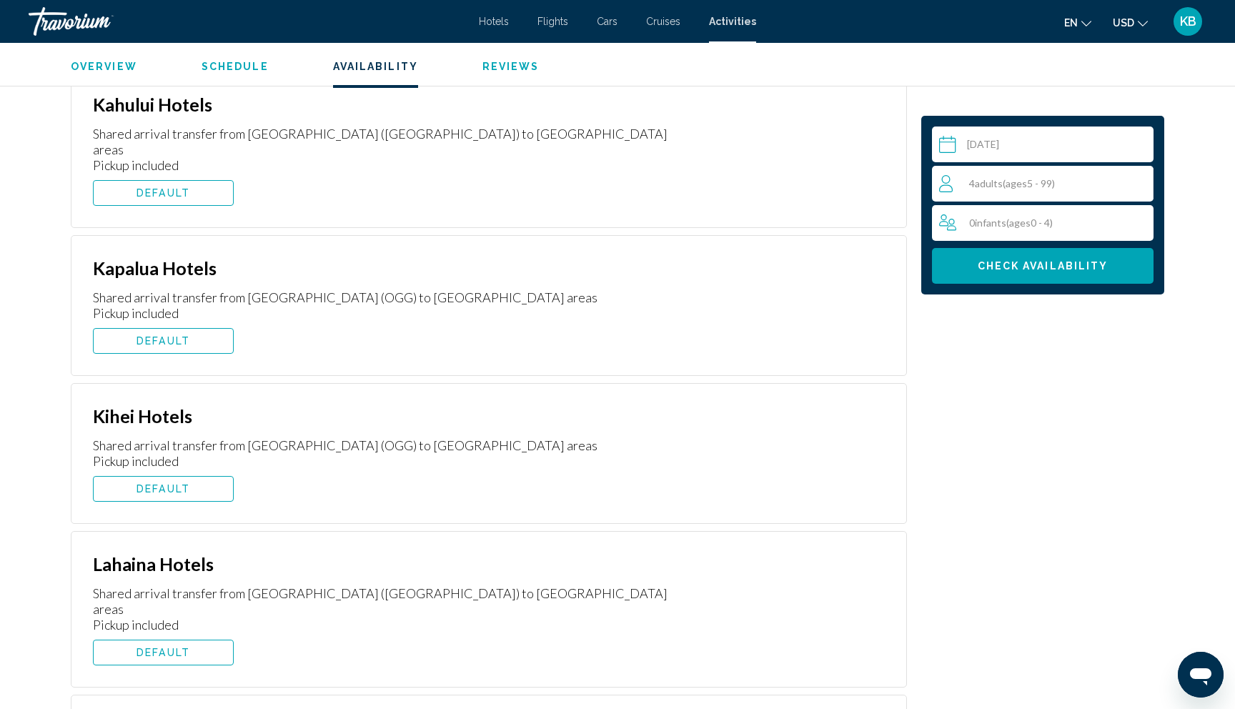
scroll to position [2465, 0]
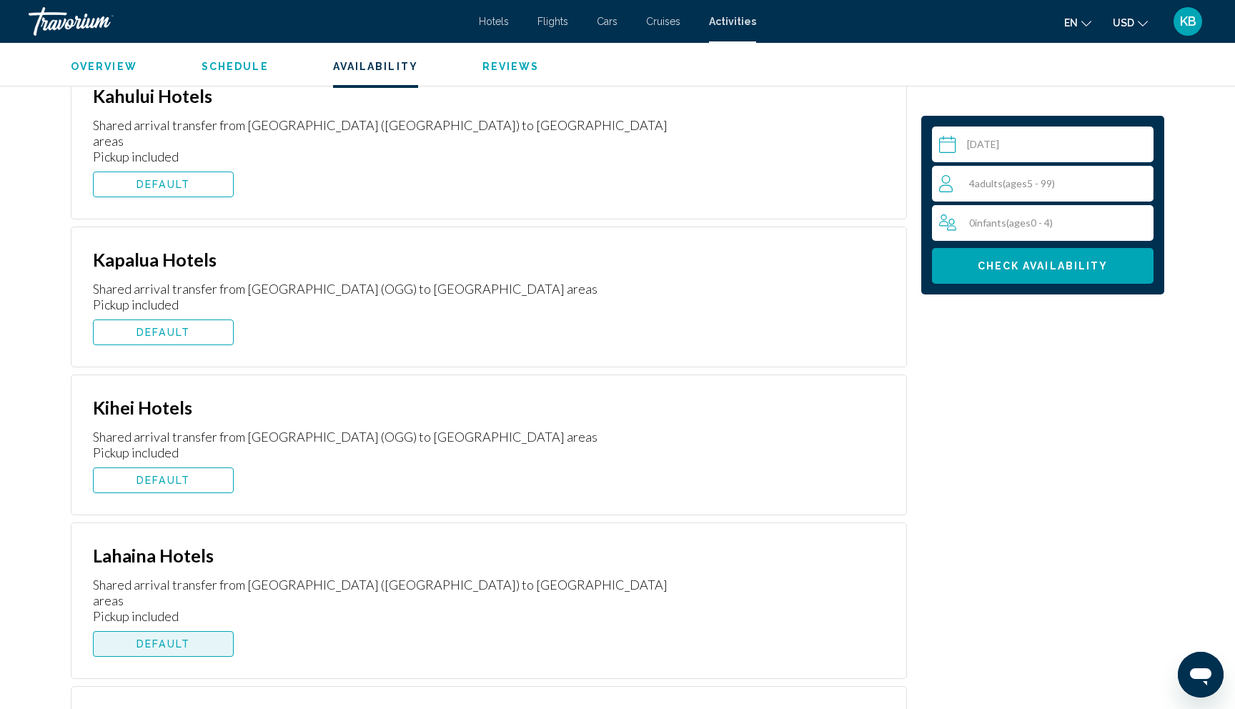
click at [172, 638] on span "DEFAULT" at bounding box center [164, 643] width 54 height 11
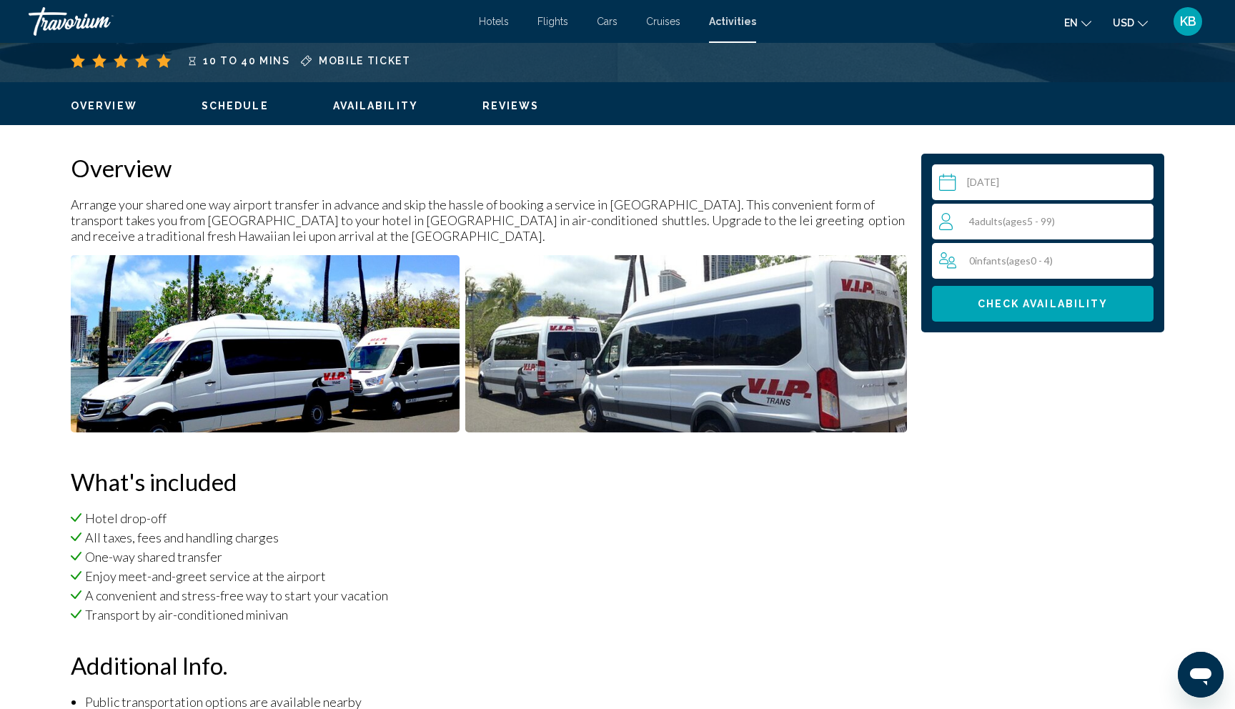
scroll to position [0, 0]
